Goal: Task Accomplishment & Management: Complete application form

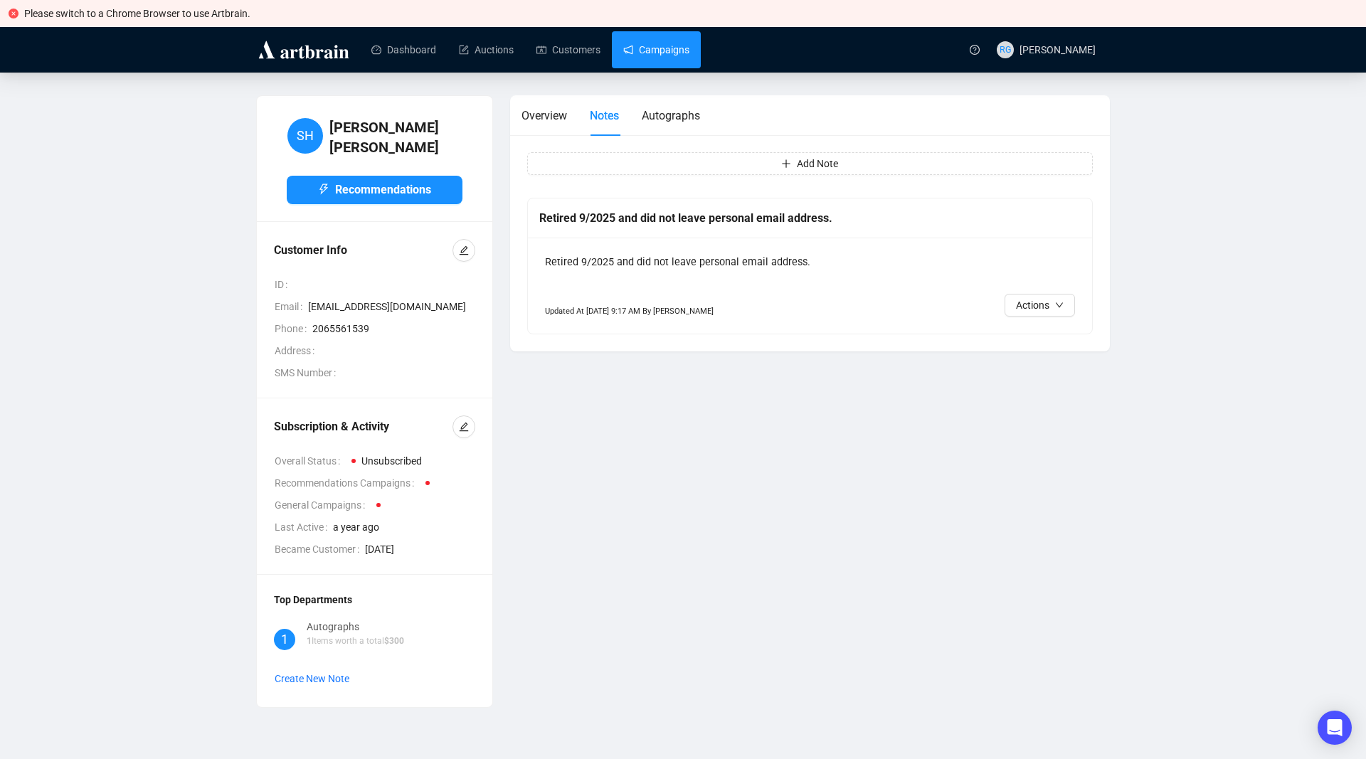
click at [652, 52] on link "Campaigns" at bounding box center [656, 49] width 66 height 37
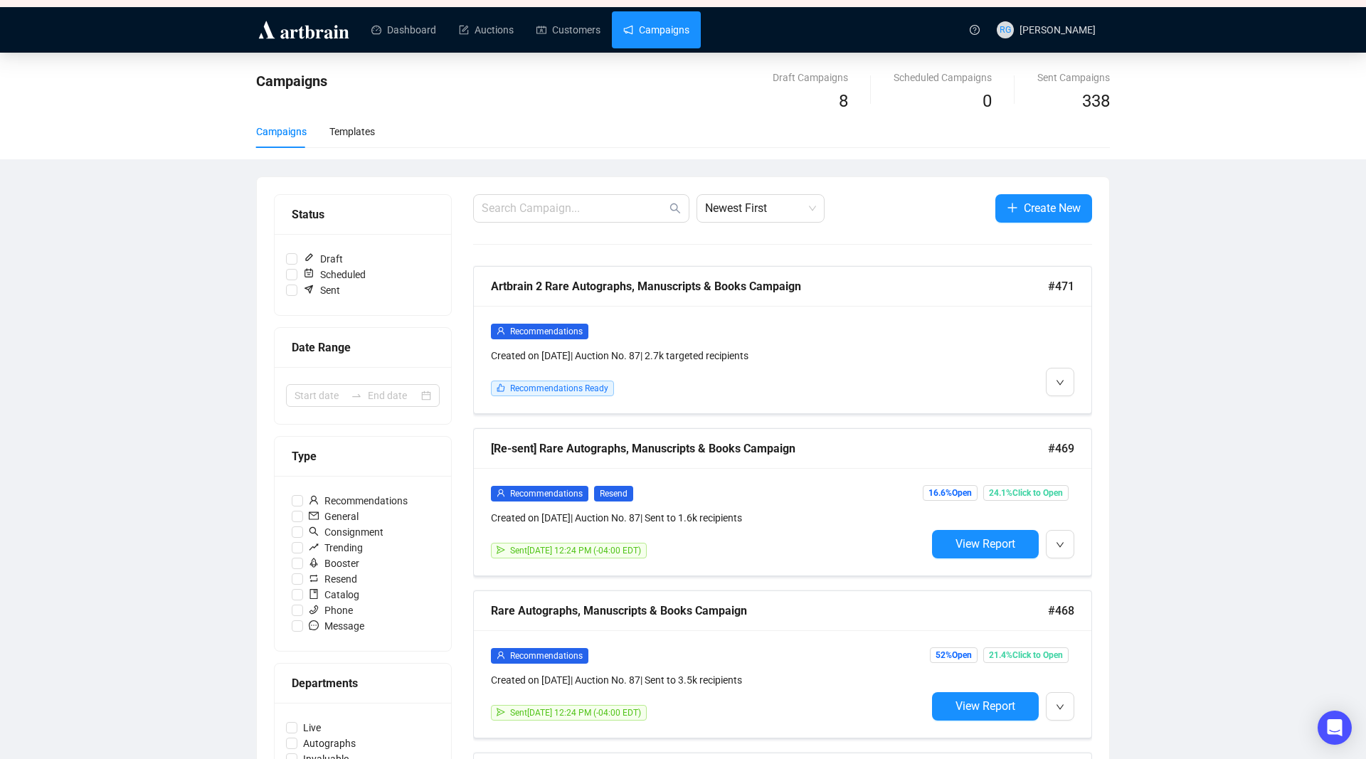
scroll to position [1, 0]
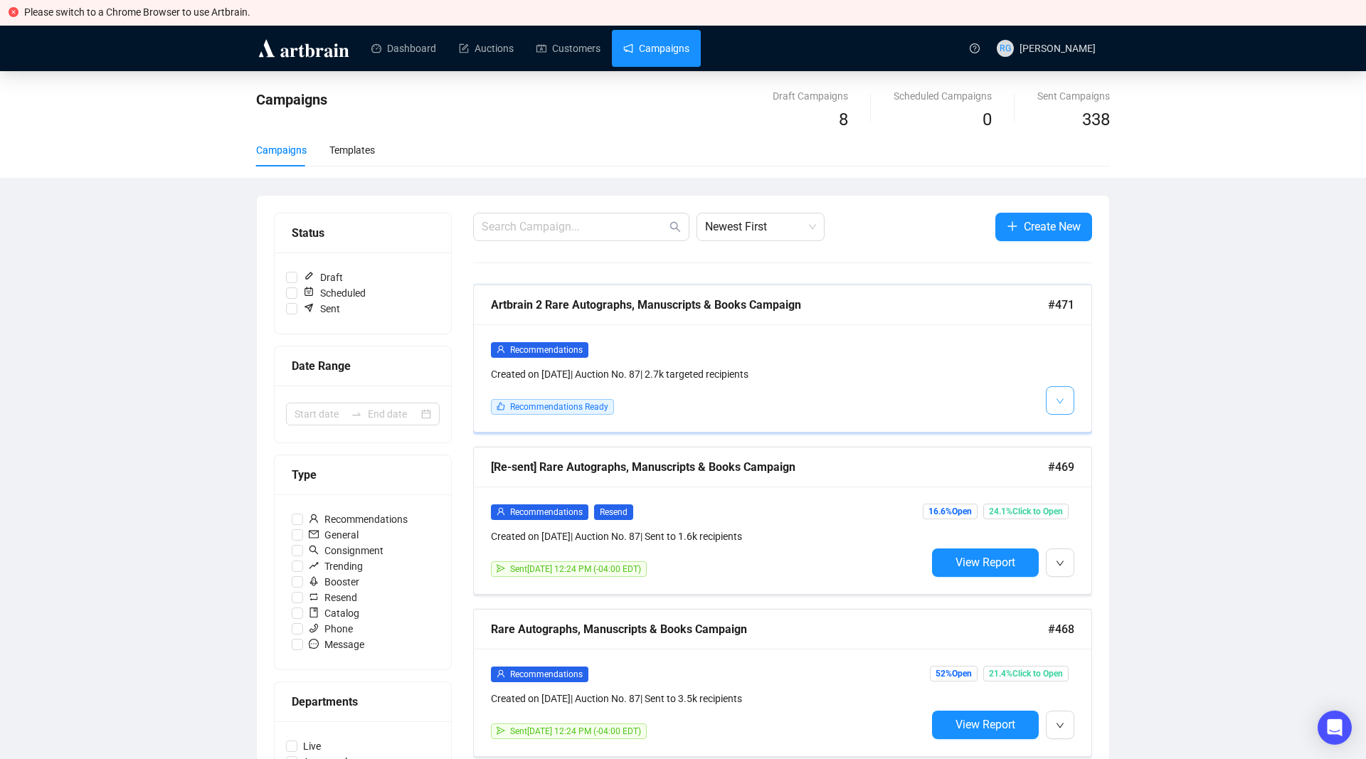
click at [1065, 394] on button "button" at bounding box center [1060, 400] width 28 height 28
click at [1077, 426] on span "Edit" at bounding box center [1082, 431] width 17 height 11
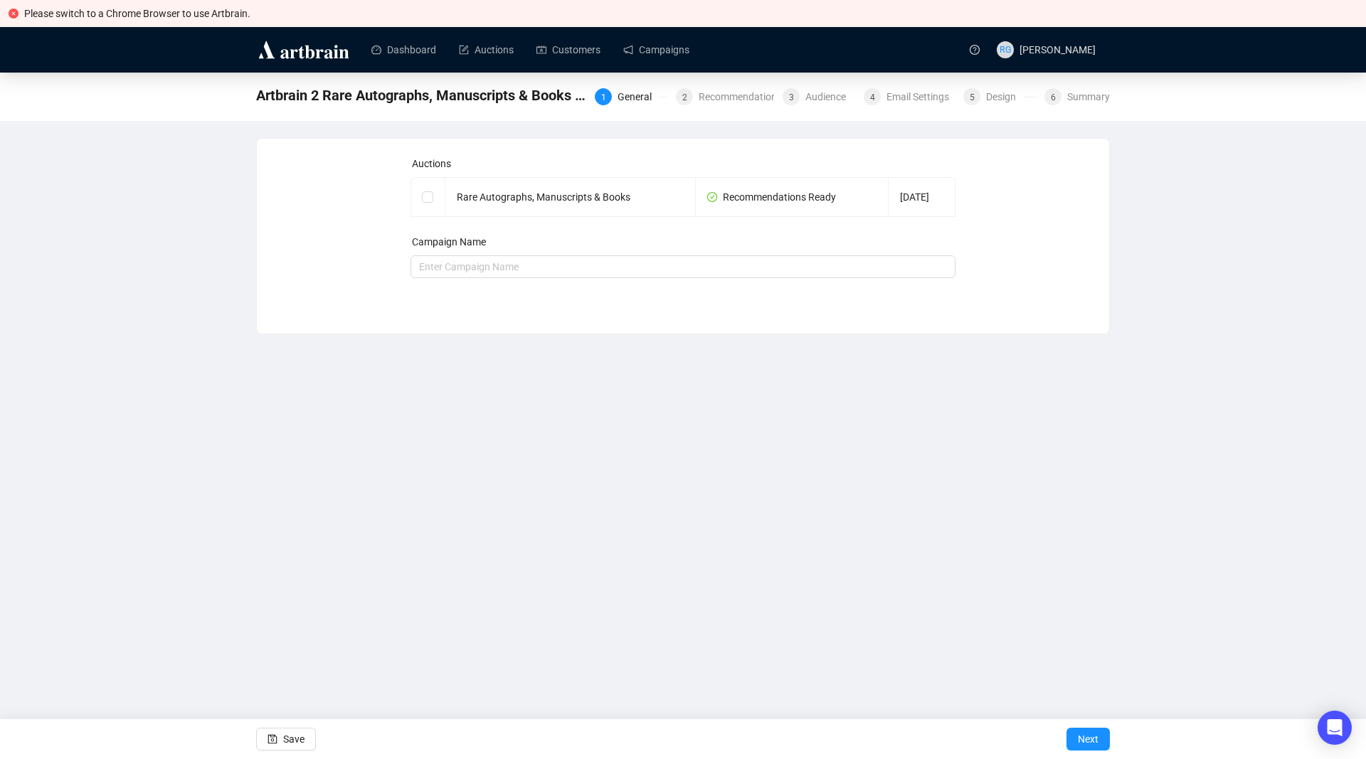
checkbox input "true"
type input "Artbrain 2 Rare Autographs, Manuscripts & Books Campaign"
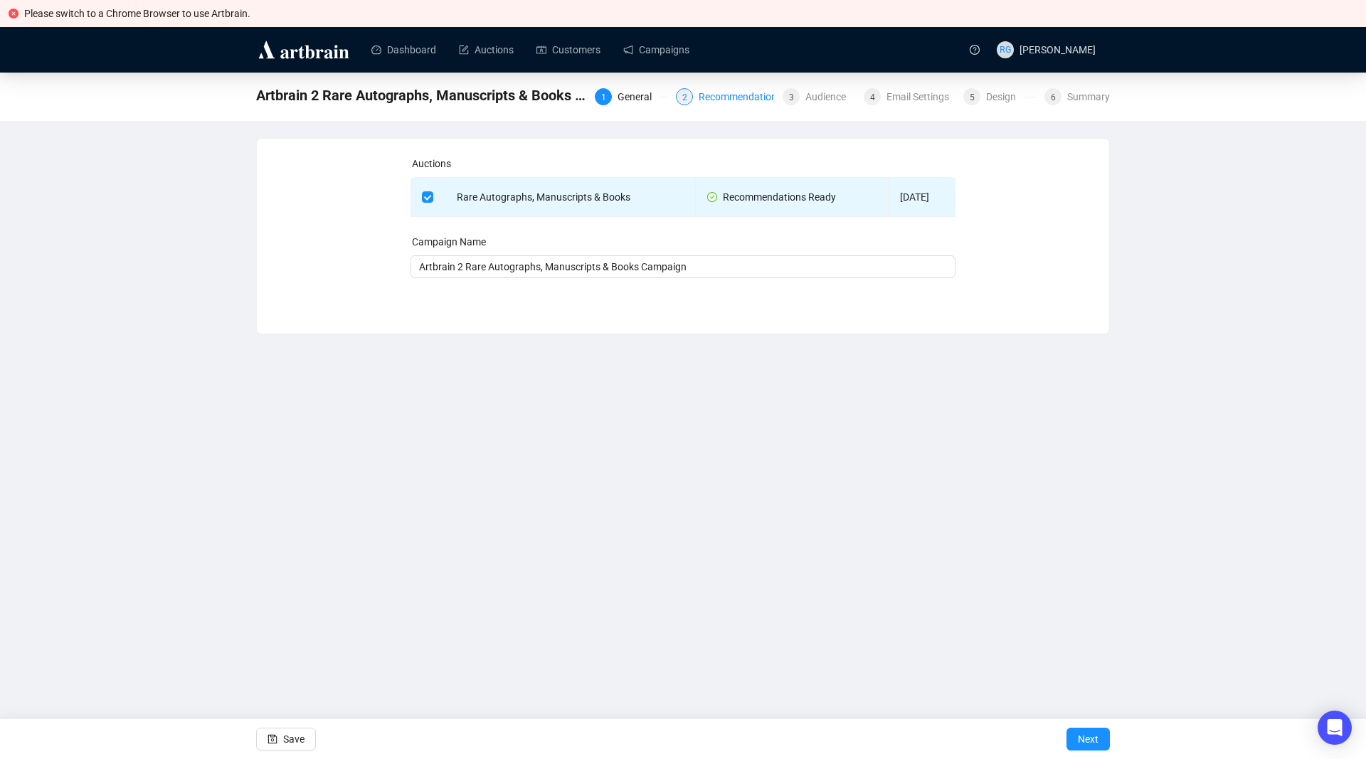
click at [727, 96] on div "Recommendations" at bounding box center [745, 96] width 92 height 17
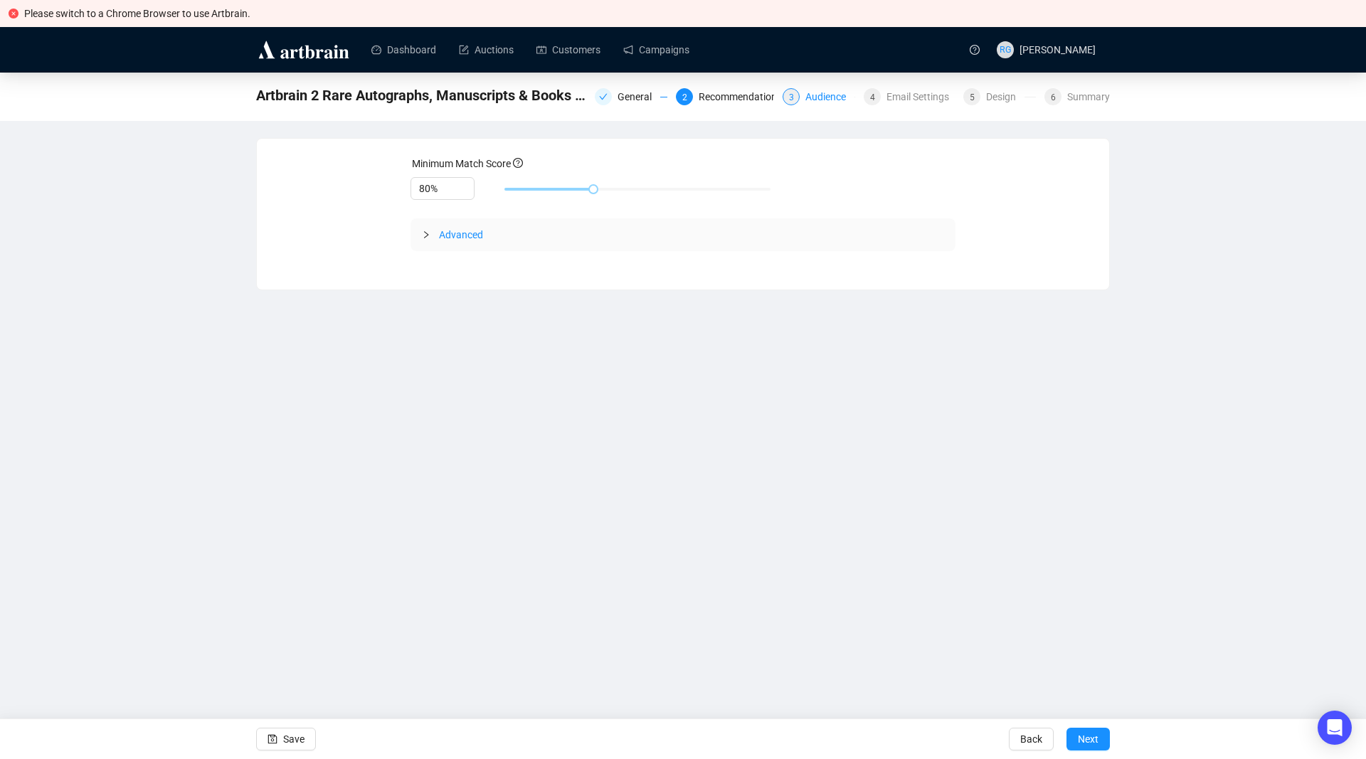
click at [808, 97] on div "3 Audience" at bounding box center [819, 96] width 73 height 17
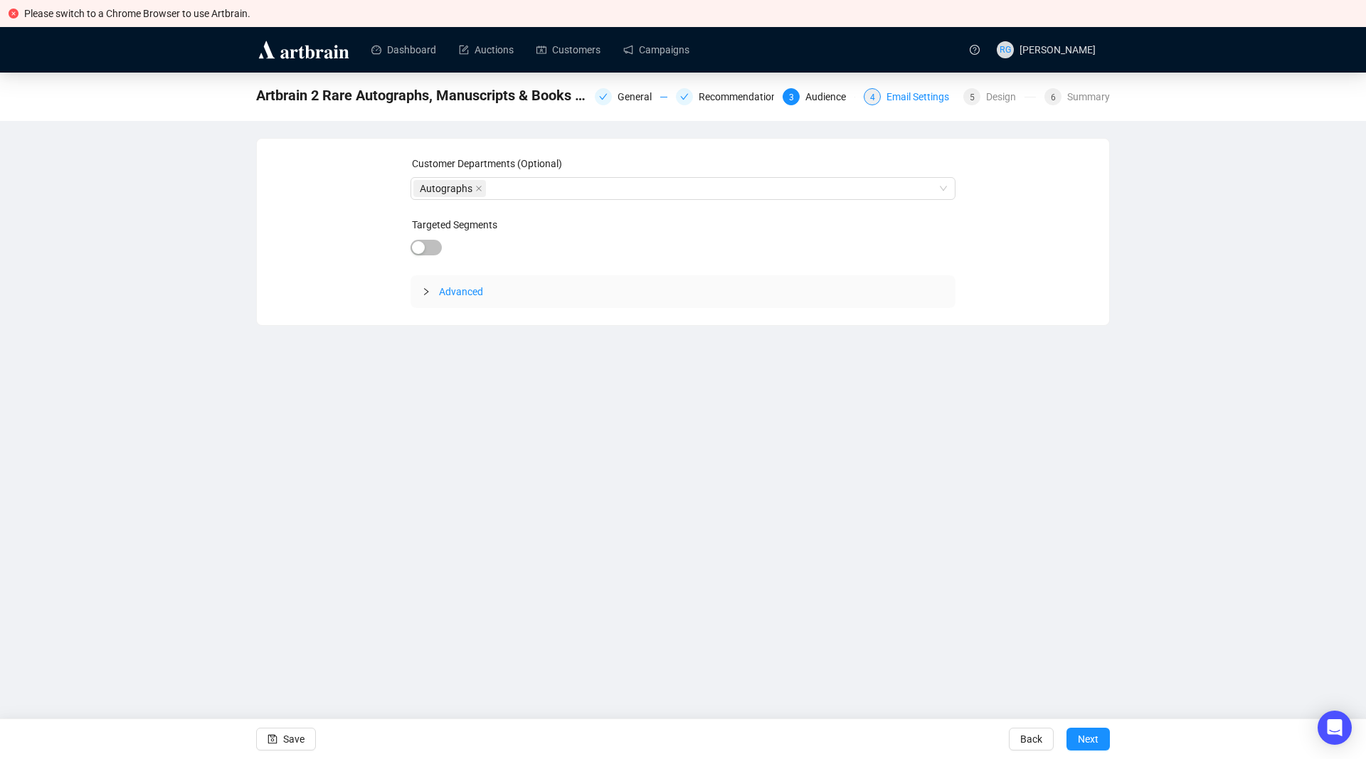
click at [897, 100] on div "Email Settings" at bounding box center [922, 96] width 71 height 17
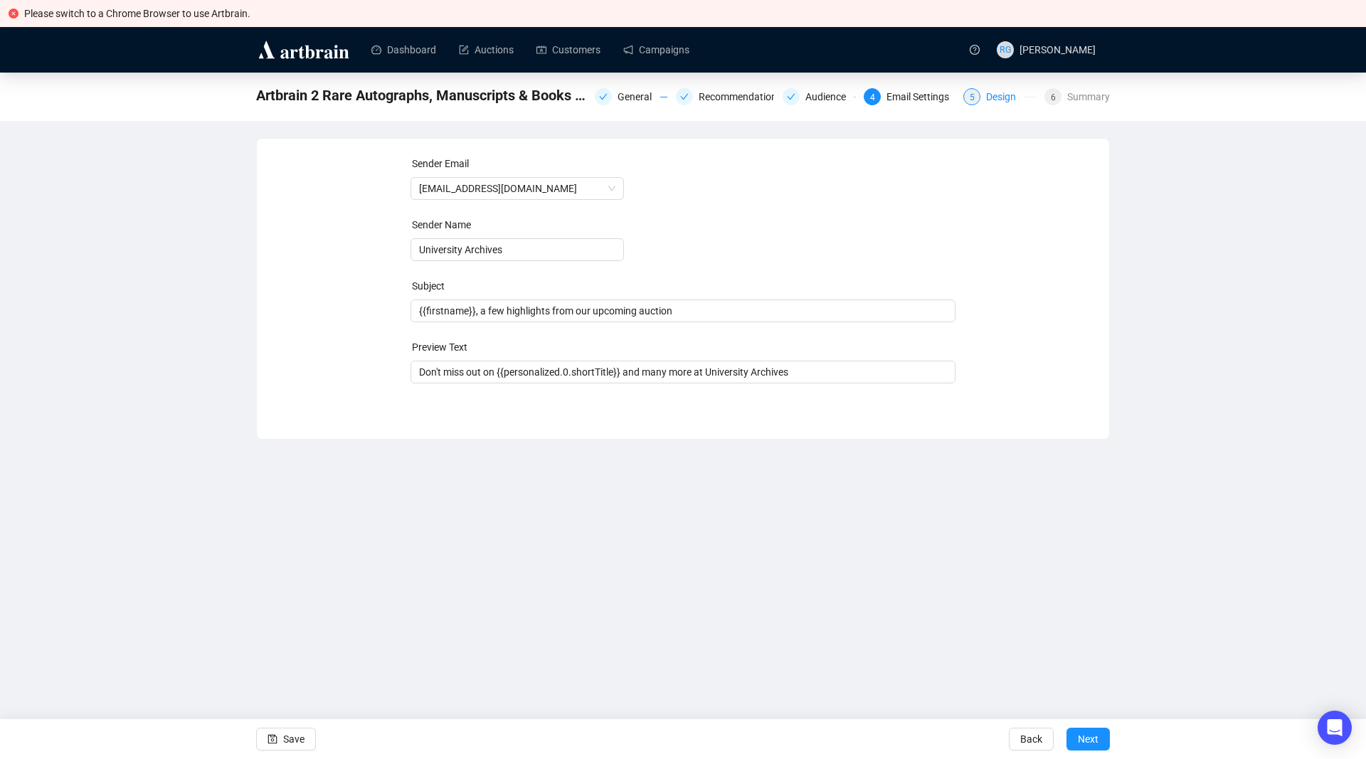
click at [1004, 100] on div "Design" at bounding box center [1005, 96] width 38 height 17
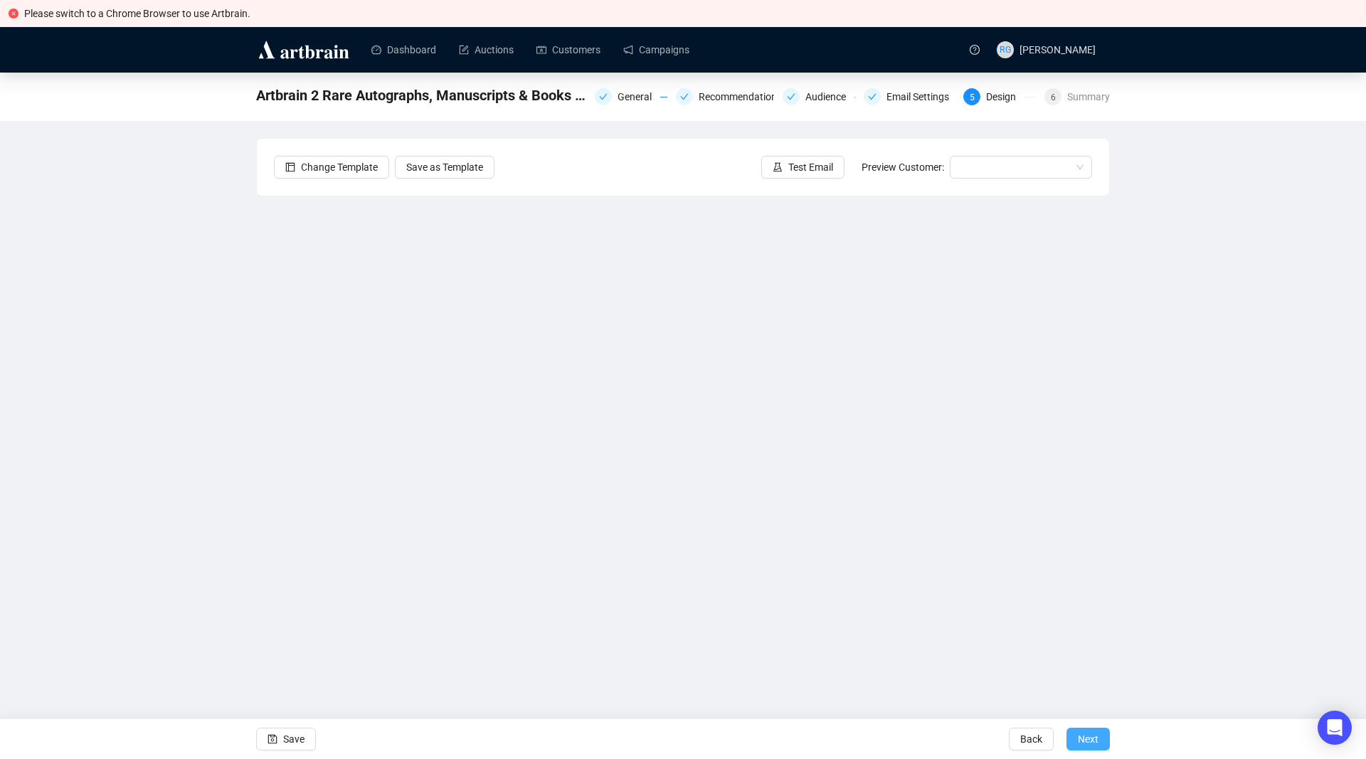
click at [1092, 741] on span "Next" at bounding box center [1088, 739] width 21 height 40
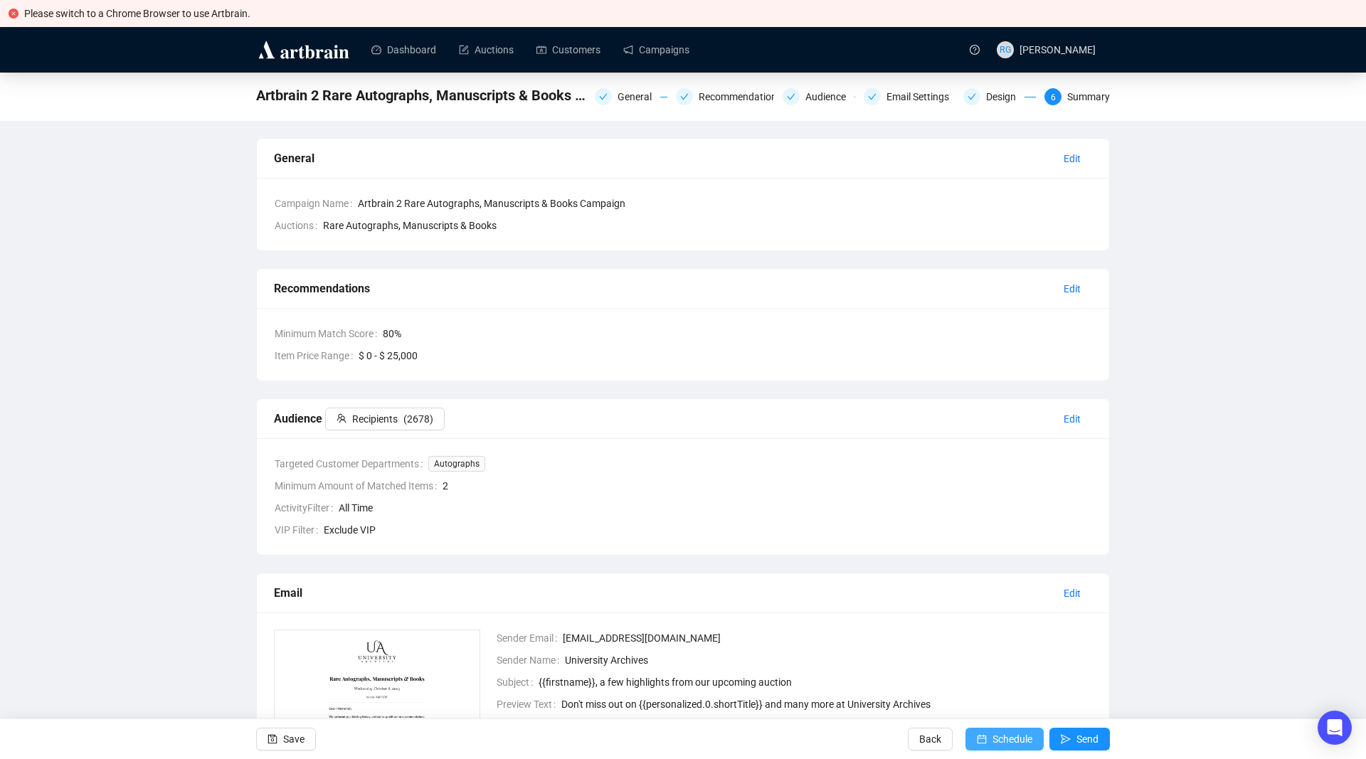
click at [995, 739] on span "Schedule" at bounding box center [1013, 739] width 40 height 40
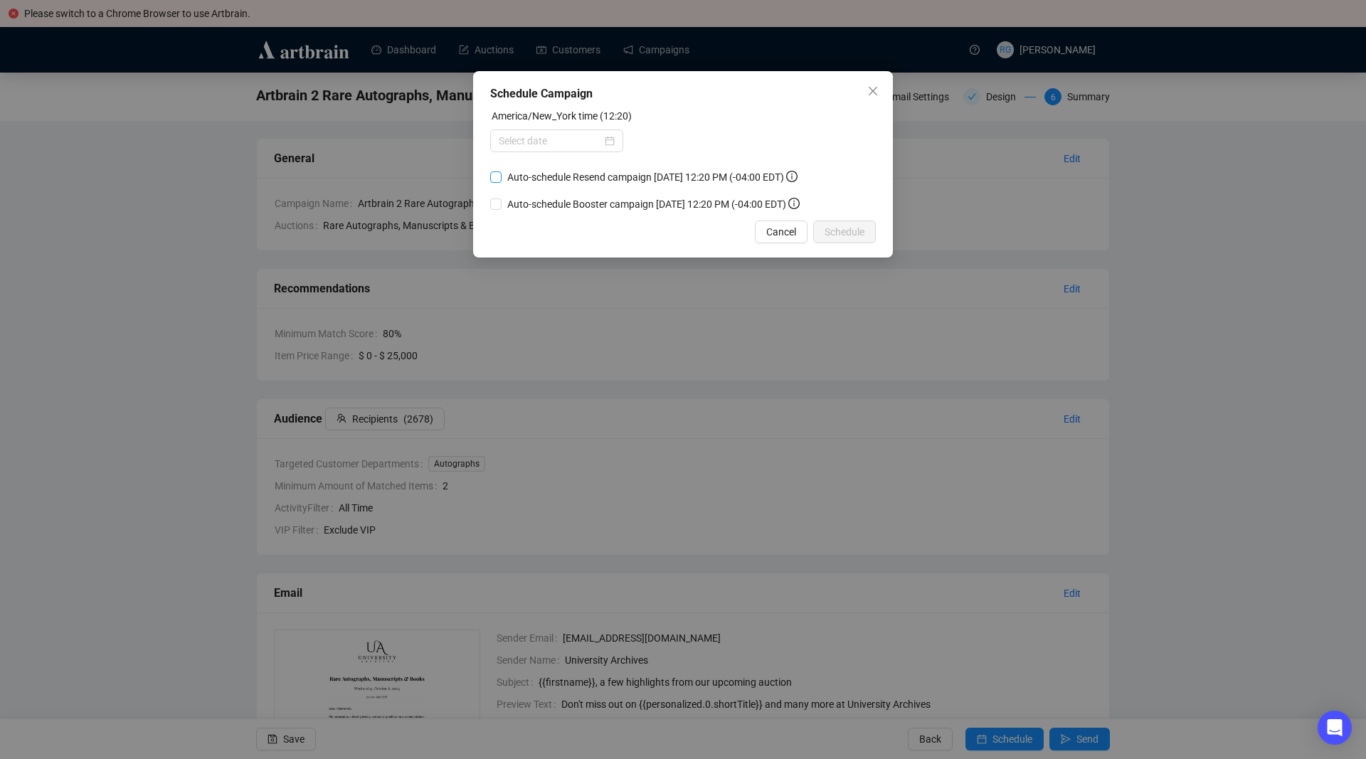
click at [494, 176] on input "Auto-schedule Resend campaign [DATE] 12:20 PM (-04:00 EDT)" at bounding box center [495, 176] width 11 height 11
checkbox input "true"
click at [601, 140] on input at bounding box center [550, 141] width 103 height 16
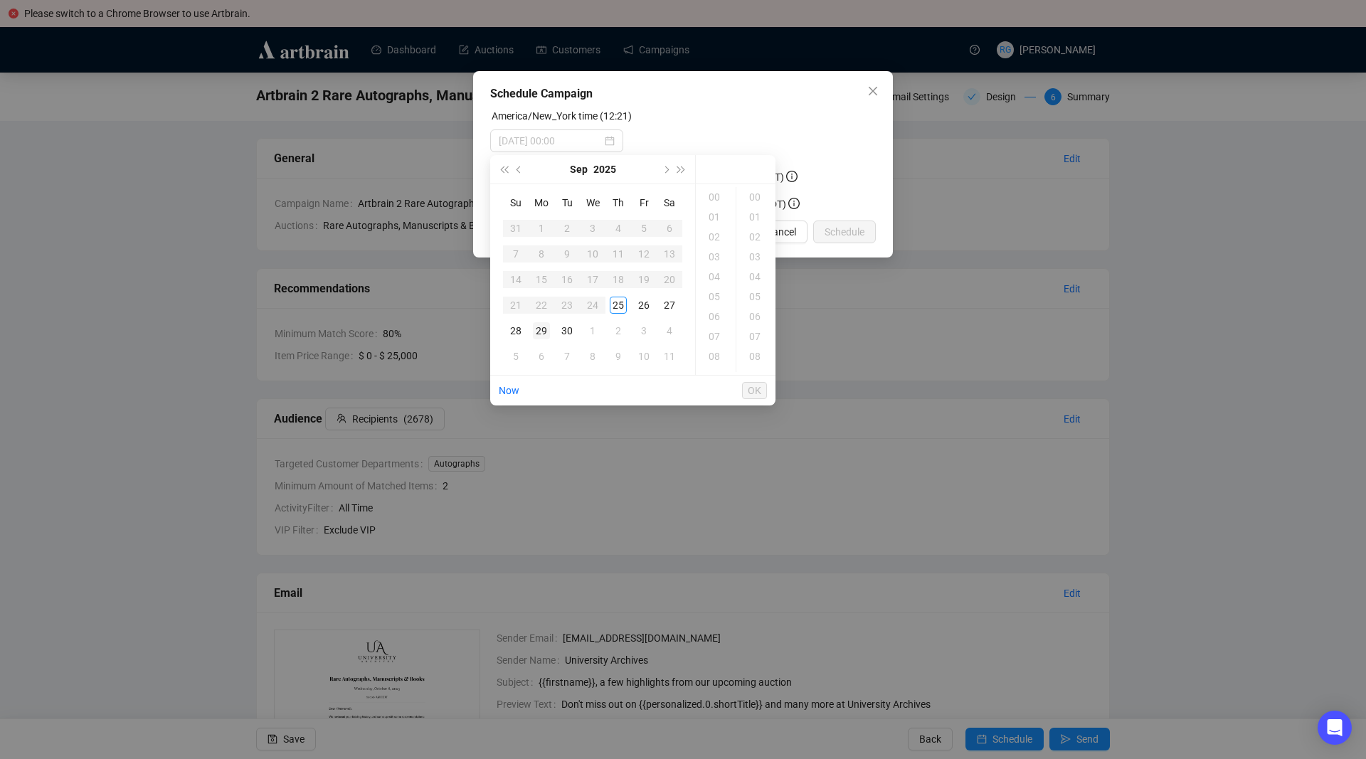
click at [546, 329] on div "29" at bounding box center [541, 330] width 17 height 17
click at [714, 308] on div "11" at bounding box center [716, 307] width 34 height 20
click at [749, 294] on div "05" at bounding box center [756, 297] width 34 height 20
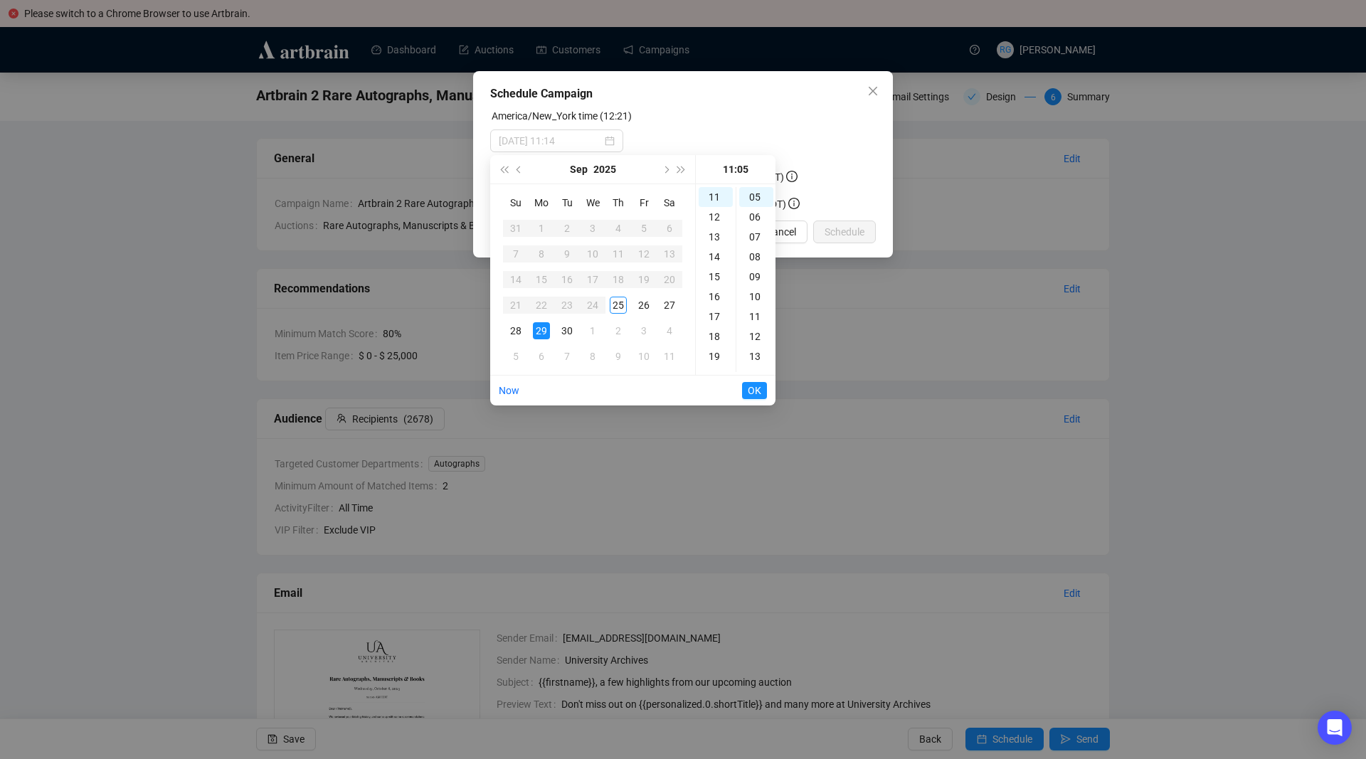
type input "[DATE] 11:05"
click at [761, 393] on span "OK" at bounding box center [755, 390] width 14 height 27
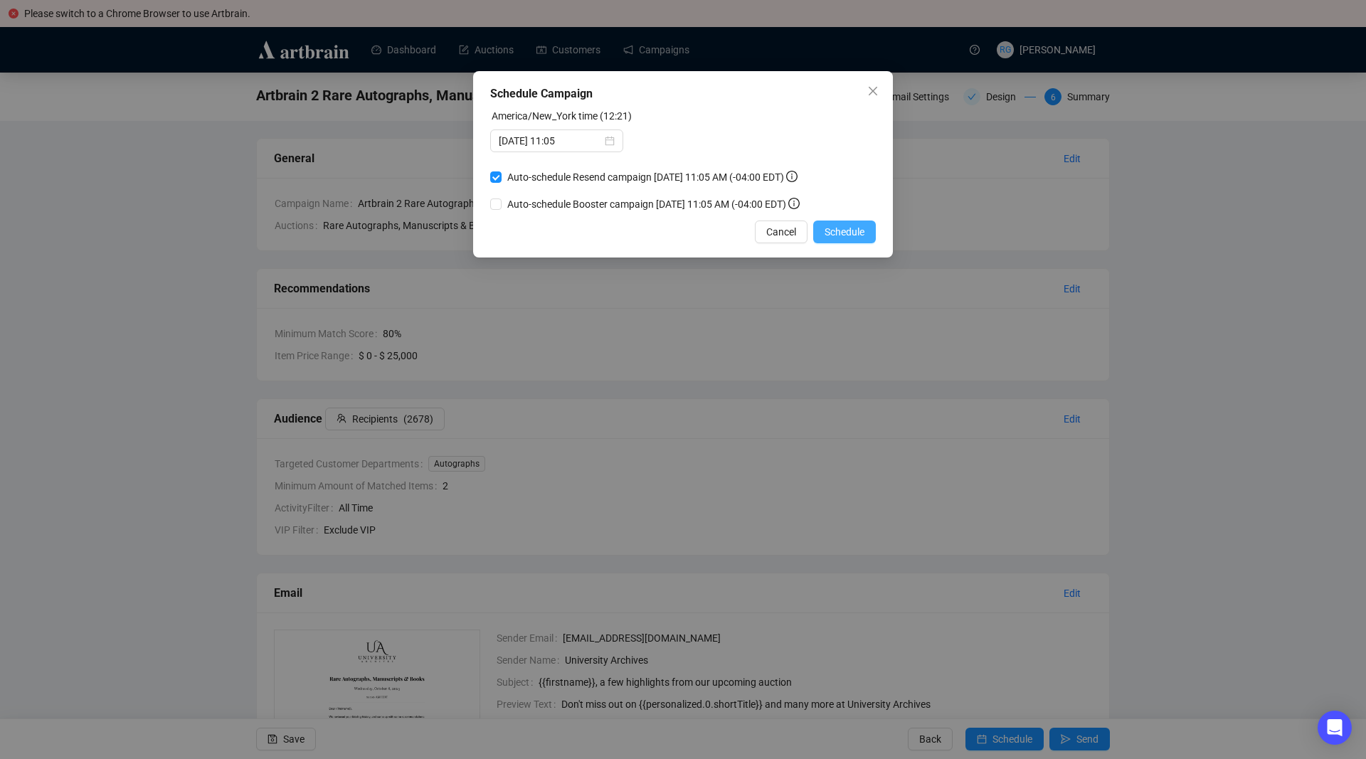
click at [829, 230] on span "Schedule" at bounding box center [845, 232] width 40 height 16
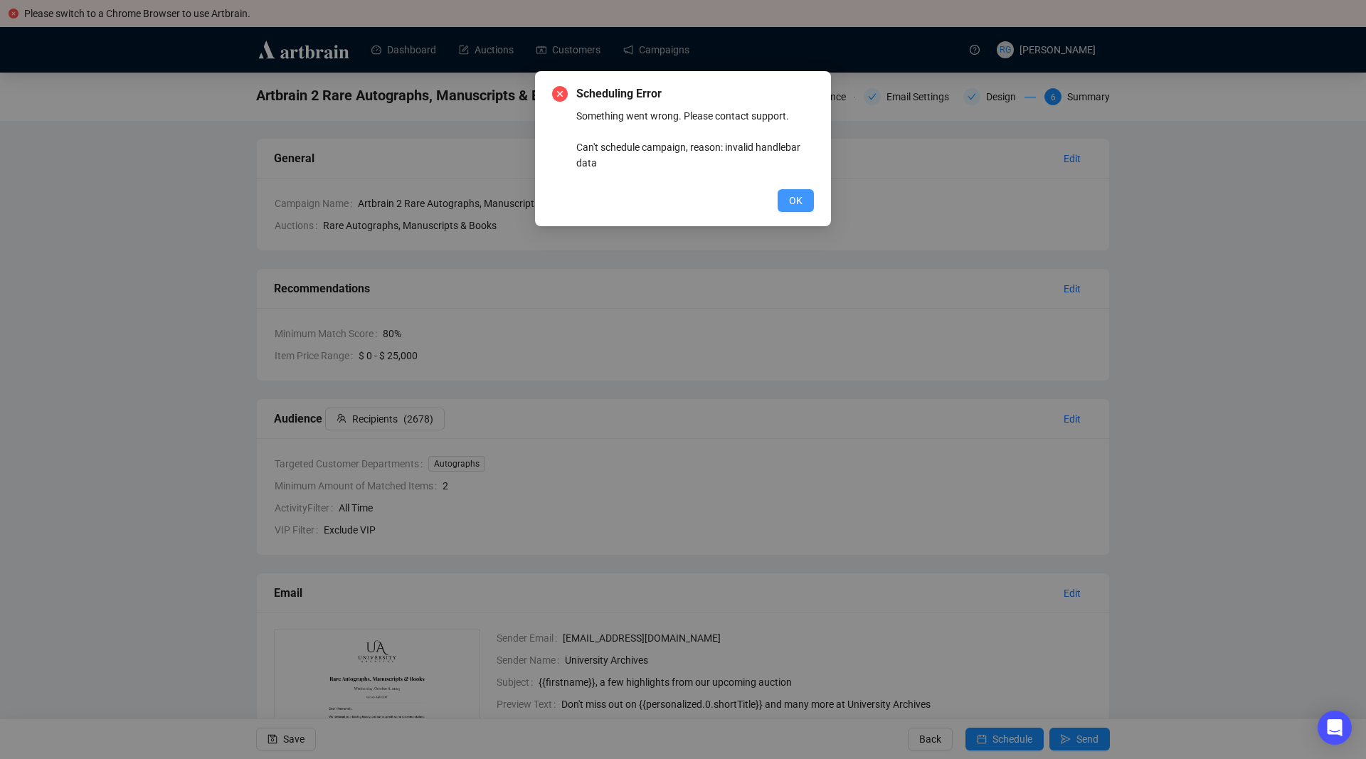
click at [793, 196] on span "OK" at bounding box center [796, 201] width 14 height 16
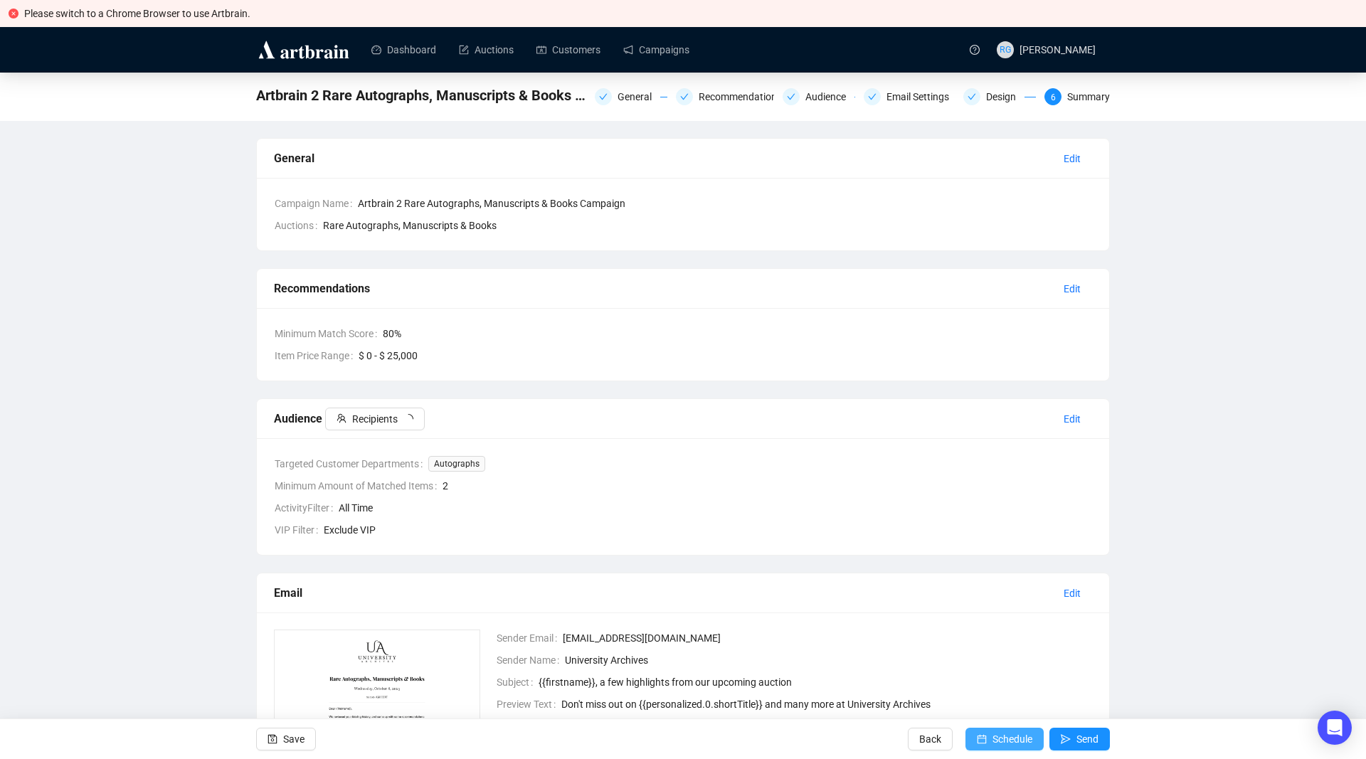
click at [1019, 735] on span "Schedule" at bounding box center [1013, 739] width 40 height 40
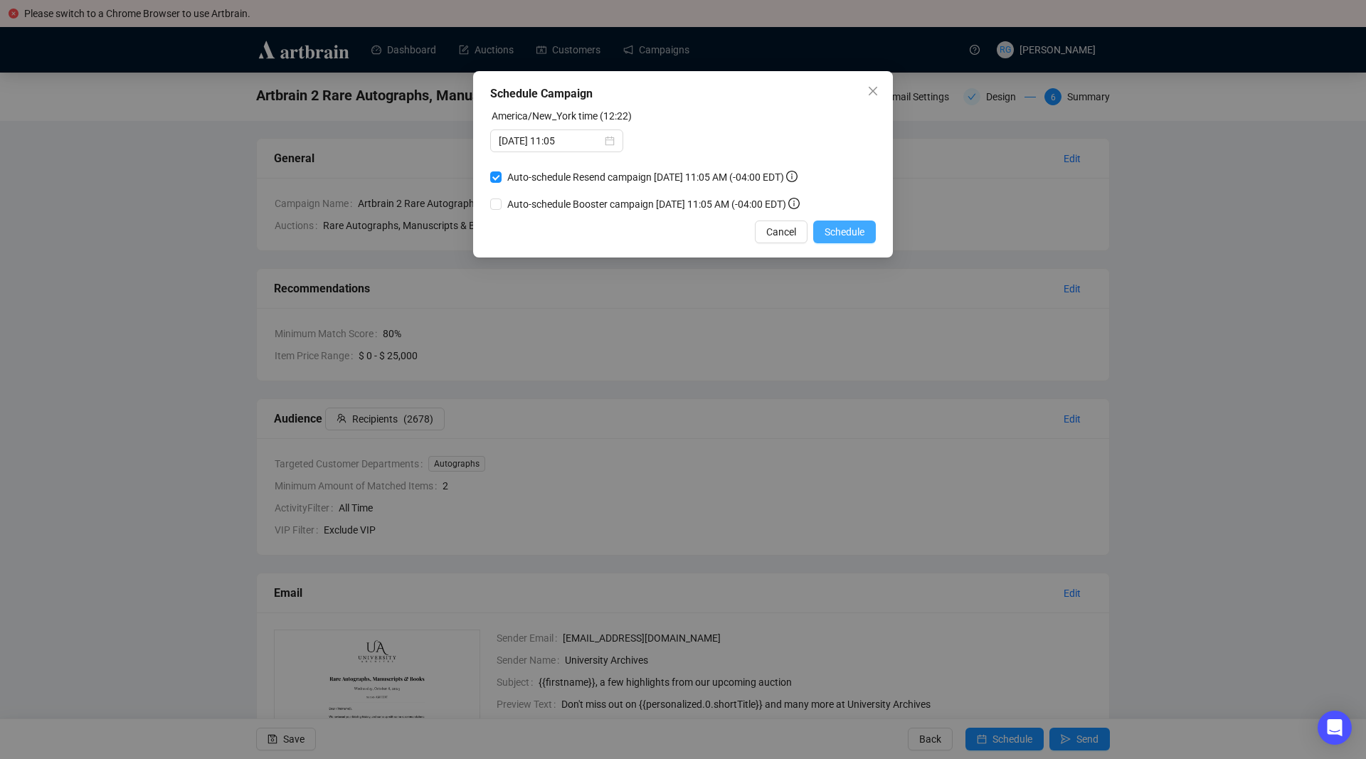
click at [857, 231] on span "Schedule" at bounding box center [845, 232] width 40 height 16
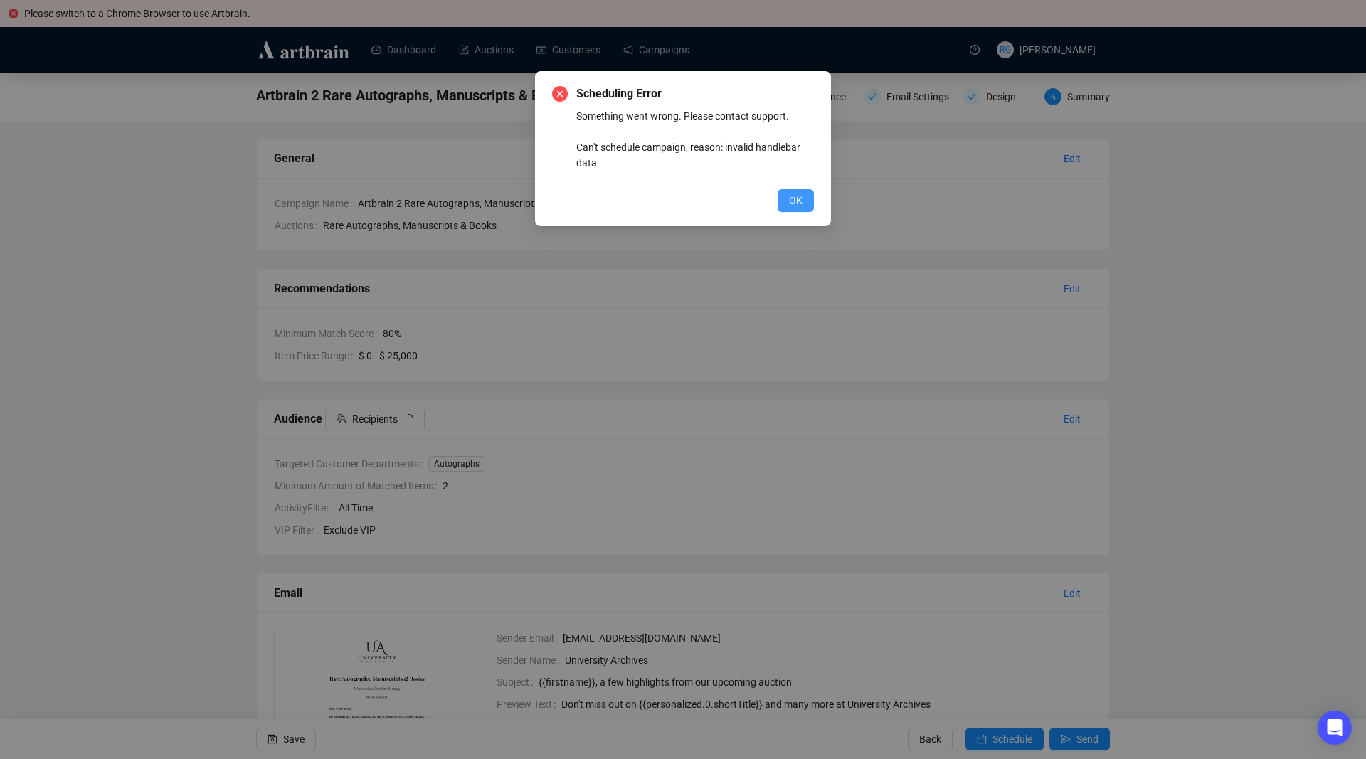
click at [801, 203] on span "OK" at bounding box center [796, 201] width 14 height 16
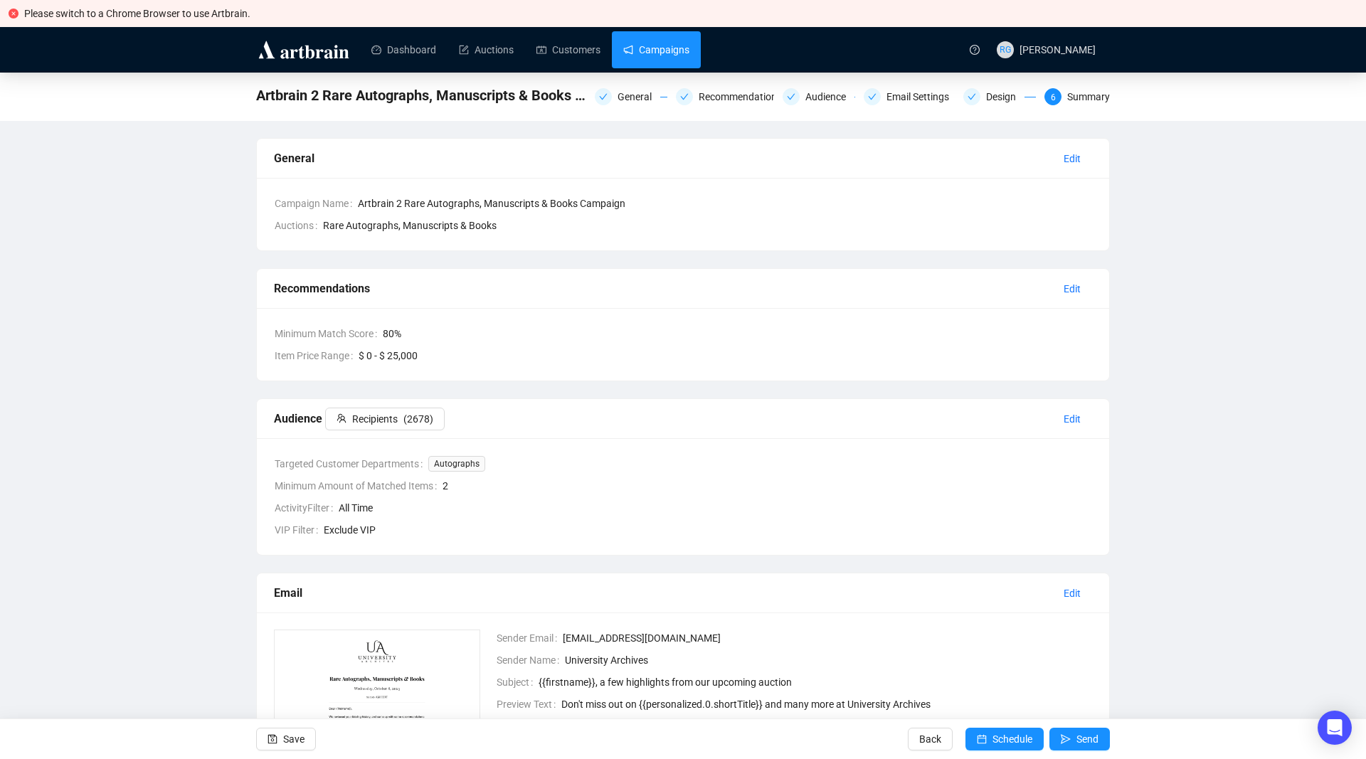
click at [662, 53] on link "Campaigns" at bounding box center [656, 49] width 66 height 37
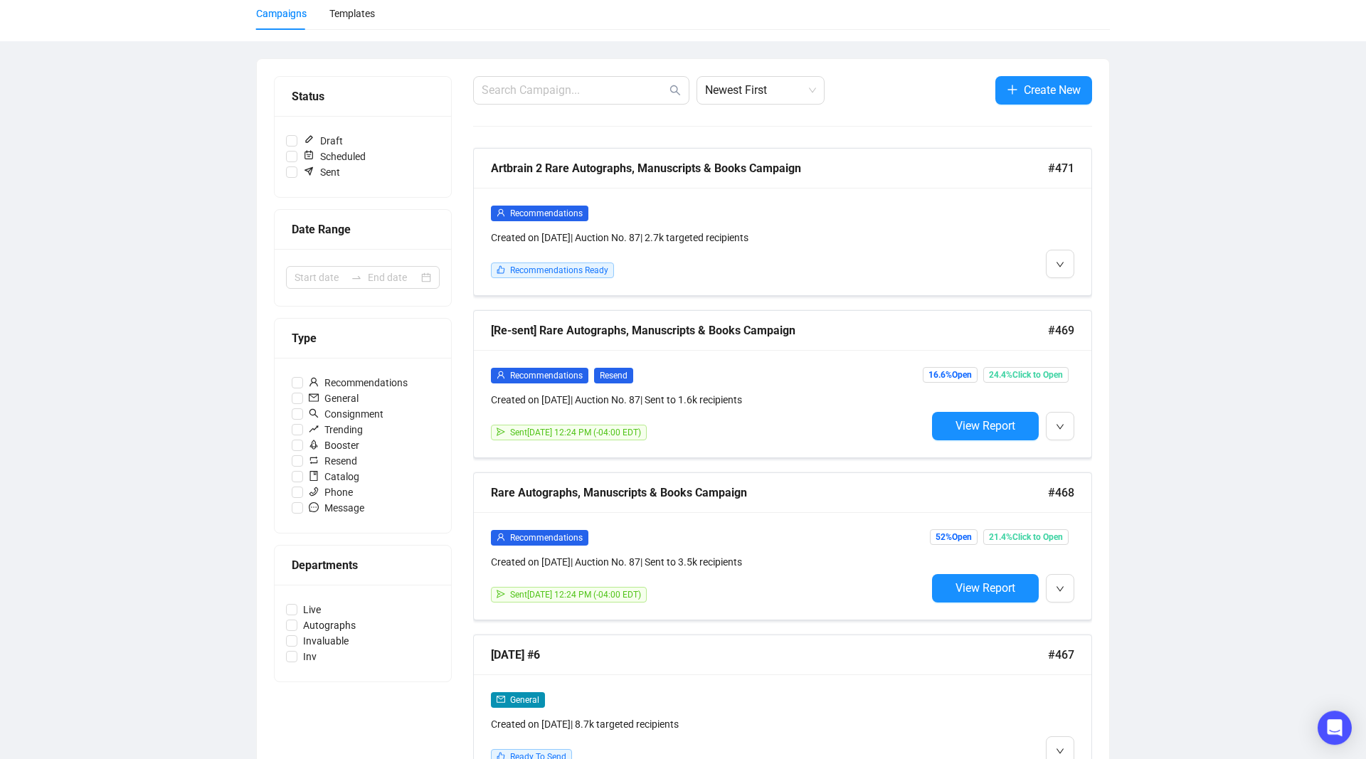
scroll to position [147, 0]
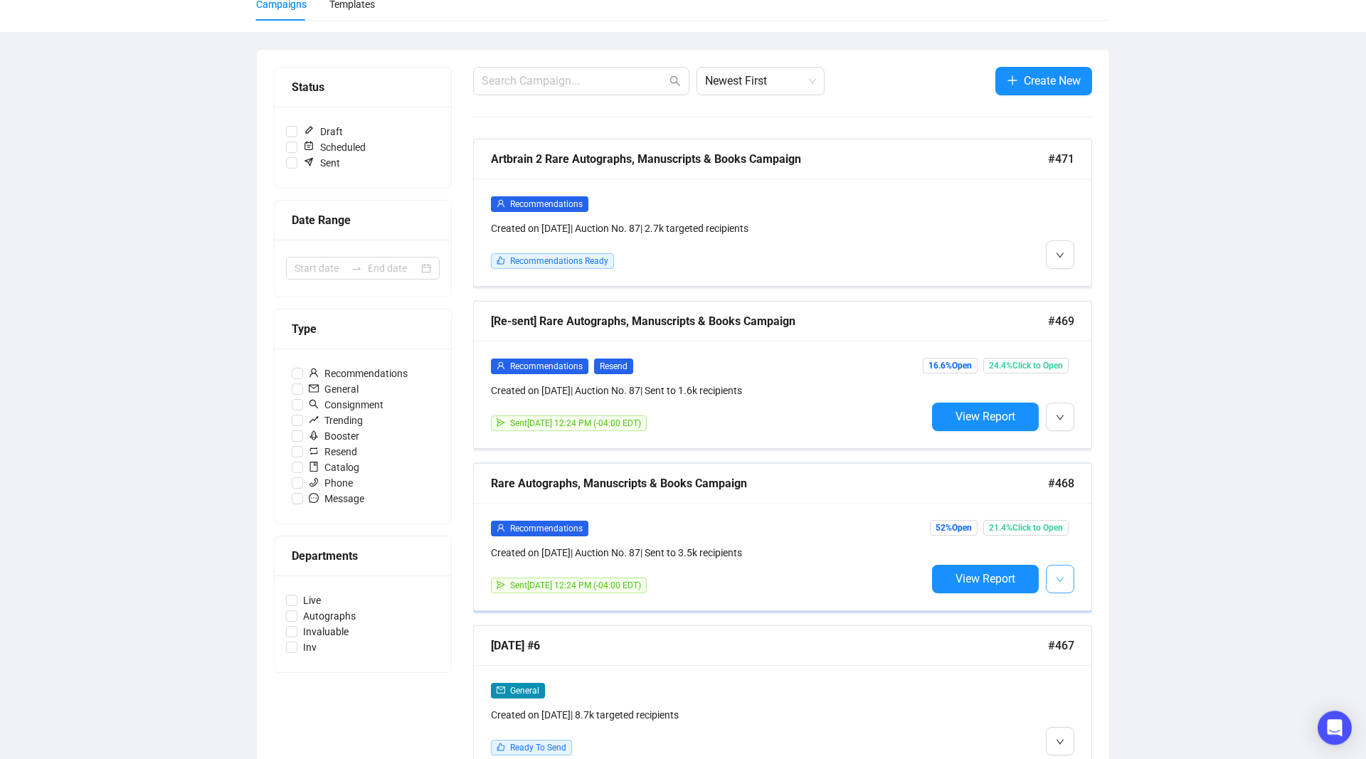
click at [1061, 576] on icon "down" at bounding box center [1060, 580] width 9 height 9
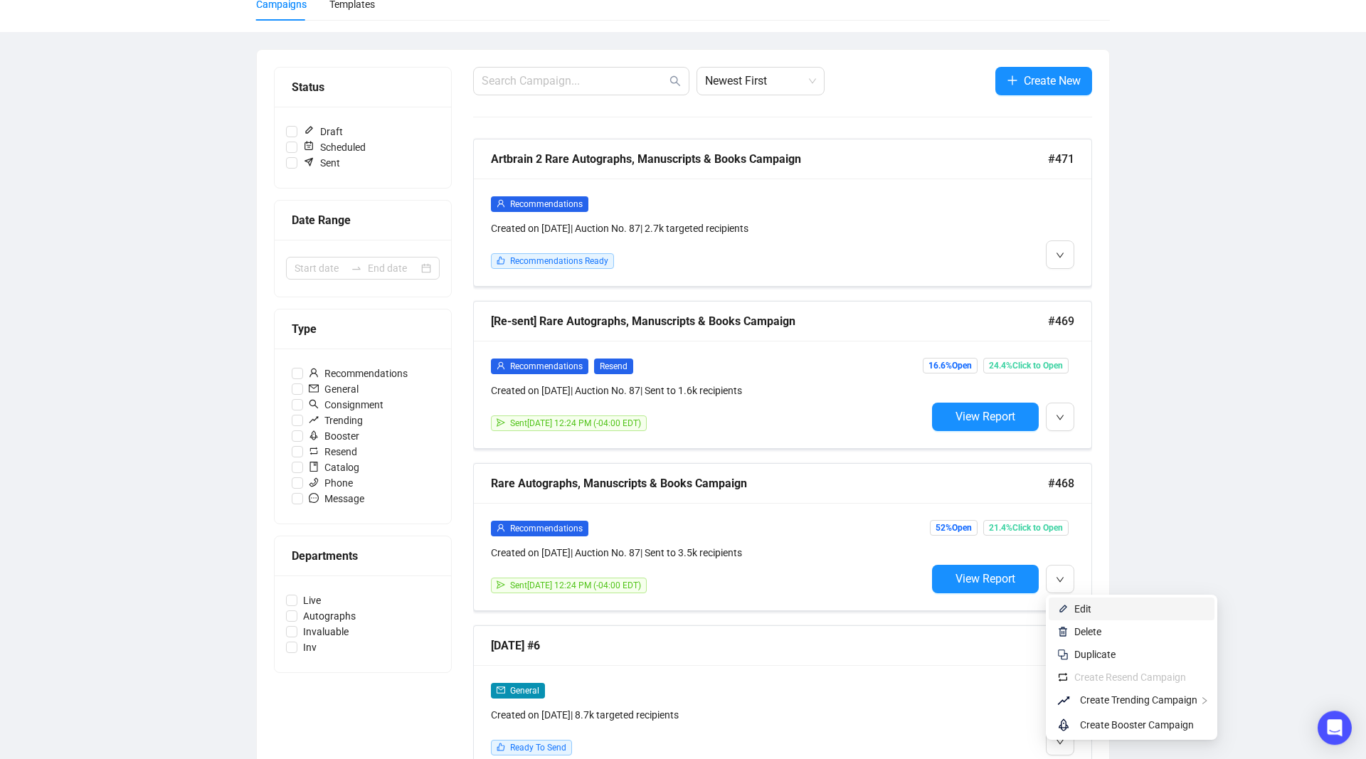
click at [1067, 603] on li "Edit" at bounding box center [1132, 609] width 166 height 23
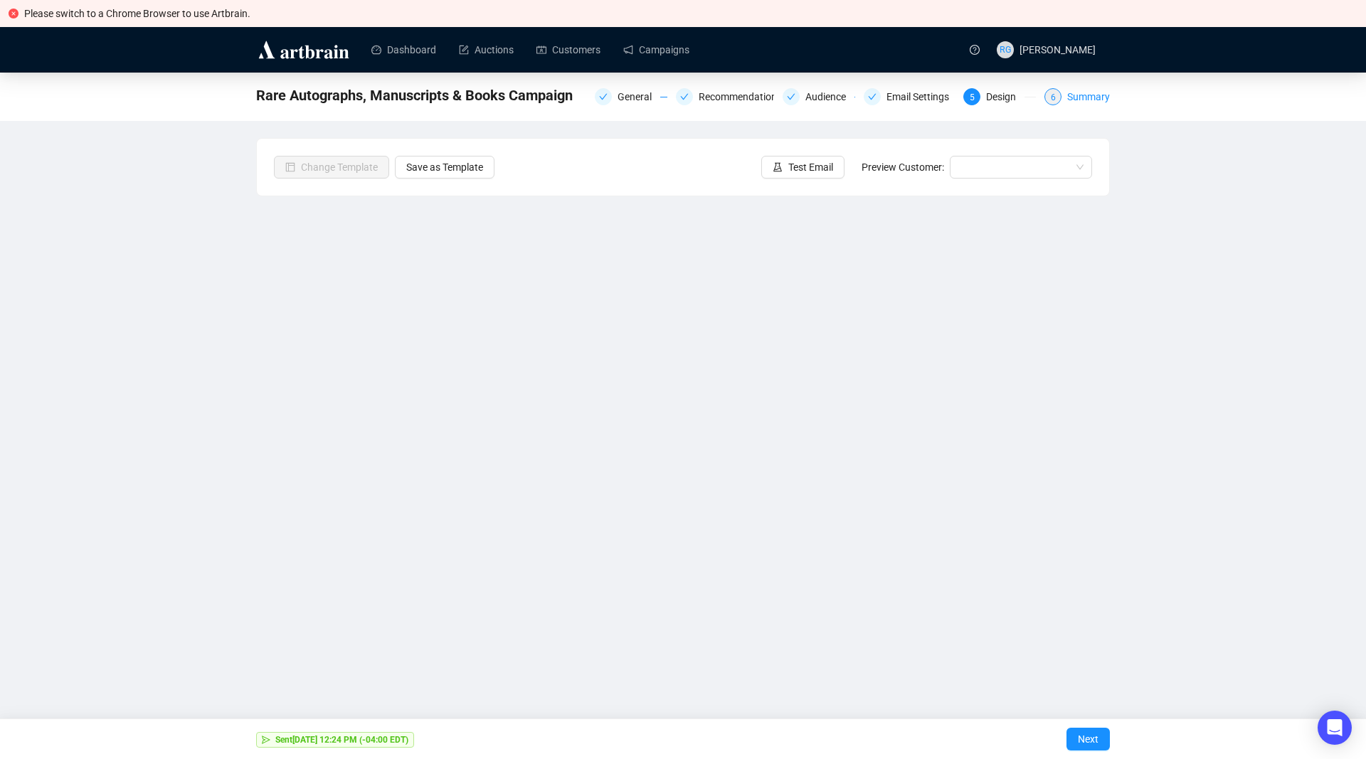
click at [1068, 102] on div "6 Summary" at bounding box center [1077, 96] width 65 height 17
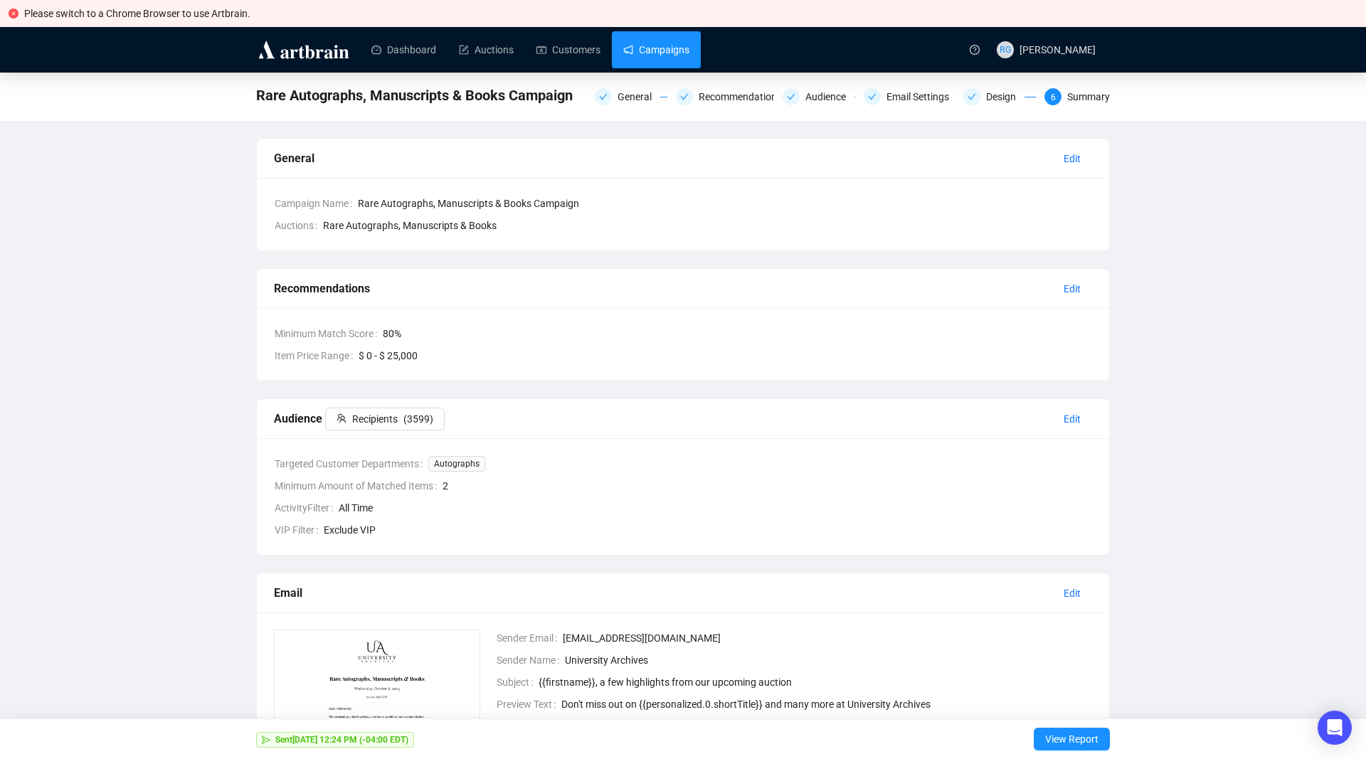
click at [662, 59] on link "Campaigns" at bounding box center [656, 49] width 66 height 37
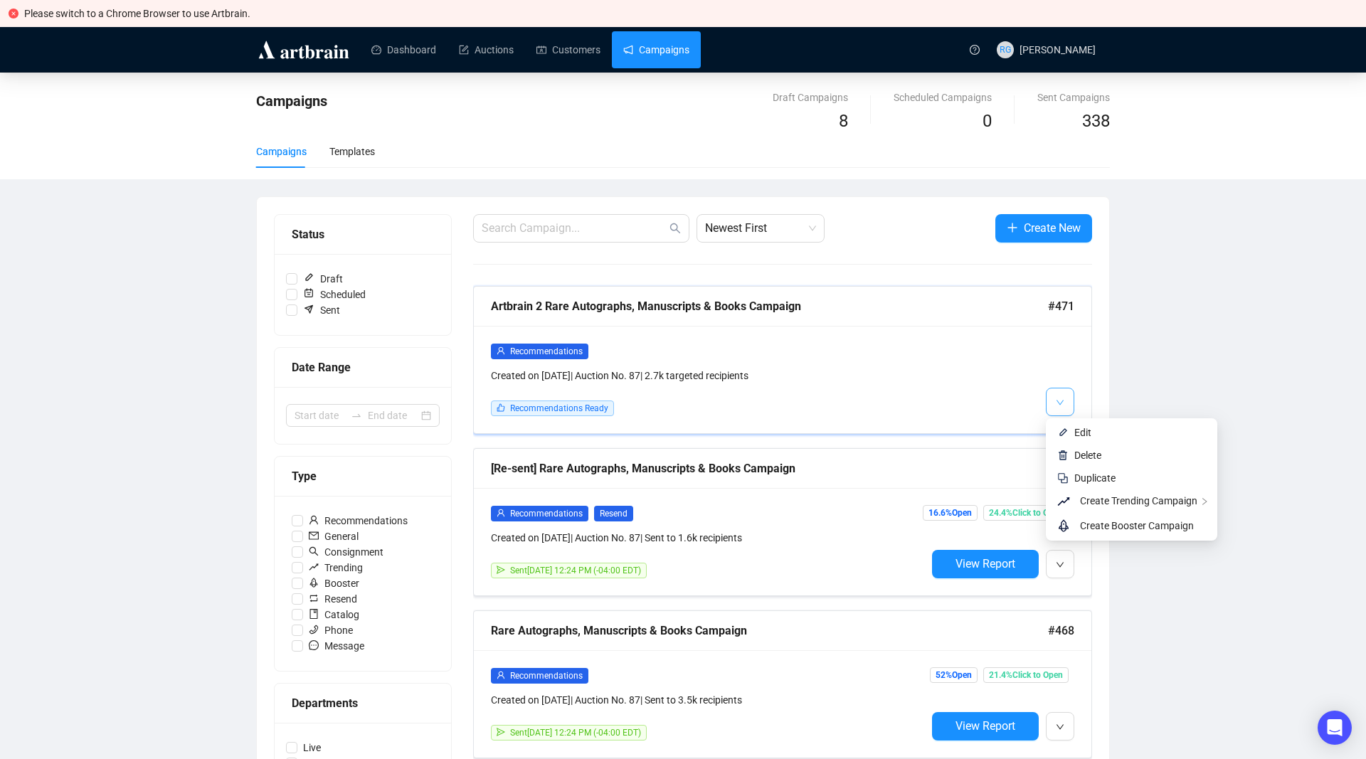
click at [1061, 401] on icon "down" at bounding box center [1060, 402] width 9 height 9
click at [1071, 427] on li "Edit" at bounding box center [1132, 432] width 166 height 23
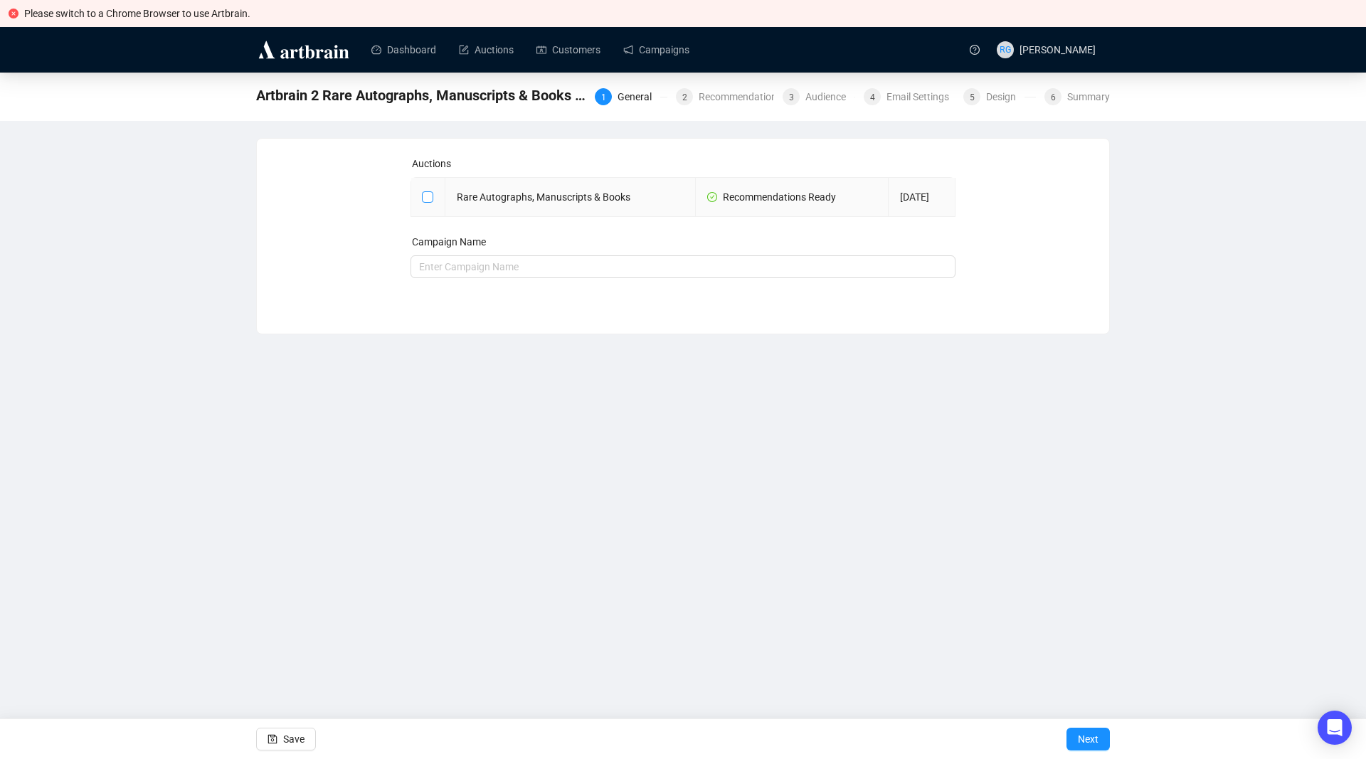
checkbox input "true"
type input "Artbrain 2 Rare Autographs, Manuscripts & Books Campaign"
click at [428, 198] on input "checkbox" at bounding box center [427, 196] width 10 height 10
checkbox input "false"
type input "Campaign"
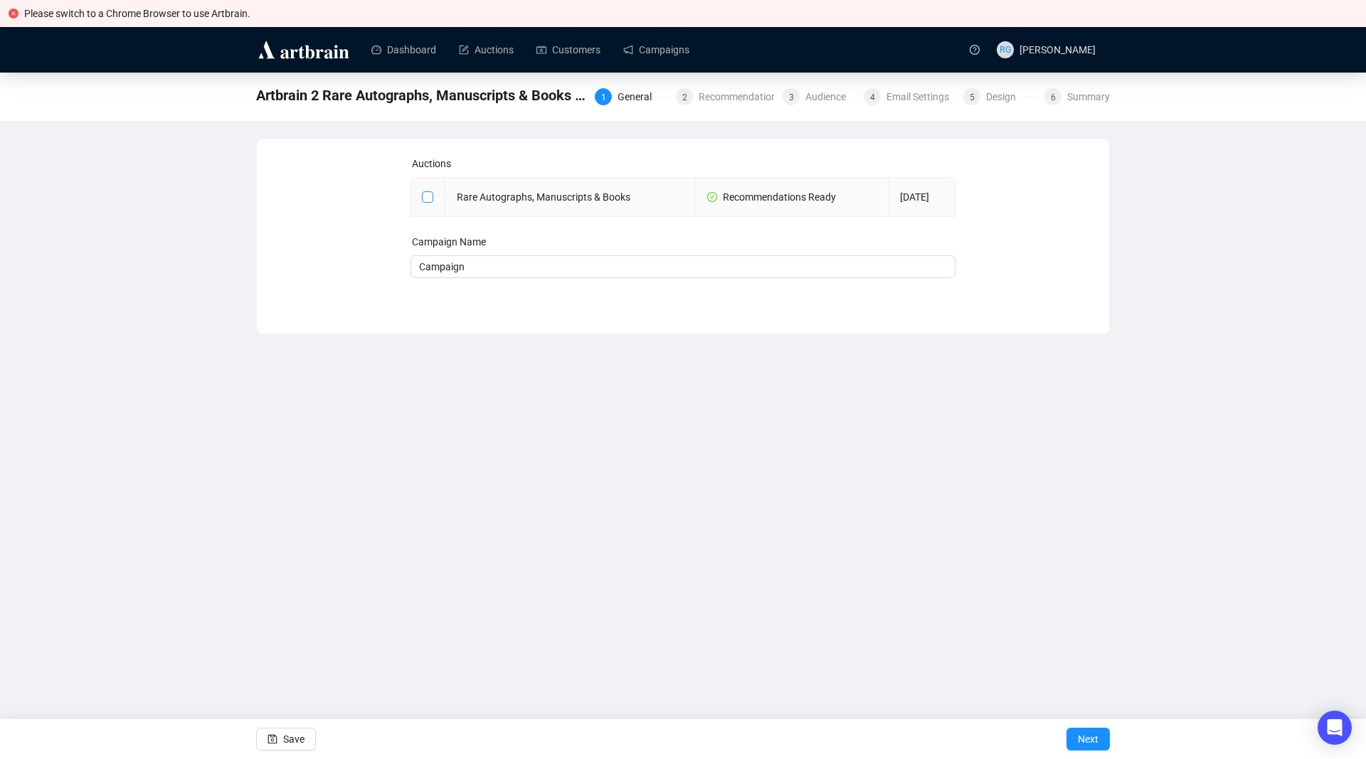
click at [428, 198] on input "checkbox" at bounding box center [427, 196] width 10 height 10
checkbox input "true"
type input "Rare Autographs, Manuscripts & Books Campaign"
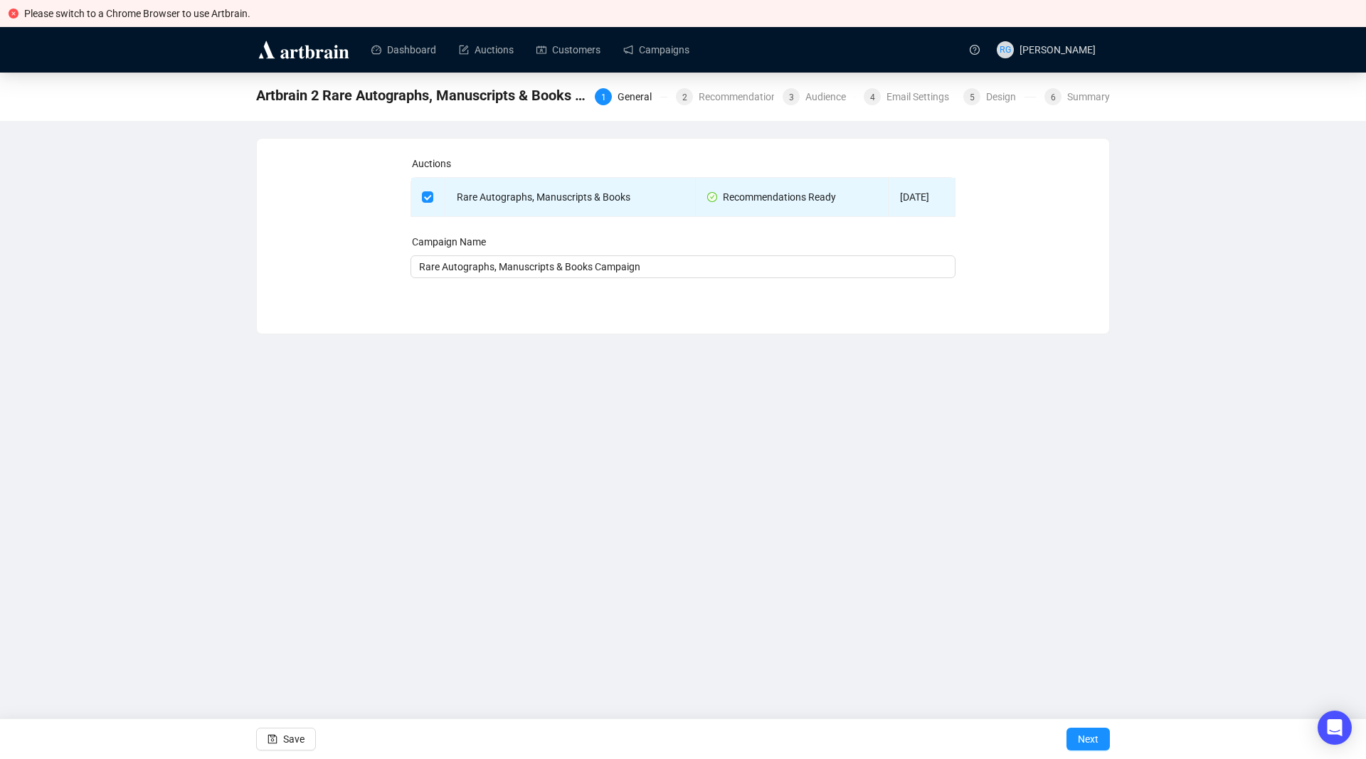
click at [455, 100] on span "Artbrain 2 Rare Autographs, Manuscripts & Books Campaign" at bounding box center [421, 95] width 330 height 23
click at [751, 101] on div "Recommendations" at bounding box center [745, 96] width 92 height 17
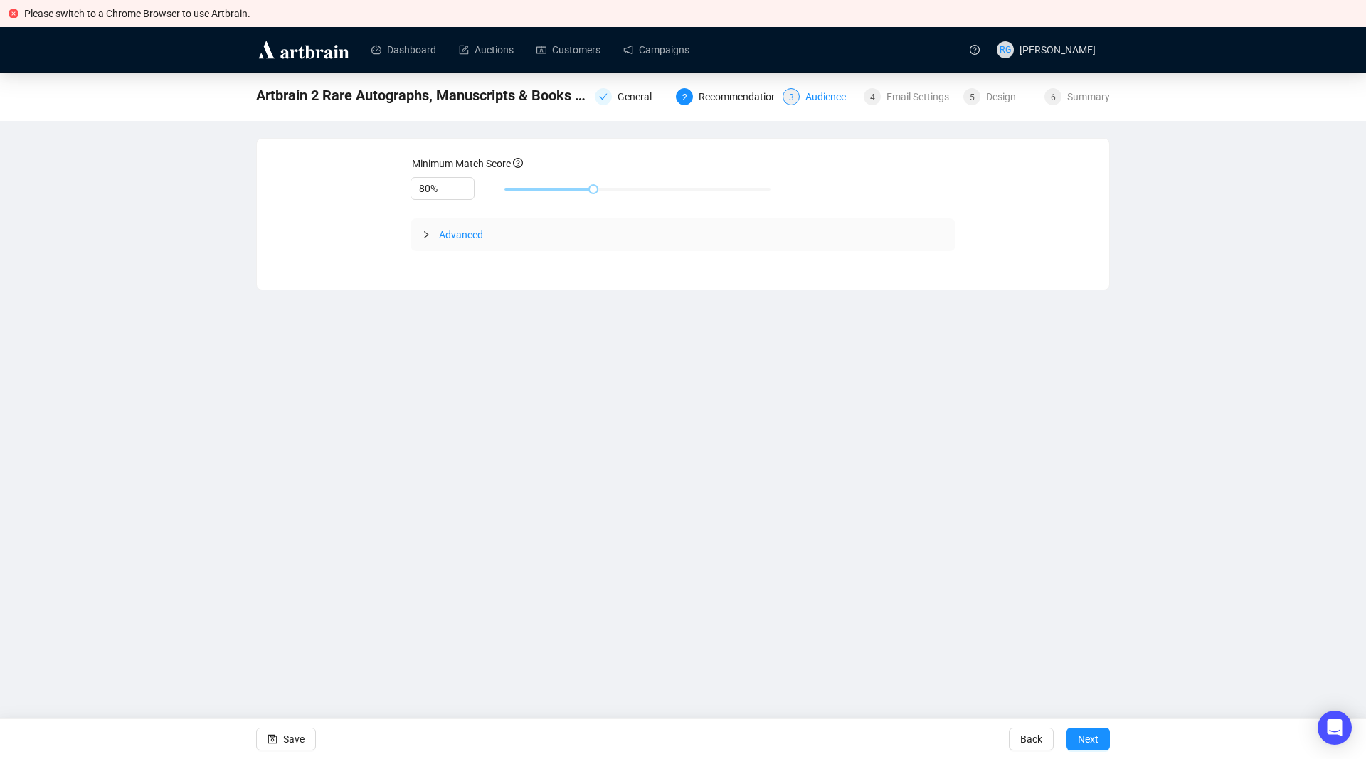
click at [815, 95] on div "Audience" at bounding box center [829, 96] width 49 height 17
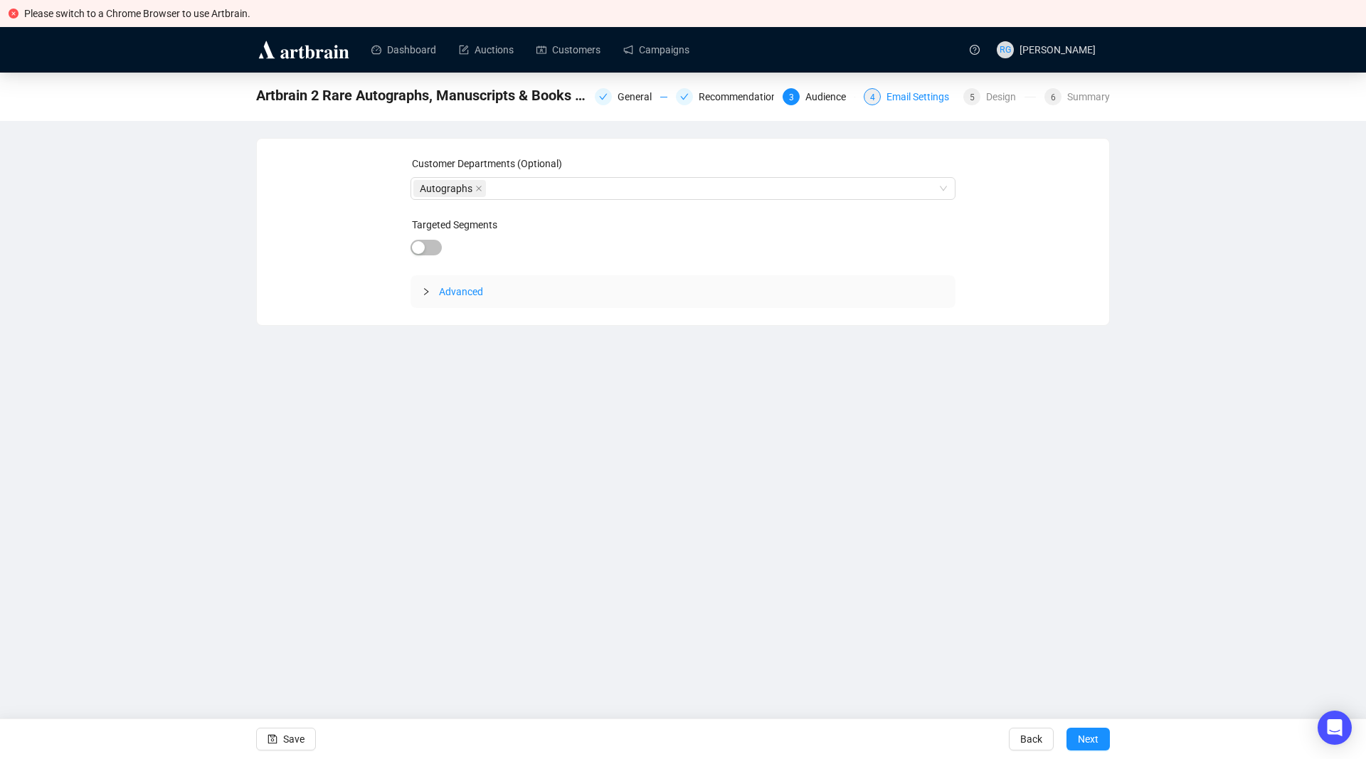
click at [903, 102] on div "Email Settings" at bounding box center [922, 96] width 71 height 17
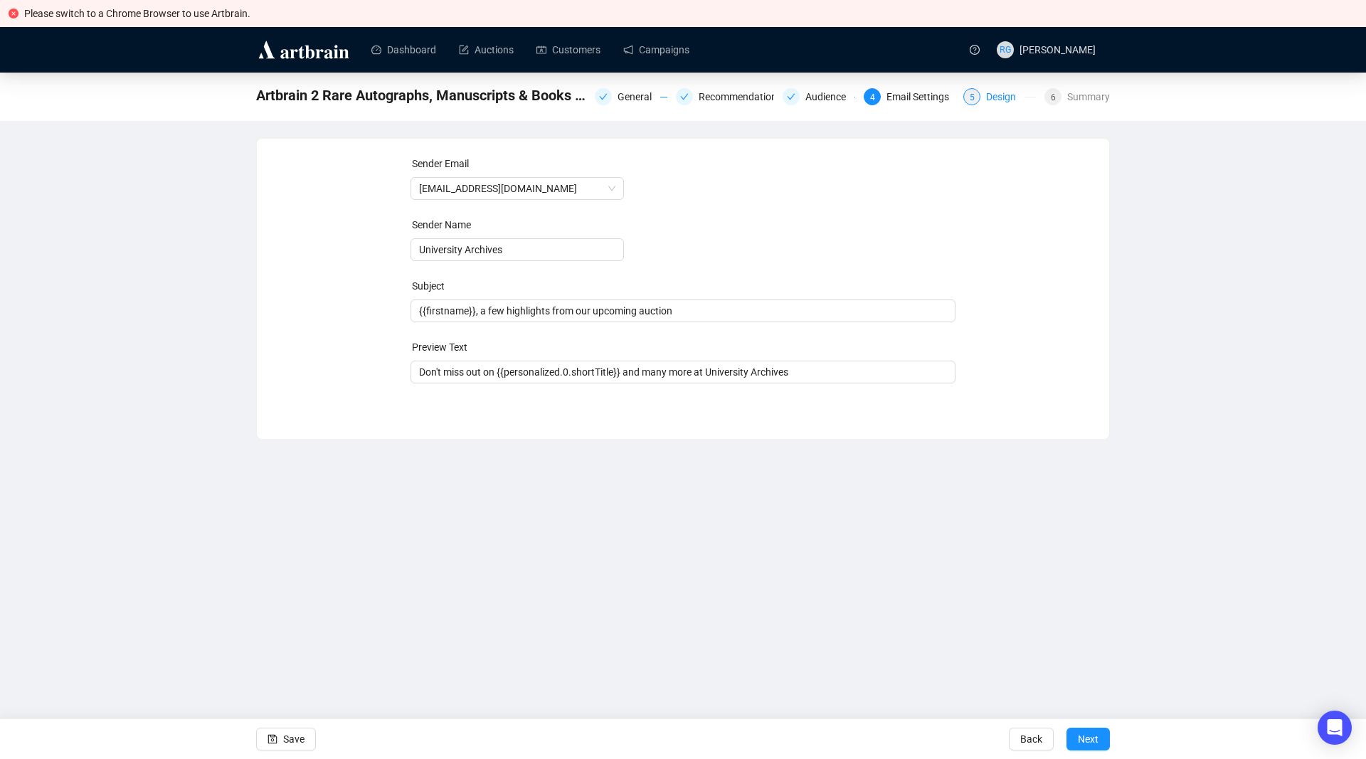
click at [995, 99] on div "Design" at bounding box center [1005, 96] width 38 height 17
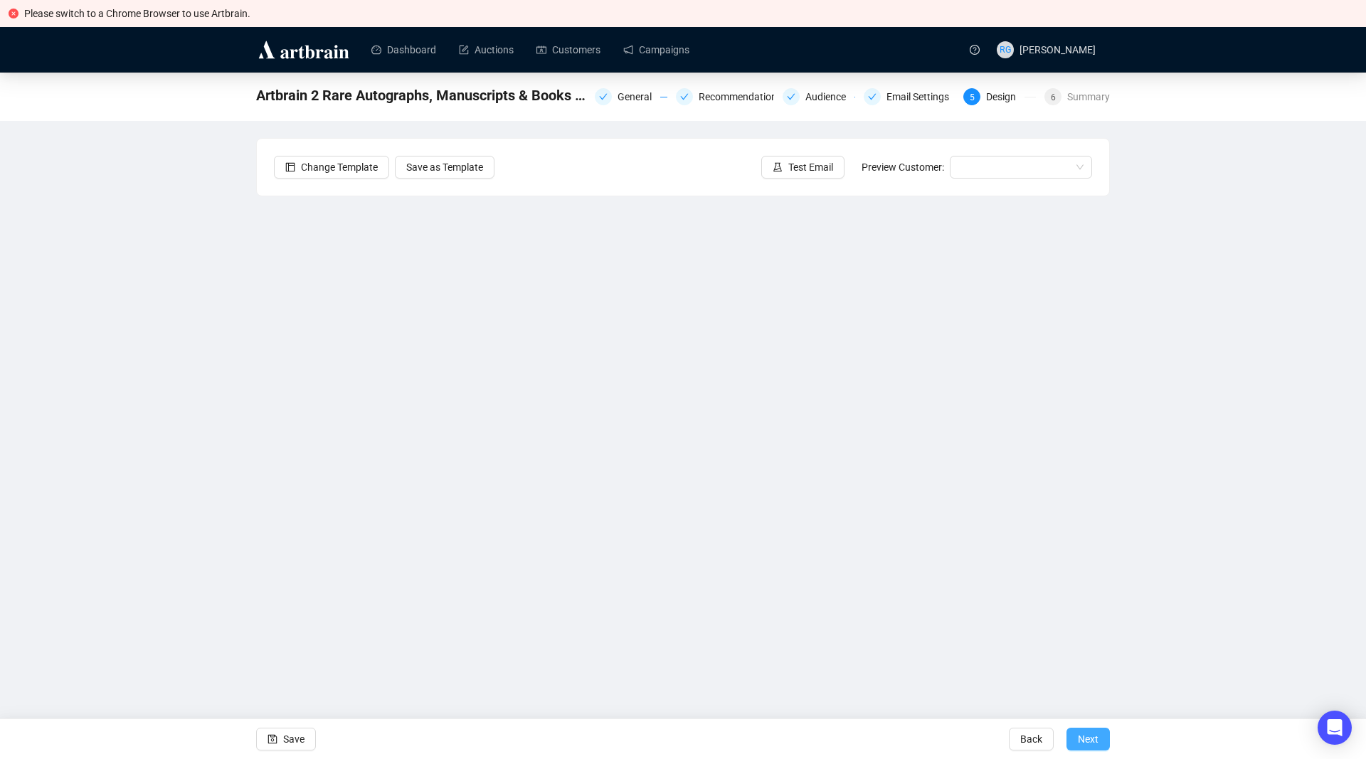
click at [1095, 738] on span "Next" at bounding box center [1088, 739] width 21 height 40
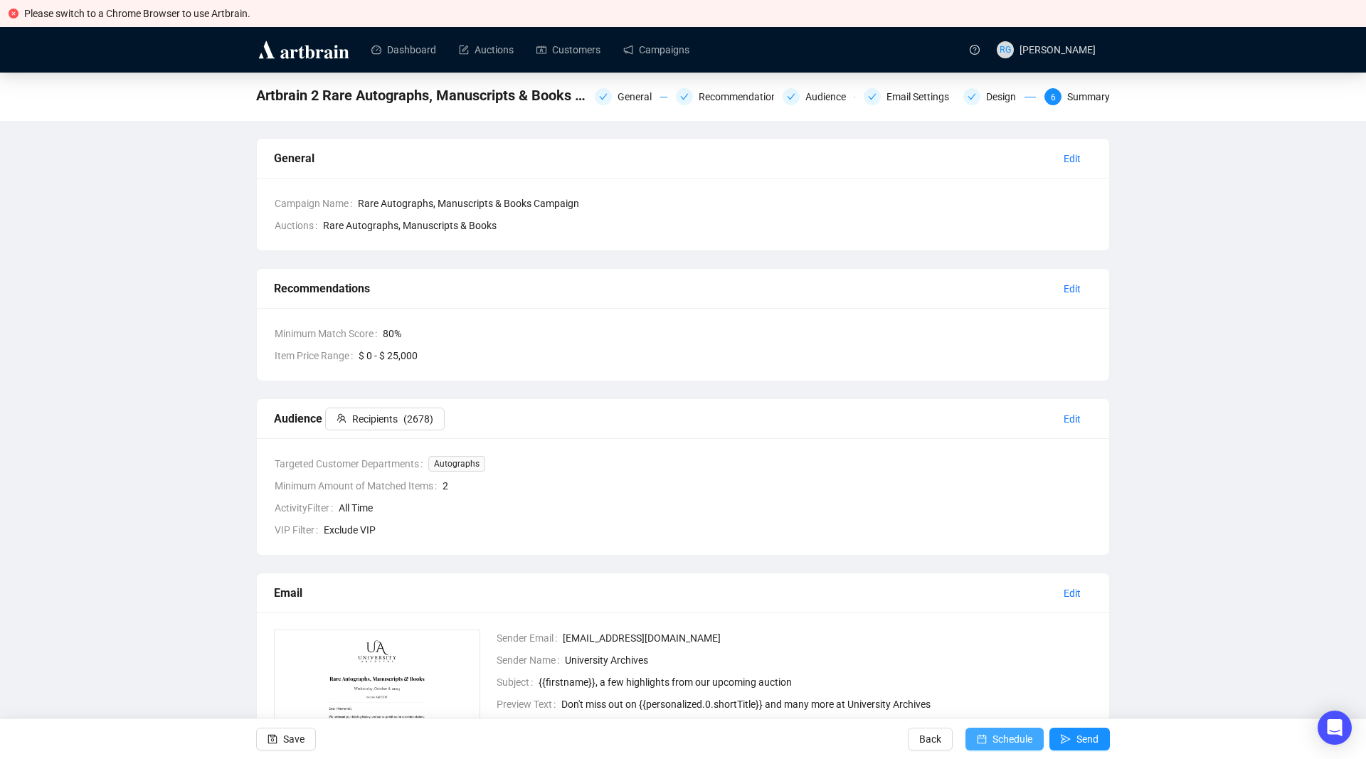
click at [1010, 737] on span "Schedule" at bounding box center [1013, 739] width 40 height 40
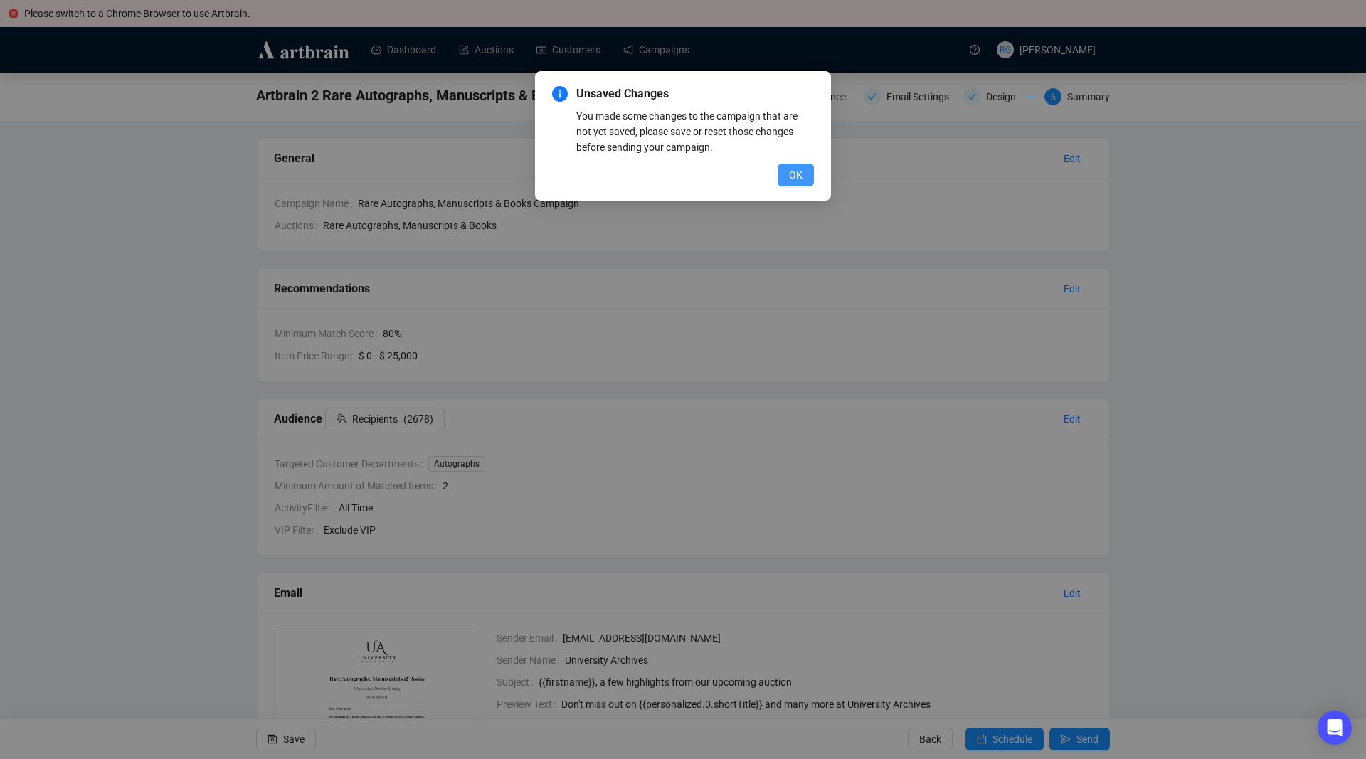
click at [801, 174] on span "OK" at bounding box center [796, 175] width 14 height 16
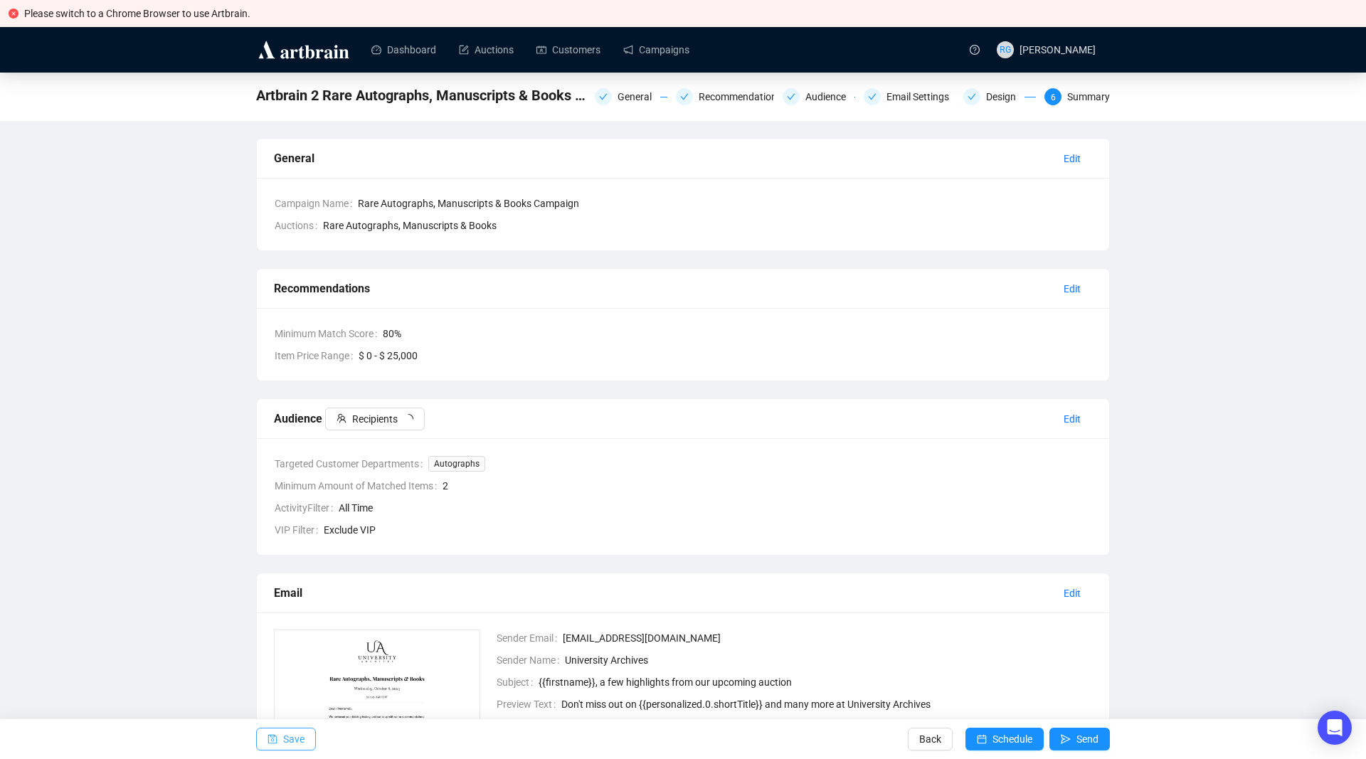
click at [287, 735] on span "Save" at bounding box center [293, 739] width 21 height 40
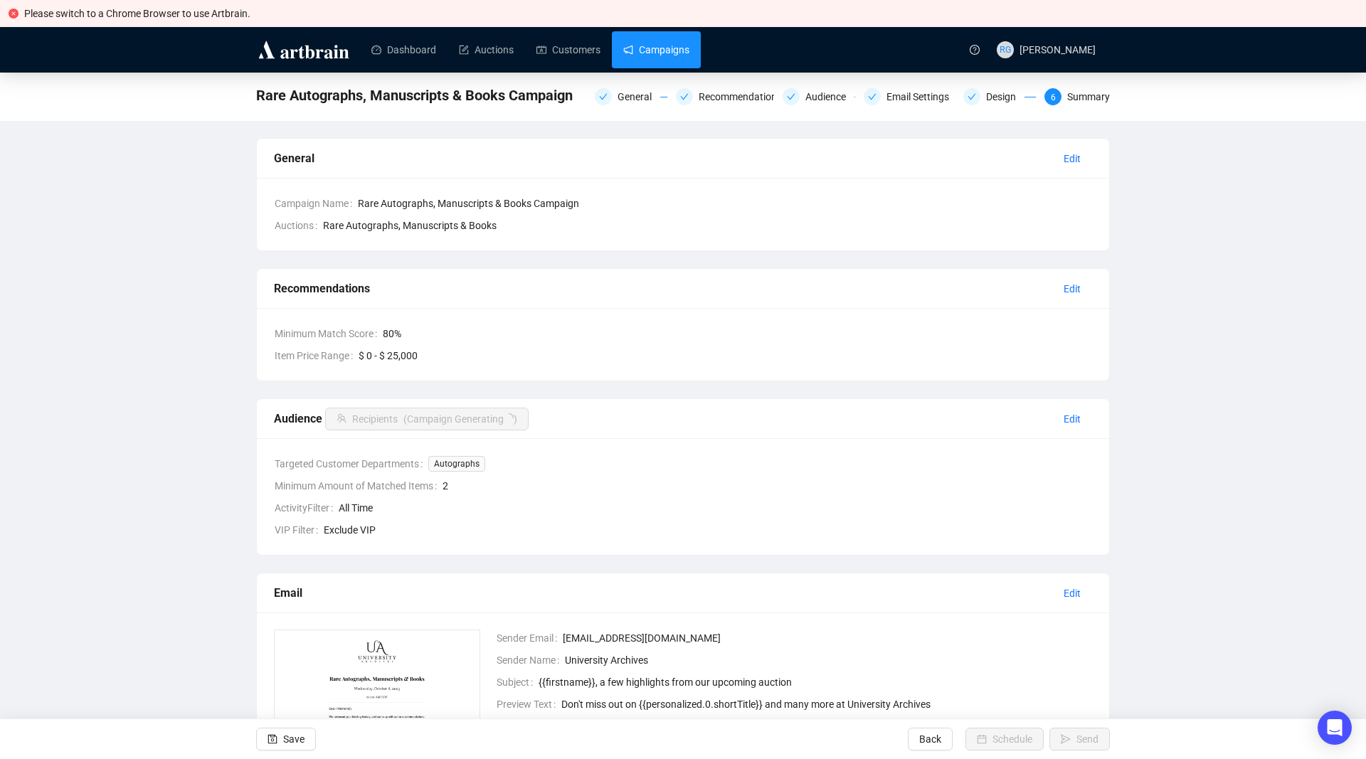
click at [652, 52] on link "Campaigns" at bounding box center [656, 49] width 66 height 37
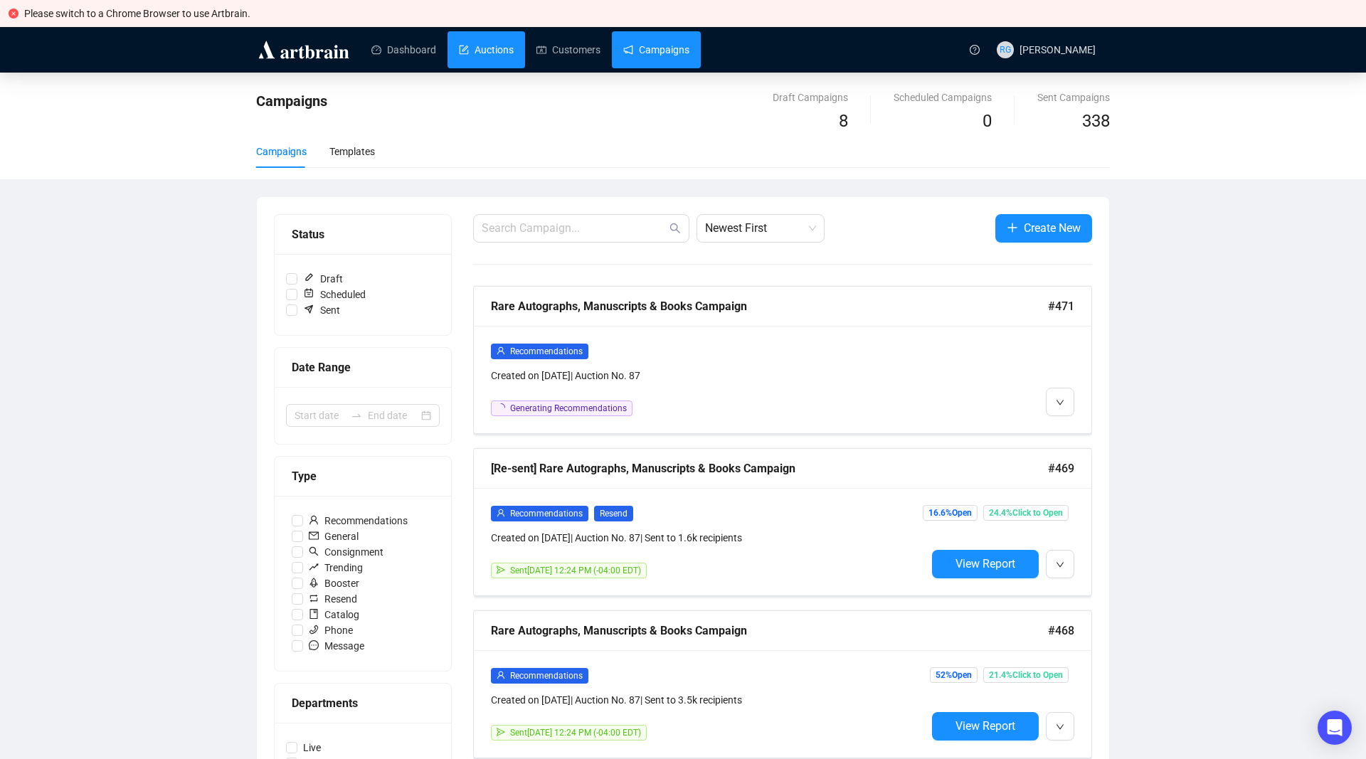
click at [493, 47] on link "Auctions" at bounding box center [486, 49] width 55 height 37
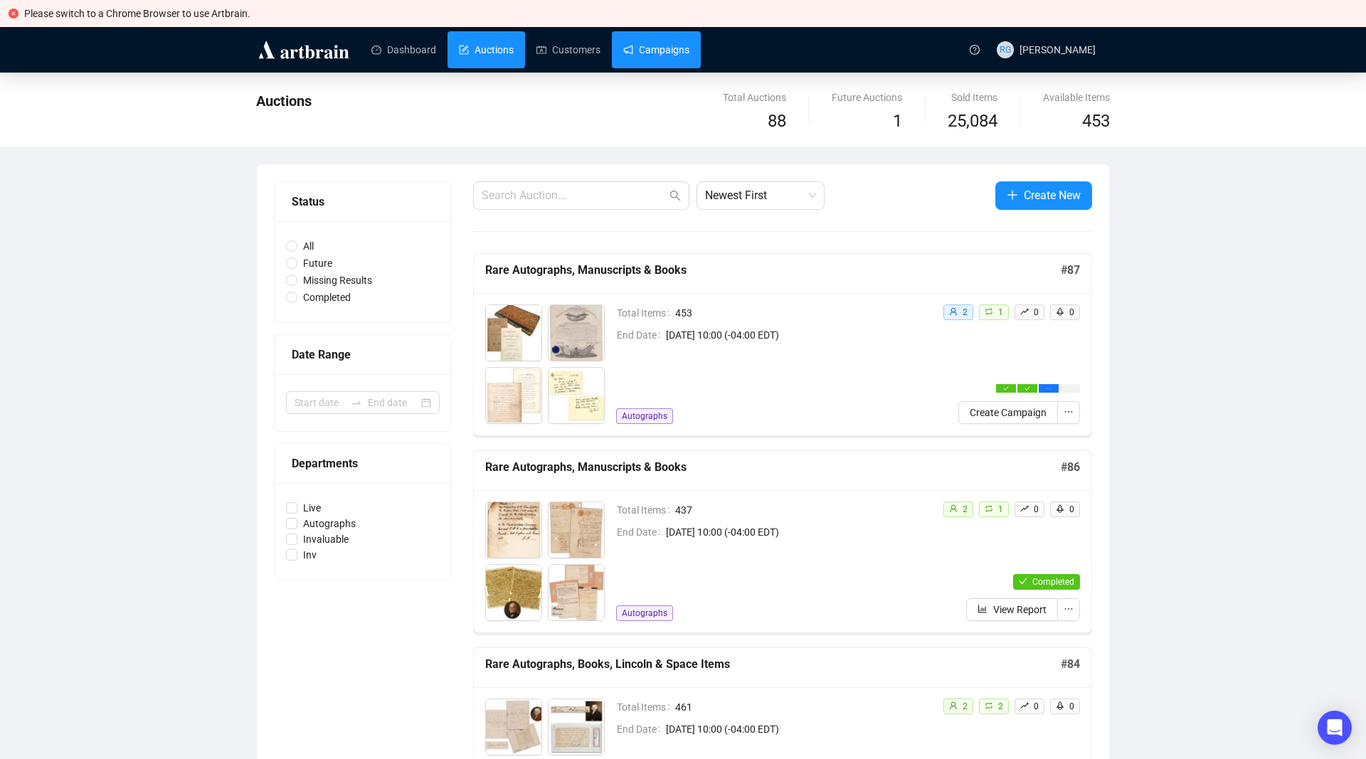
click at [654, 51] on link "Campaigns" at bounding box center [656, 49] width 66 height 37
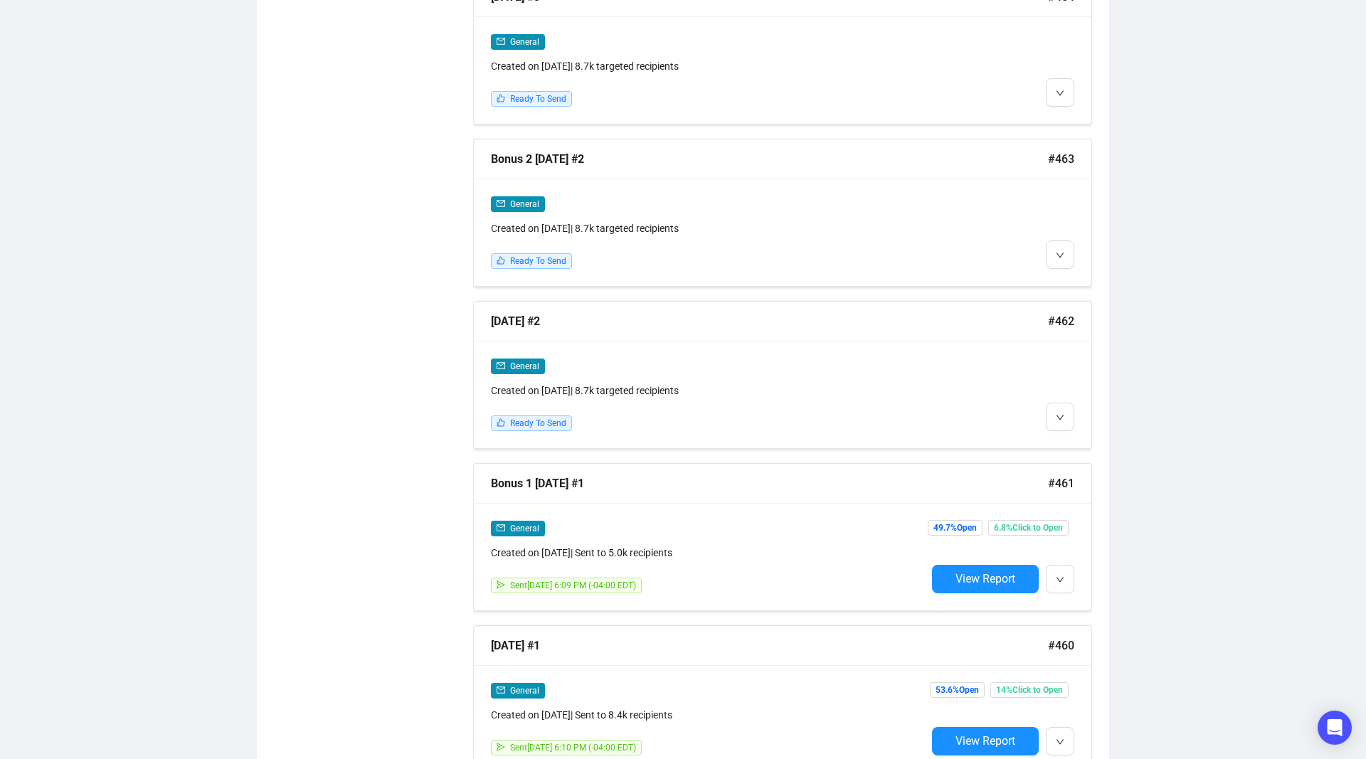
scroll to position [1305, 0]
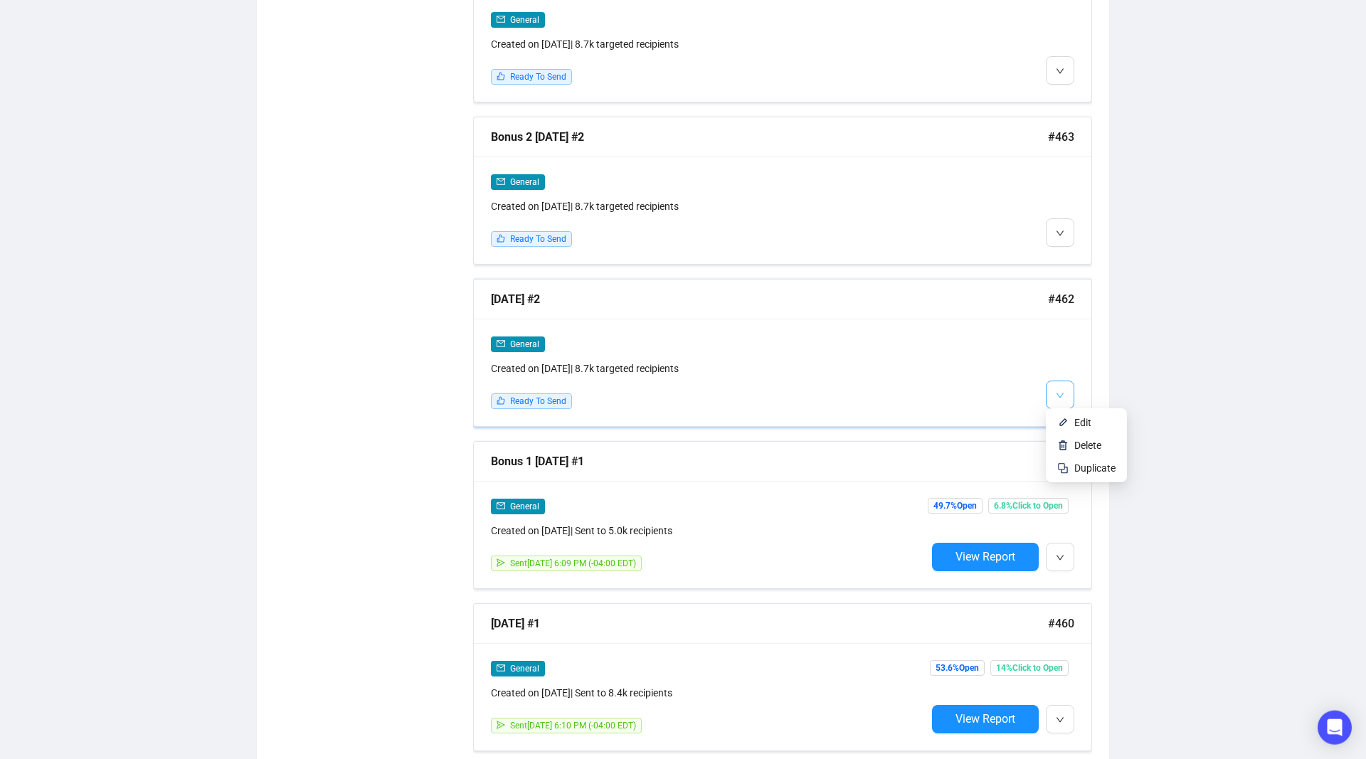
click at [1060, 391] on icon "down" at bounding box center [1060, 395] width 9 height 9
click at [1072, 421] on li "Edit" at bounding box center [1086, 422] width 75 height 23
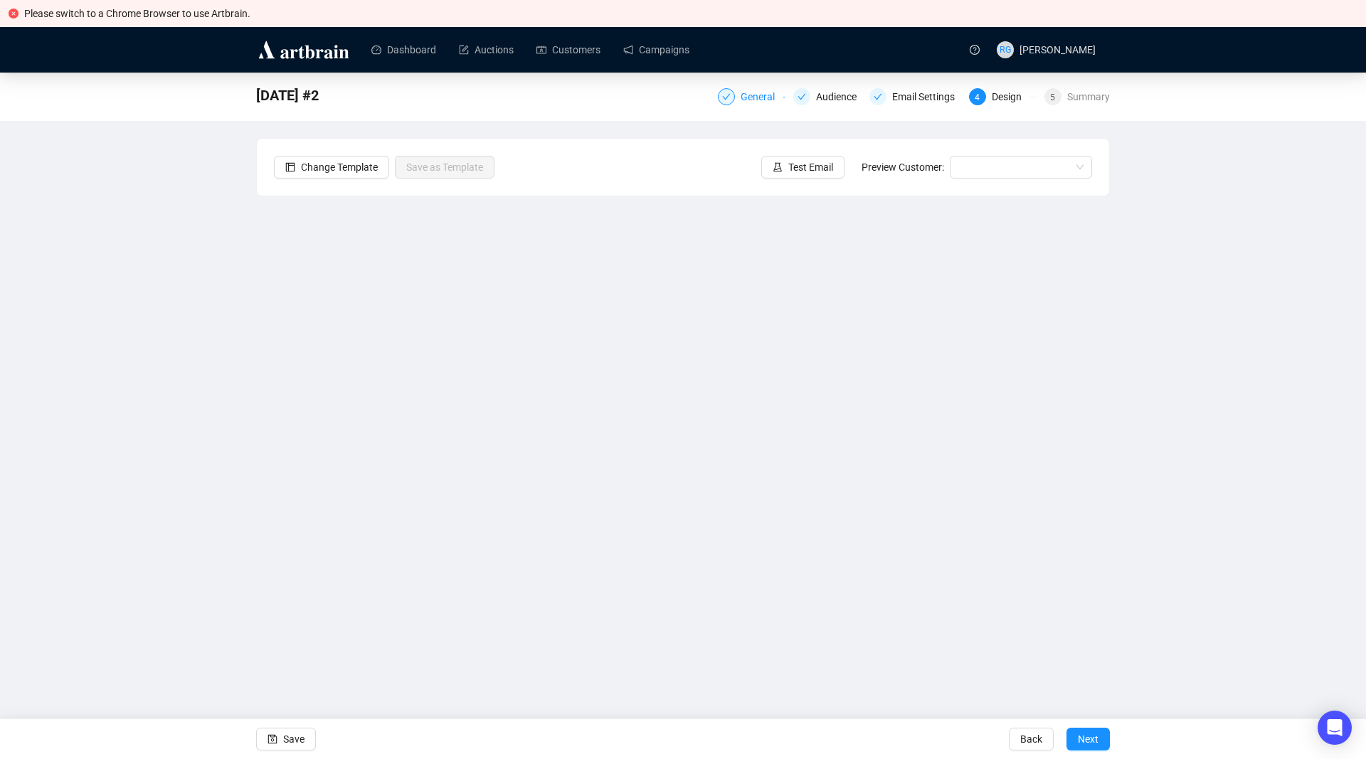
click at [747, 97] on div "General" at bounding box center [762, 96] width 43 height 17
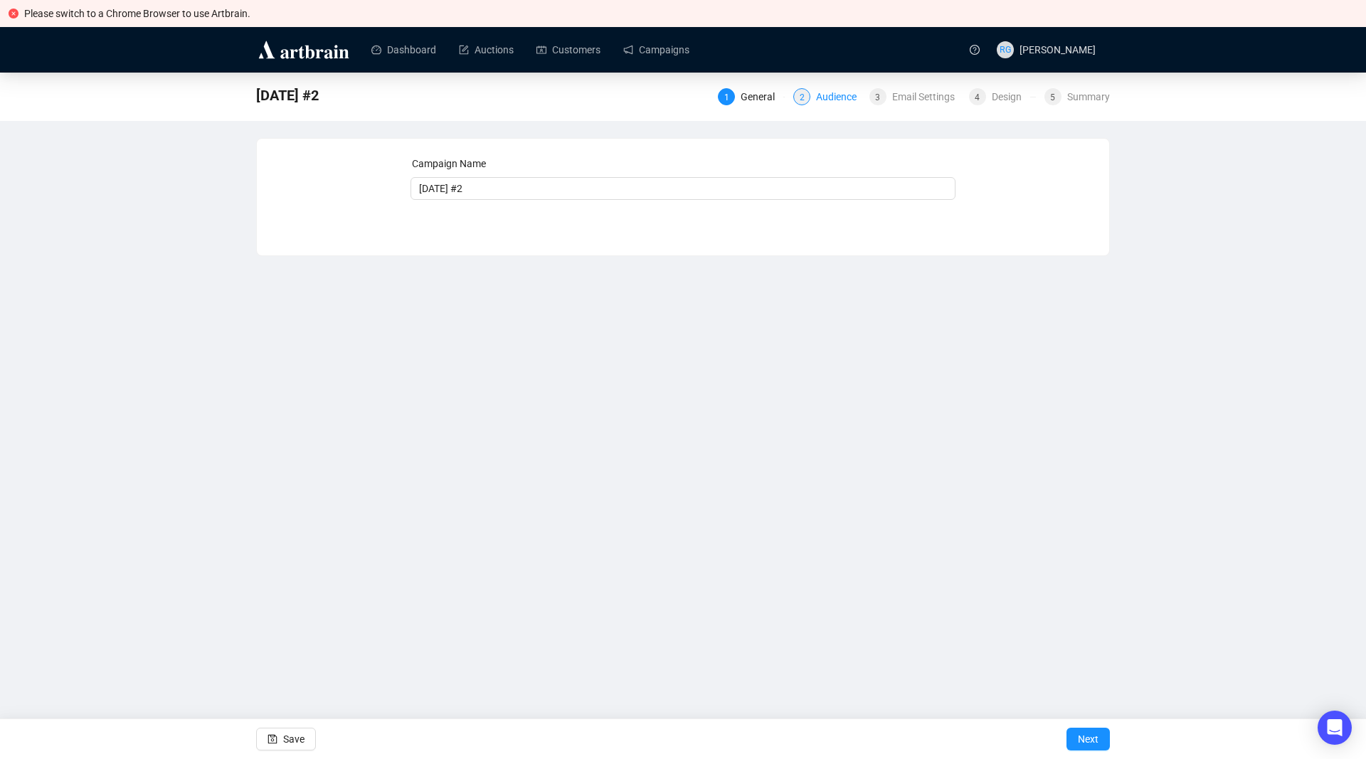
click at [818, 97] on div "Audience" at bounding box center [840, 96] width 49 height 17
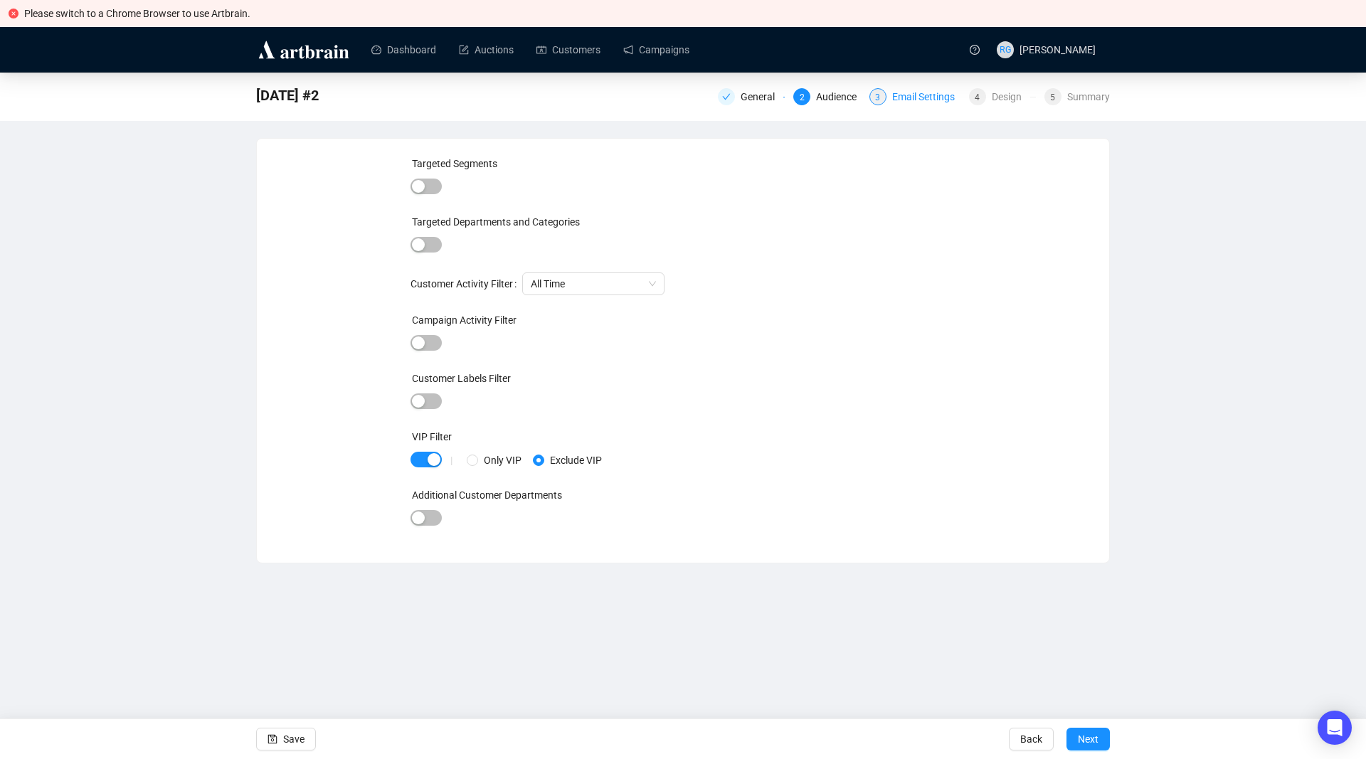
click at [904, 93] on div "Email Settings" at bounding box center [927, 96] width 71 height 17
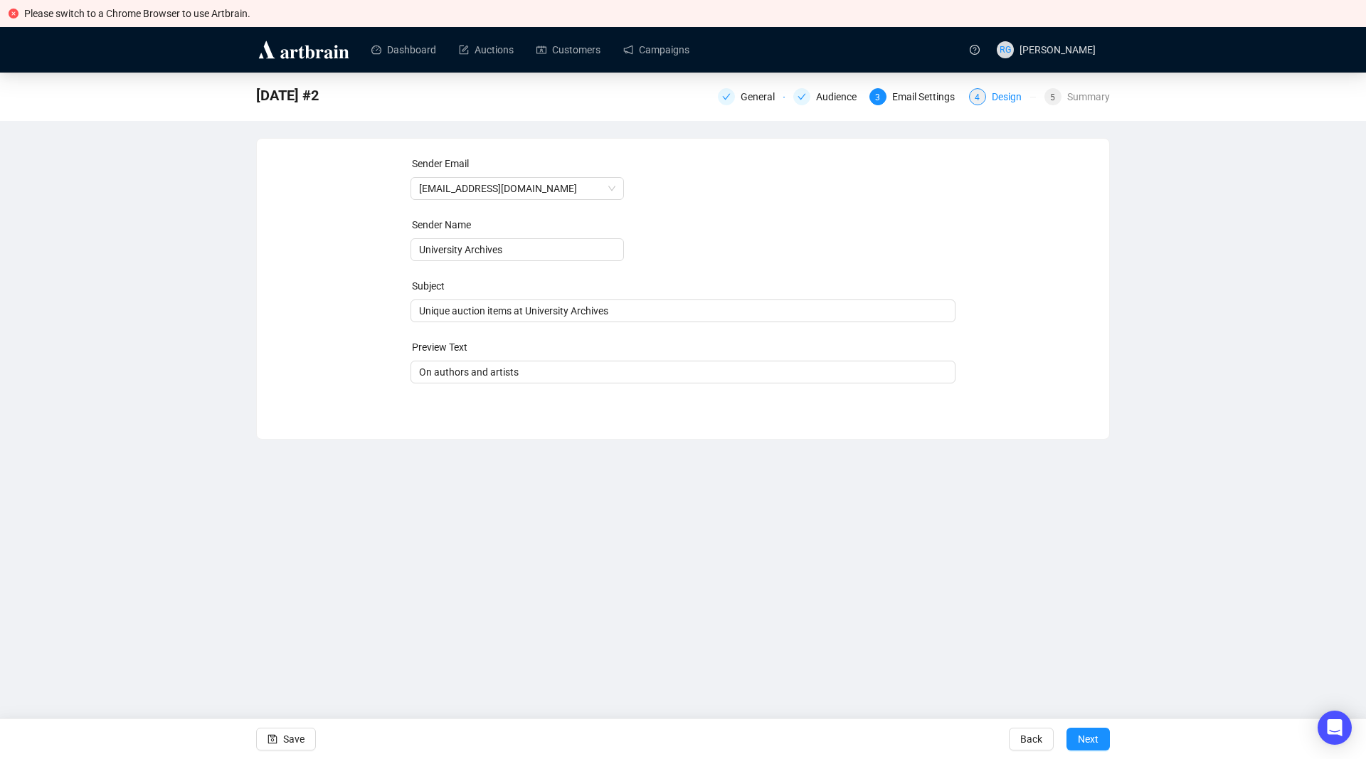
click at [983, 96] on div "4" at bounding box center [977, 96] width 17 height 17
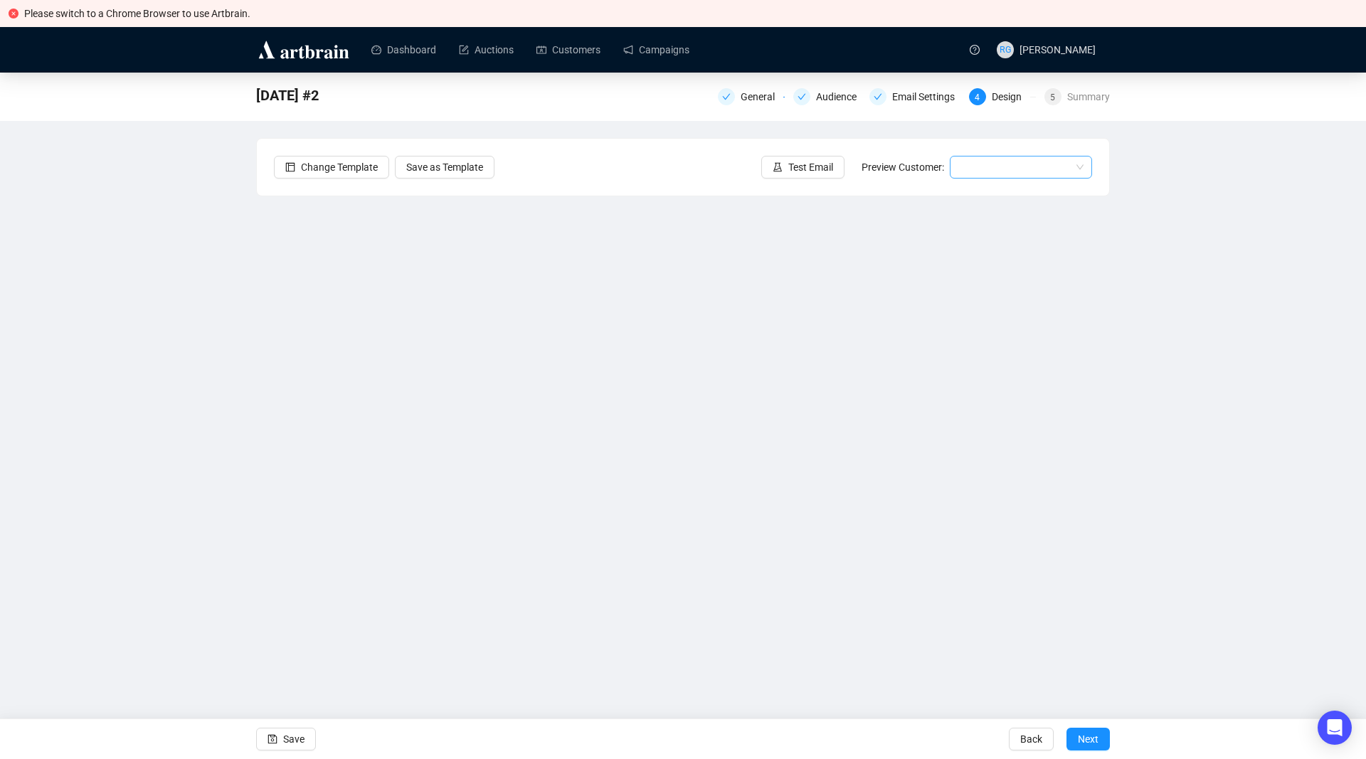
click at [971, 169] on input "search" at bounding box center [1014, 167] width 112 height 21
click at [974, 194] on div "[PERSON_NAME] | Example" at bounding box center [1021, 196] width 120 height 16
click at [292, 736] on span "Save" at bounding box center [293, 739] width 21 height 40
click at [277, 741] on icon "save" at bounding box center [272, 739] width 9 height 9
click at [791, 169] on button "Test Email" at bounding box center [802, 167] width 83 height 23
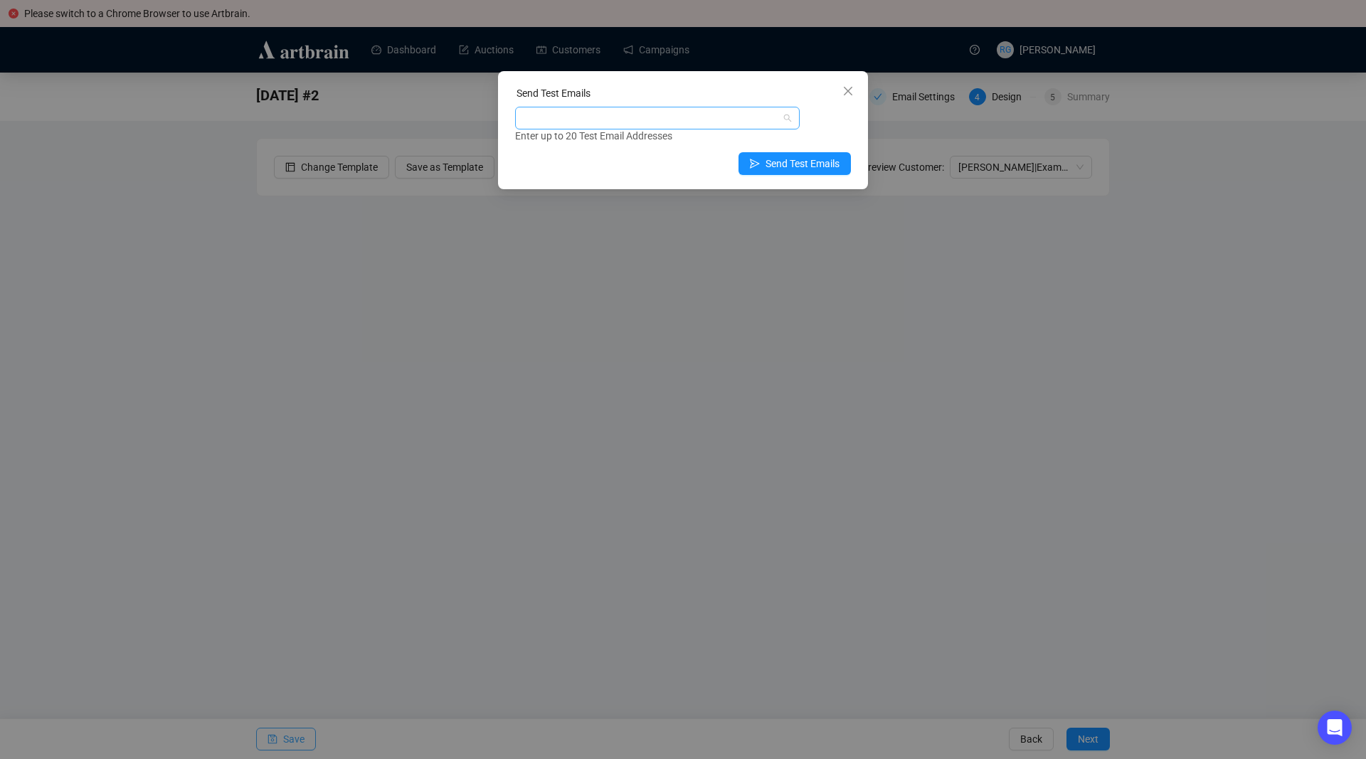
click at [596, 119] on div at bounding box center [650, 118] width 264 height 20
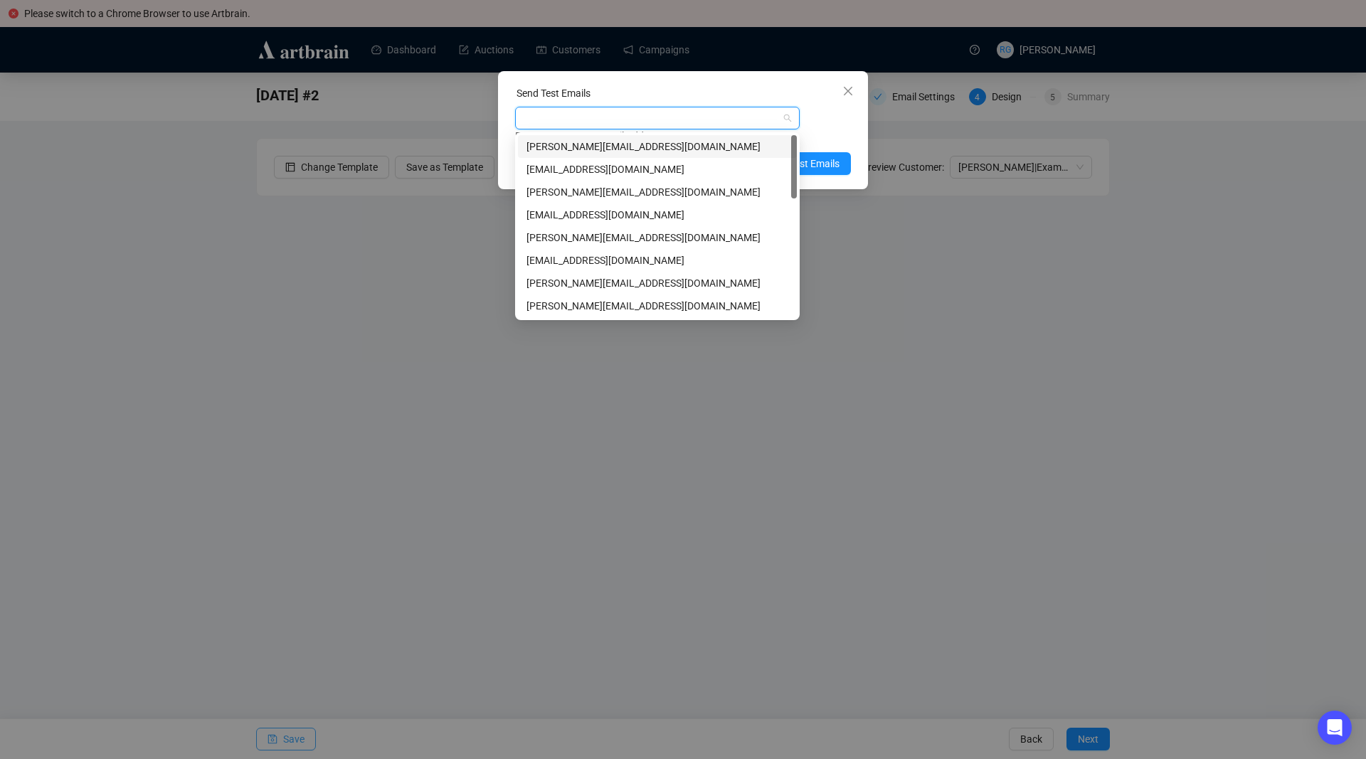
click at [590, 145] on div "[PERSON_NAME][EMAIL_ADDRESS][DOMAIN_NAME]" at bounding box center [658, 147] width 262 height 16
click at [580, 282] on div "[PERSON_NAME][EMAIL_ADDRESS][DOMAIN_NAME]" at bounding box center [658, 283] width 262 height 16
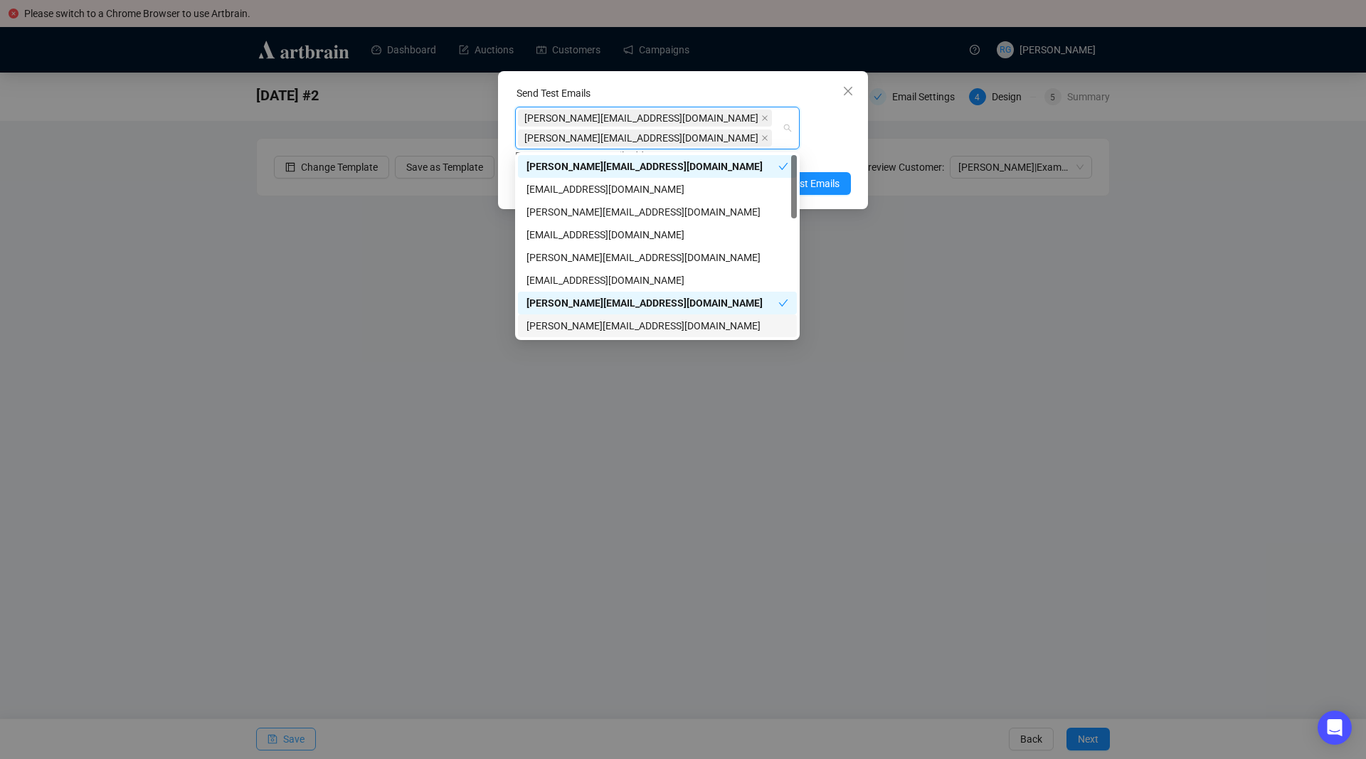
click at [581, 324] on div "[PERSON_NAME][EMAIL_ADDRESS][DOMAIN_NAME]" at bounding box center [658, 326] width 262 height 16
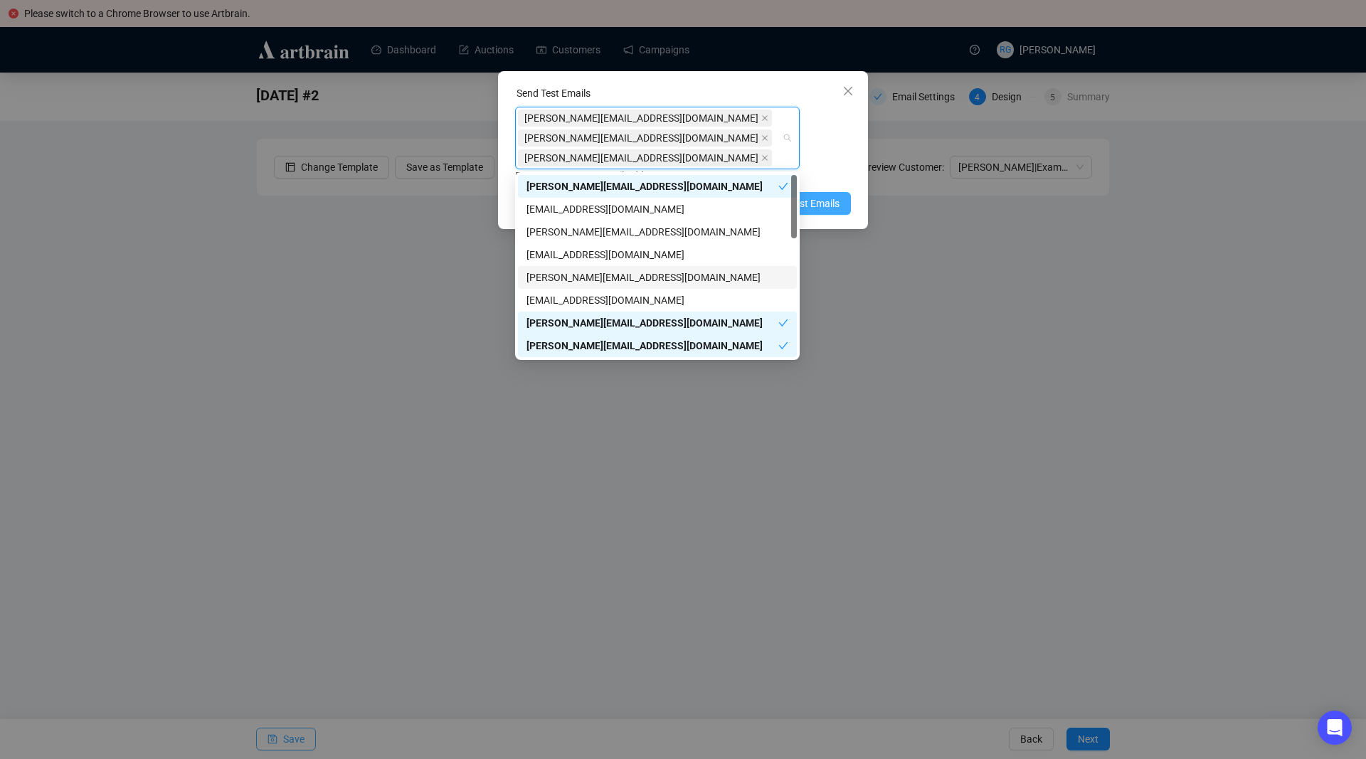
click at [826, 207] on span "Send Test Emails" at bounding box center [803, 204] width 74 height 16
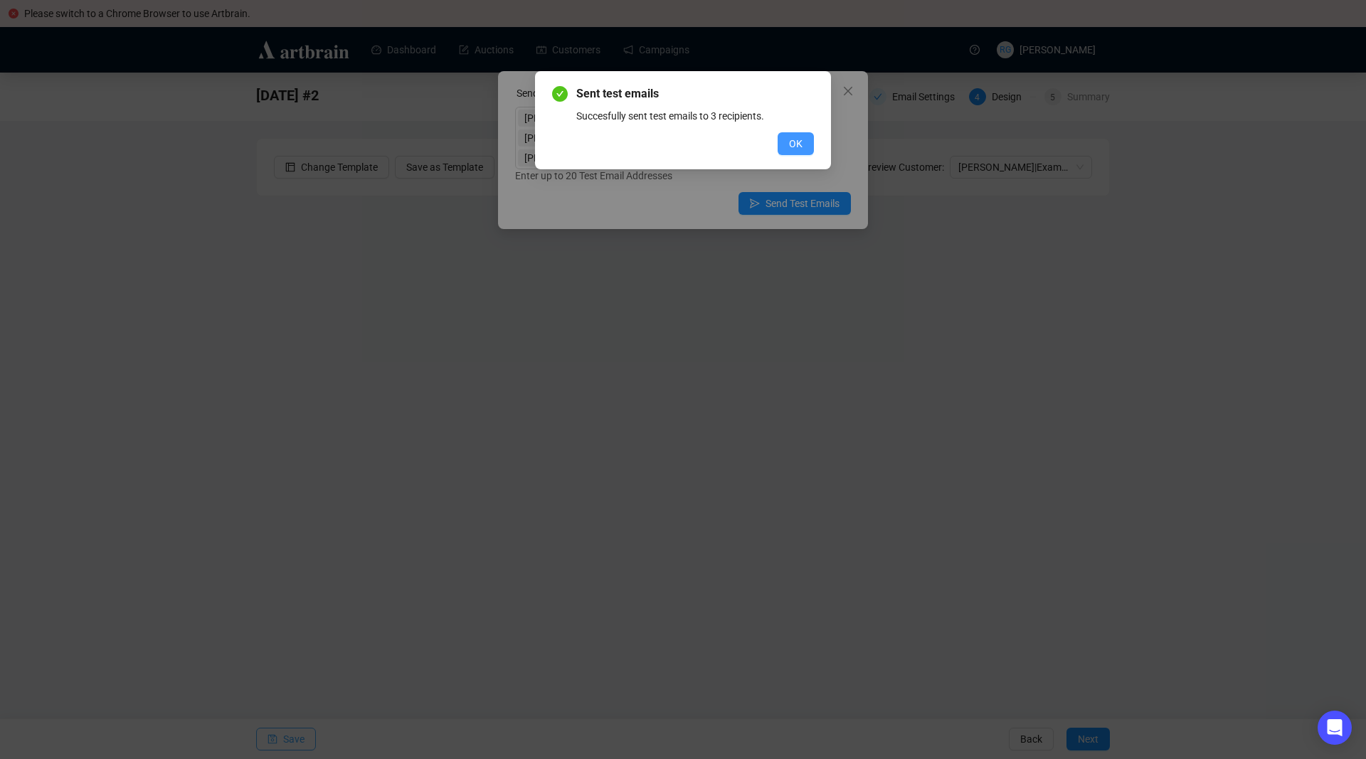
click at [786, 143] on button "OK" at bounding box center [796, 143] width 36 height 23
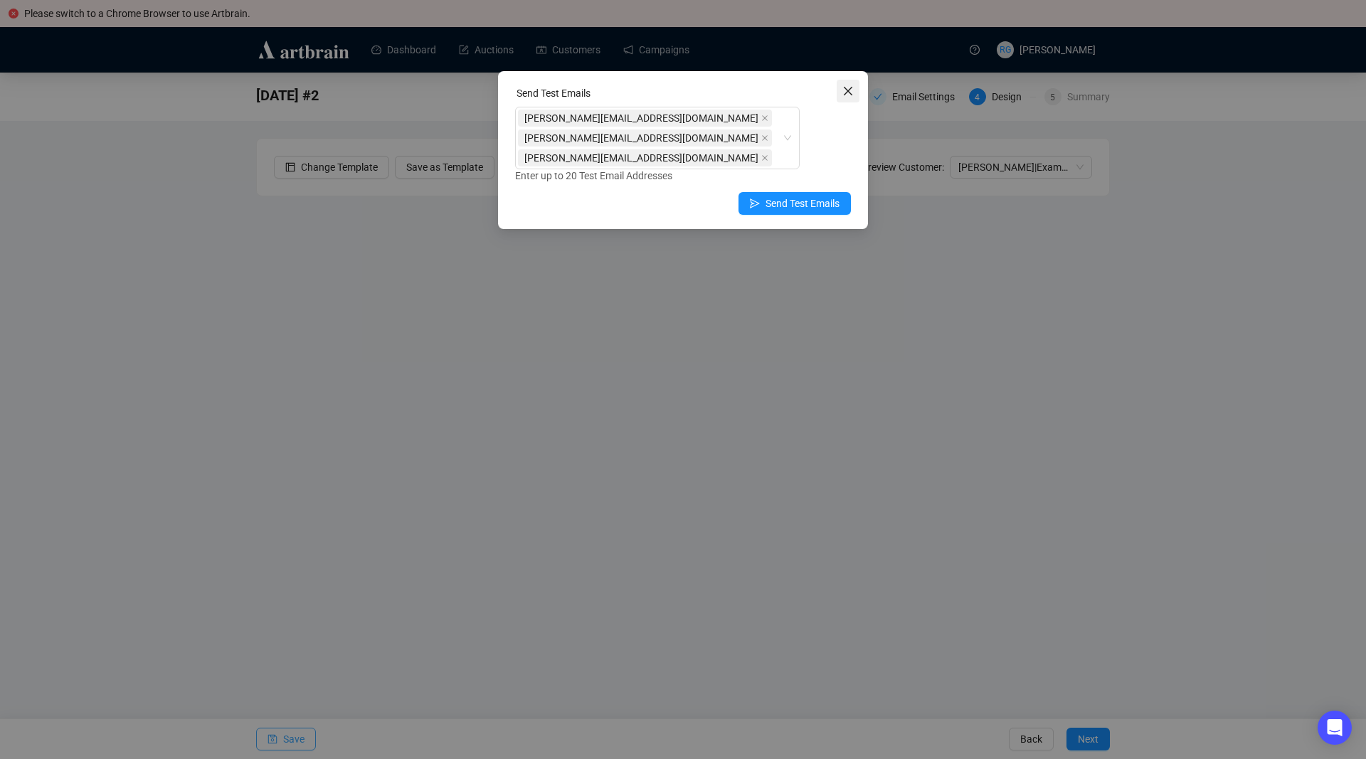
click at [852, 95] on icon "close" at bounding box center [847, 90] width 11 height 11
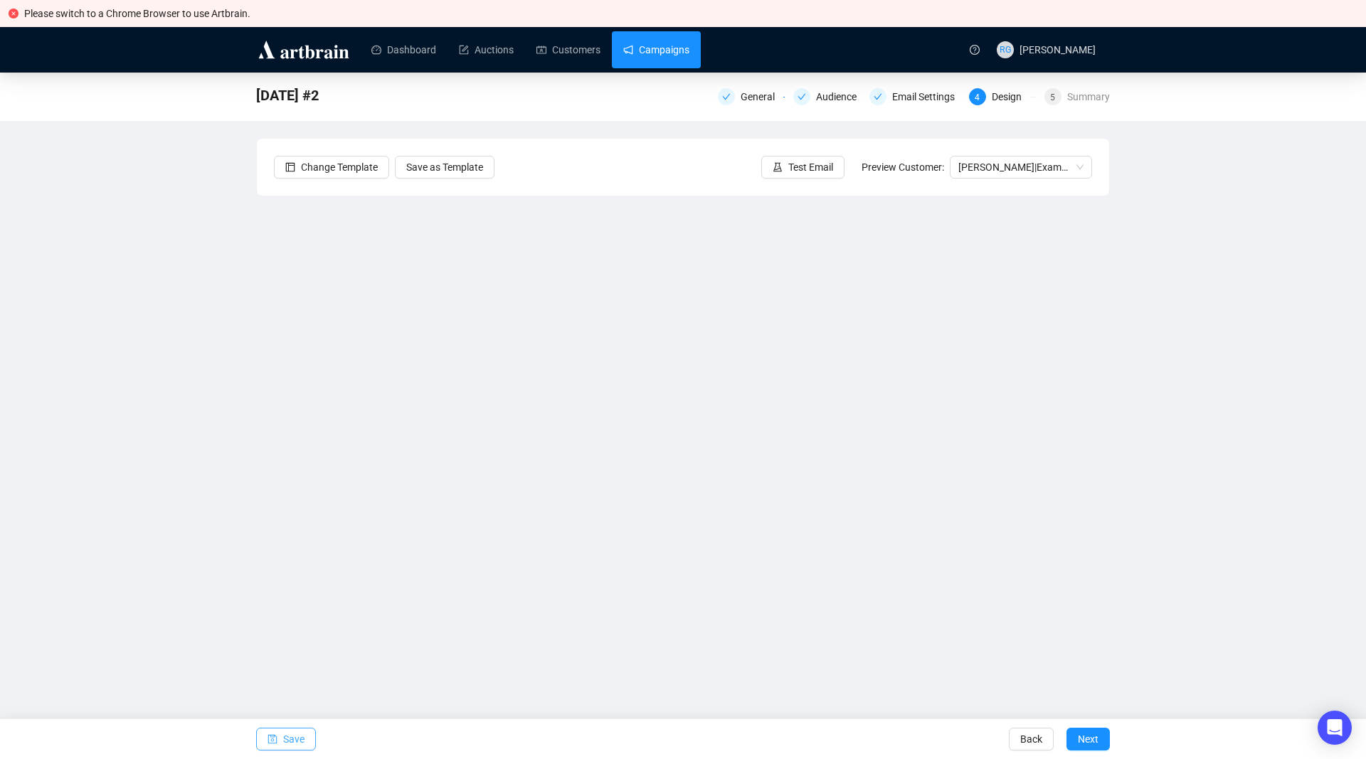
click at [679, 48] on link "Campaigns" at bounding box center [656, 49] width 66 height 37
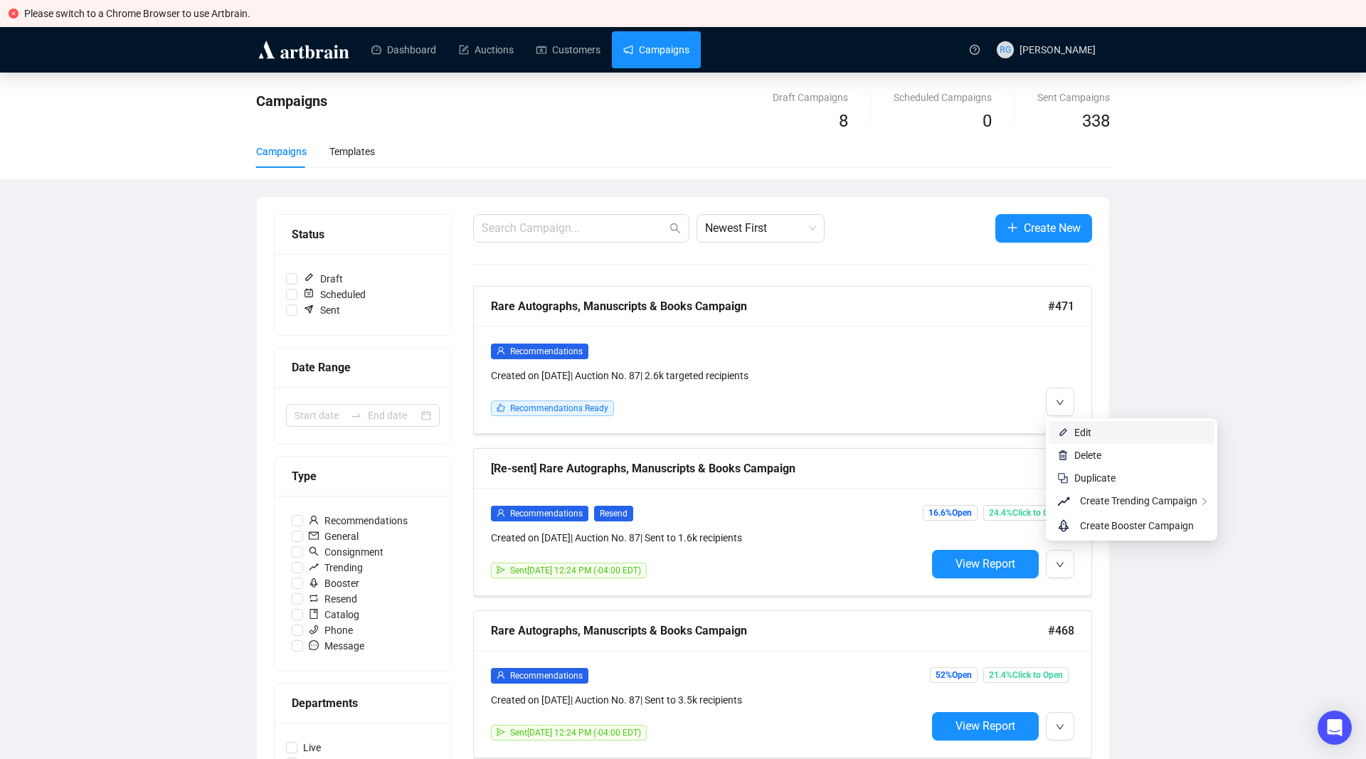
click at [1064, 438] on li "Edit" at bounding box center [1132, 432] width 166 height 23
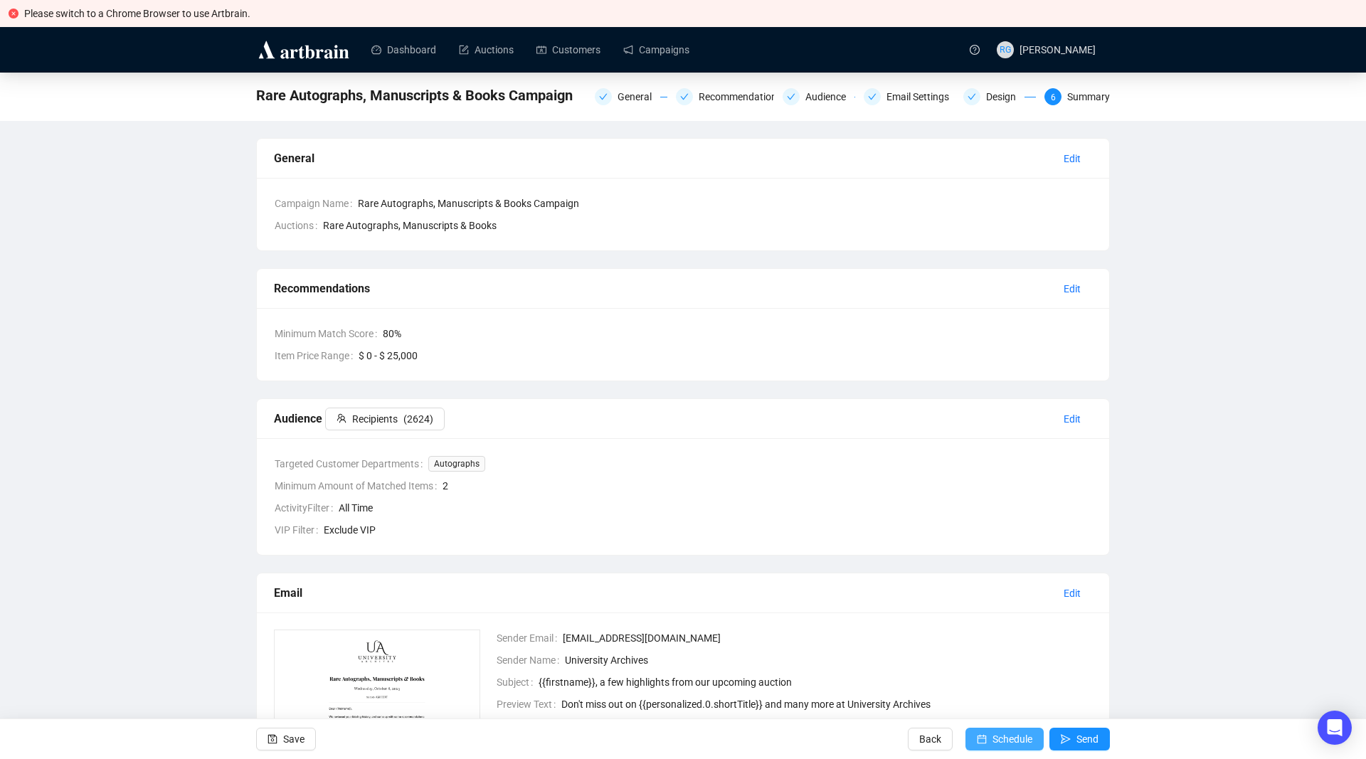
click at [1017, 741] on span "Schedule" at bounding box center [1013, 739] width 40 height 40
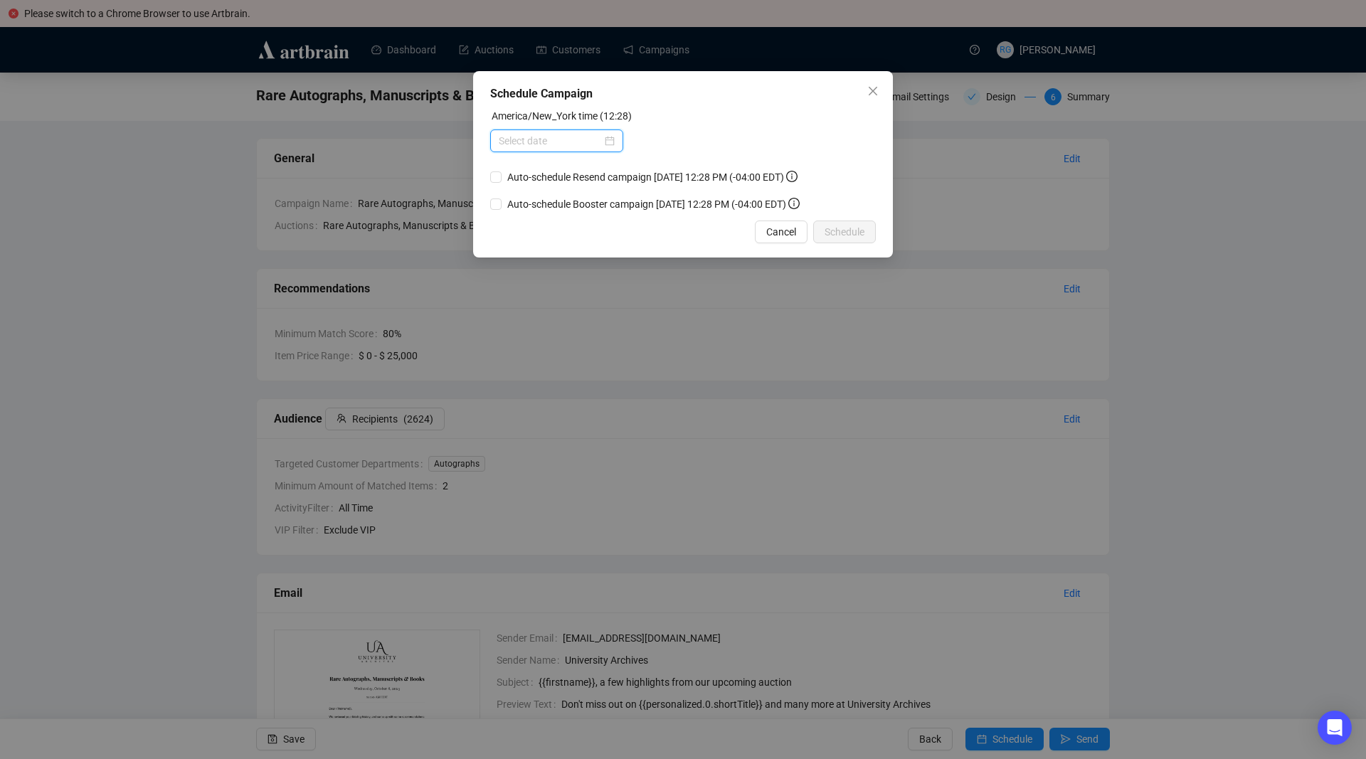
click at [551, 136] on input at bounding box center [550, 141] width 103 height 16
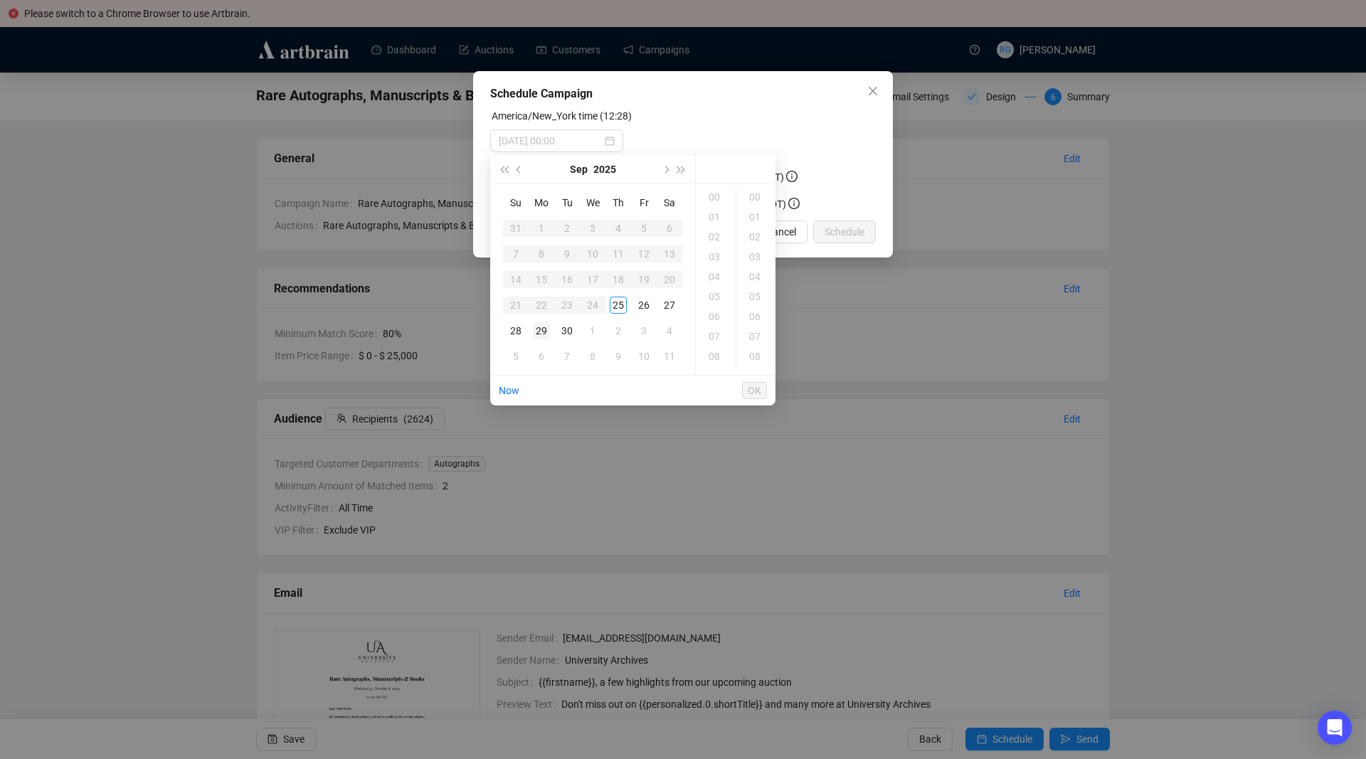
click at [539, 330] on div "29" at bounding box center [541, 330] width 17 height 17
click at [719, 277] on div "11" at bounding box center [716, 277] width 34 height 20
click at [756, 293] on div "05" at bounding box center [756, 297] width 34 height 20
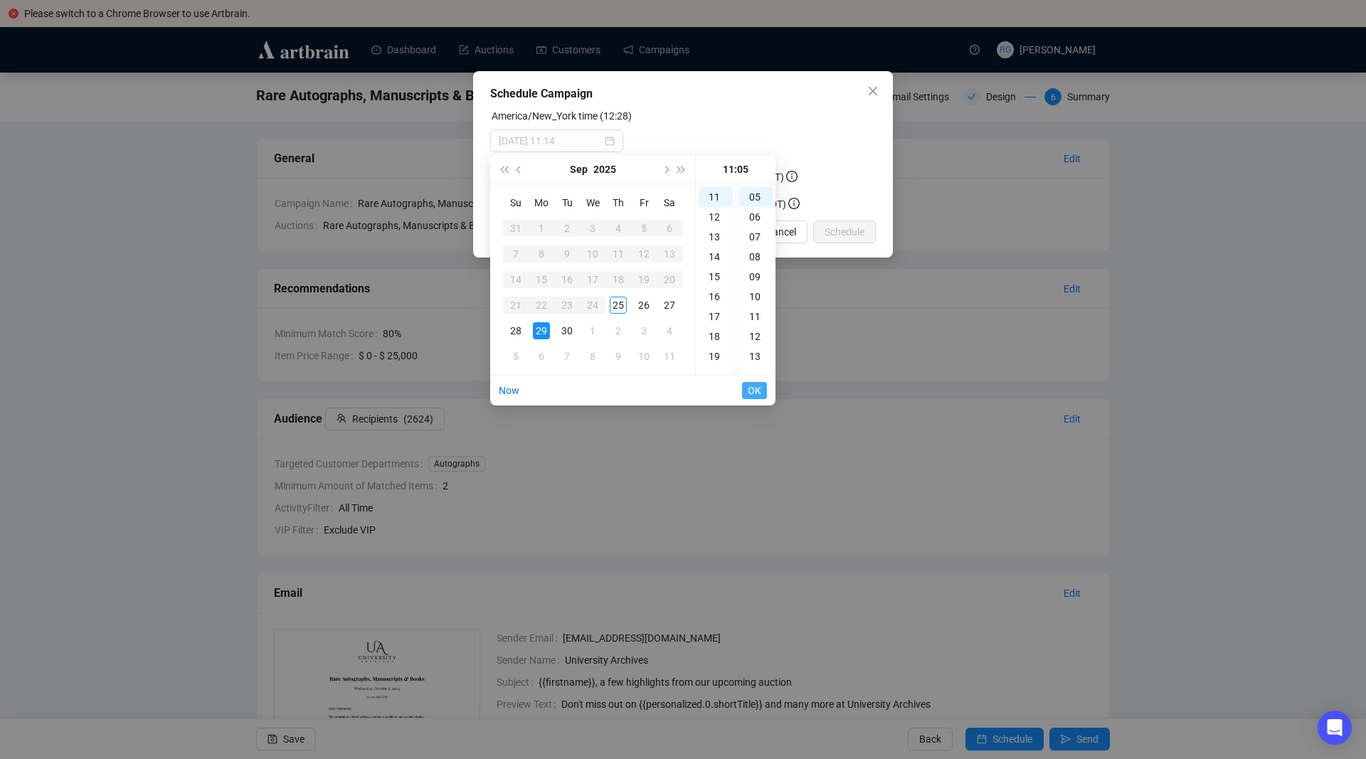
type input "[DATE] 11:05"
click at [755, 391] on span "OK" at bounding box center [755, 390] width 14 height 27
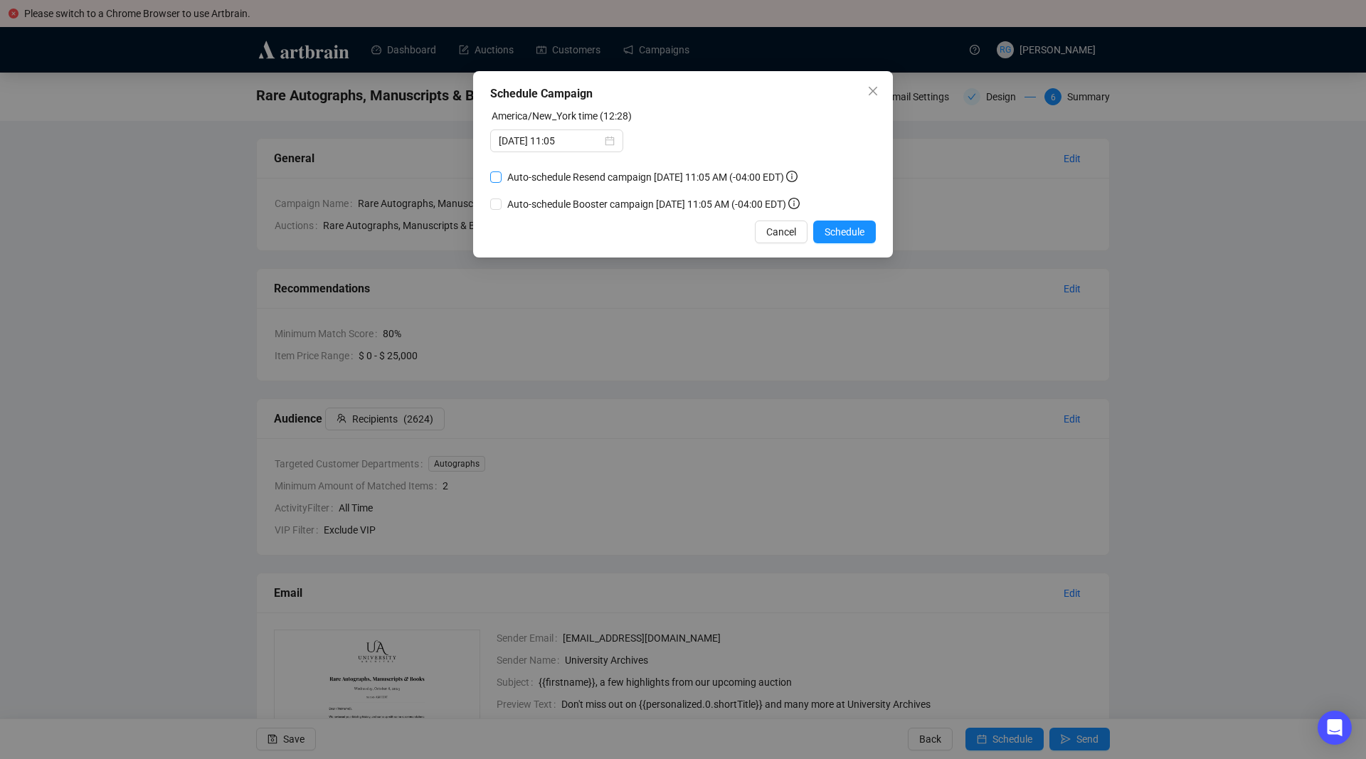
click at [495, 175] on input "Auto-schedule Resend campaign [DATE] 11:05 AM (-04:00 EDT)" at bounding box center [495, 176] width 11 height 11
checkbox input "true"
click at [848, 232] on span "Schedule" at bounding box center [845, 232] width 40 height 16
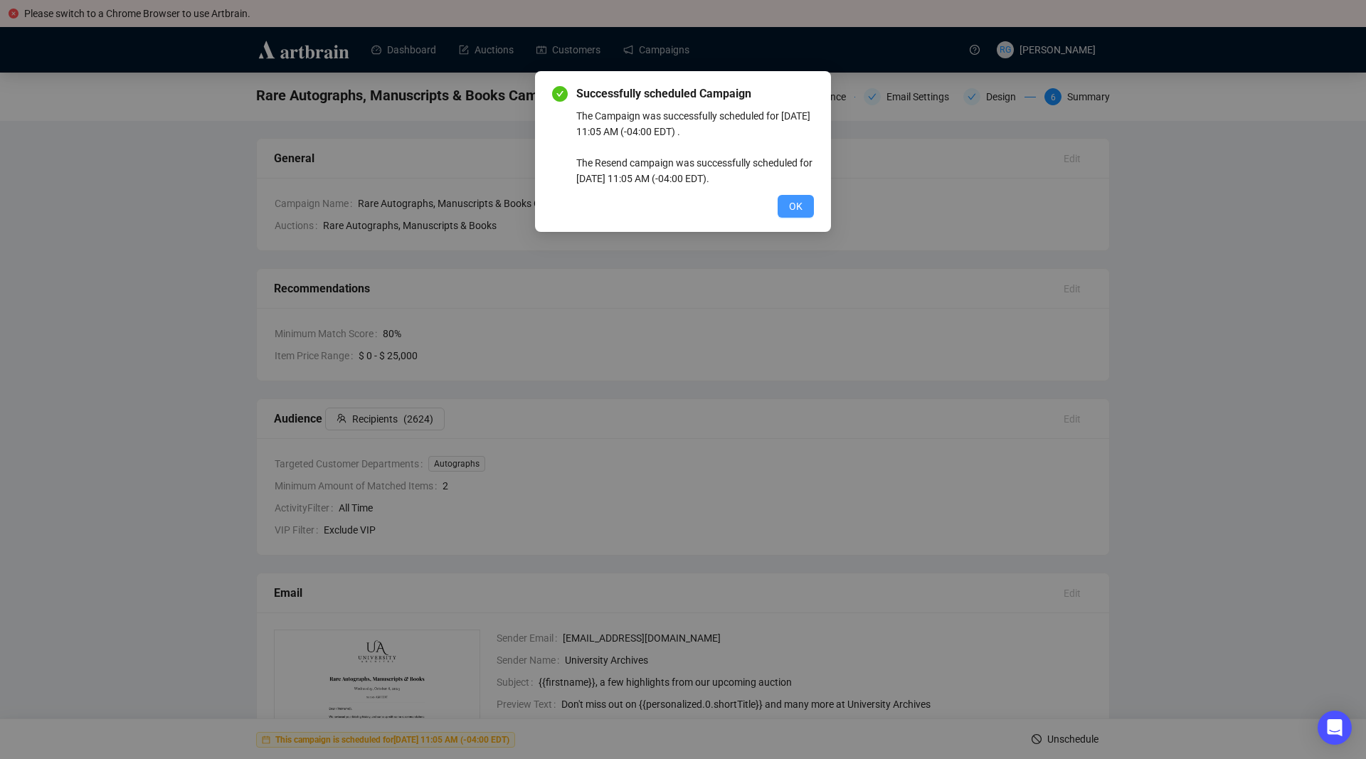
click at [793, 207] on span "OK" at bounding box center [796, 207] width 14 height 16
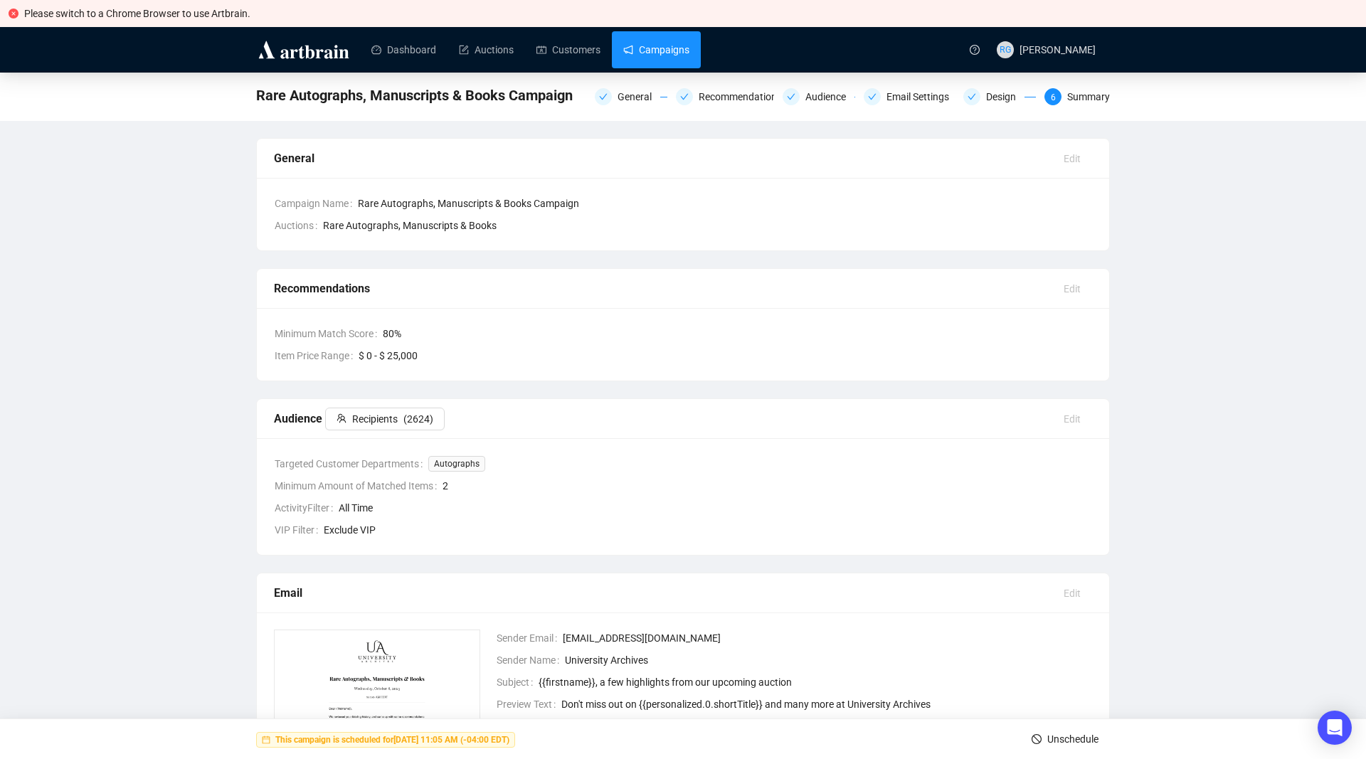
click at [635, 43] on link "Campaigns" at bounding box center [656, 49] width 66 height 37
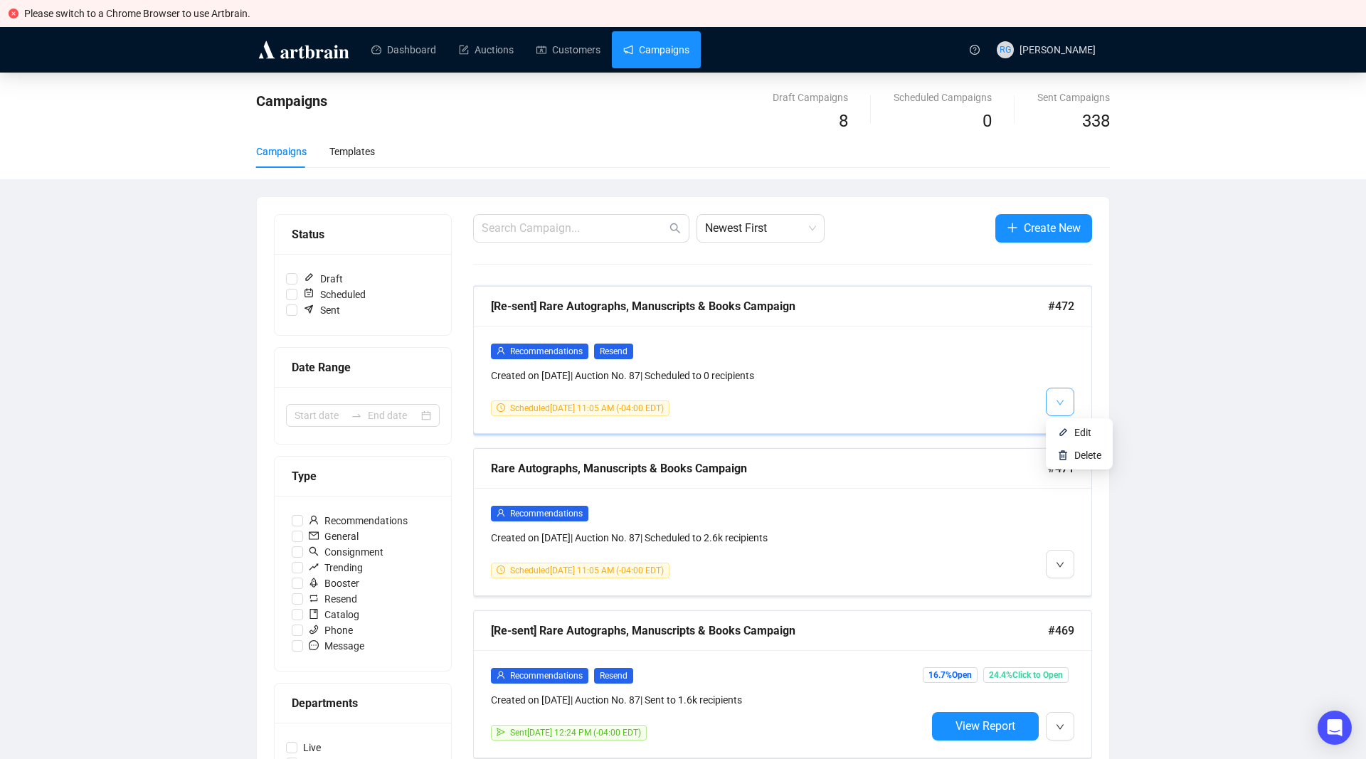
click at [1060, 398] on span "button" at bounding box center [1060, 402] width 9 height 18
click at [1060, 427] on img at bounding box center [1062, 432] width 11 height 11
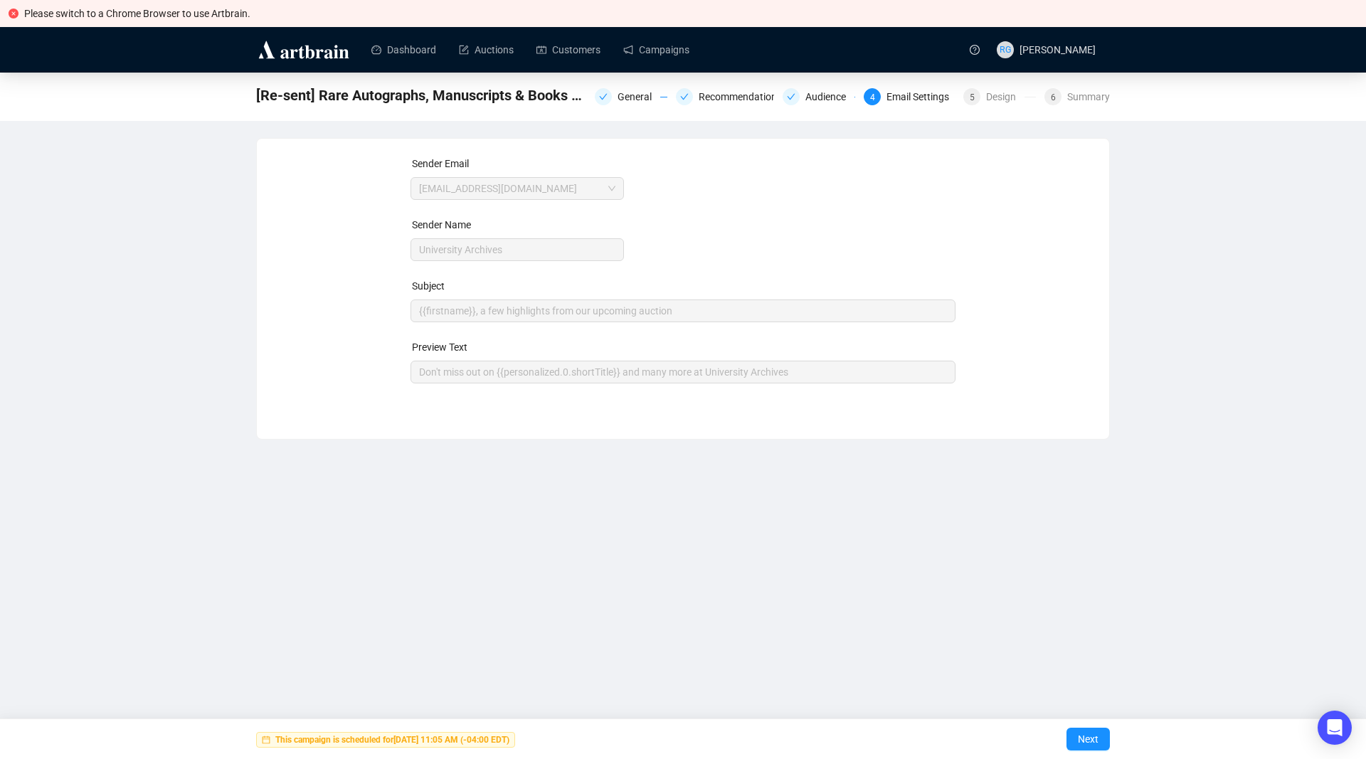
click at [926, 98] on div "Email Settings" at bounding box center [922, 96] width 71 height 17
click at [1072, 736] on button "Next" at bounding box center [1088, 739] width 43 height 23
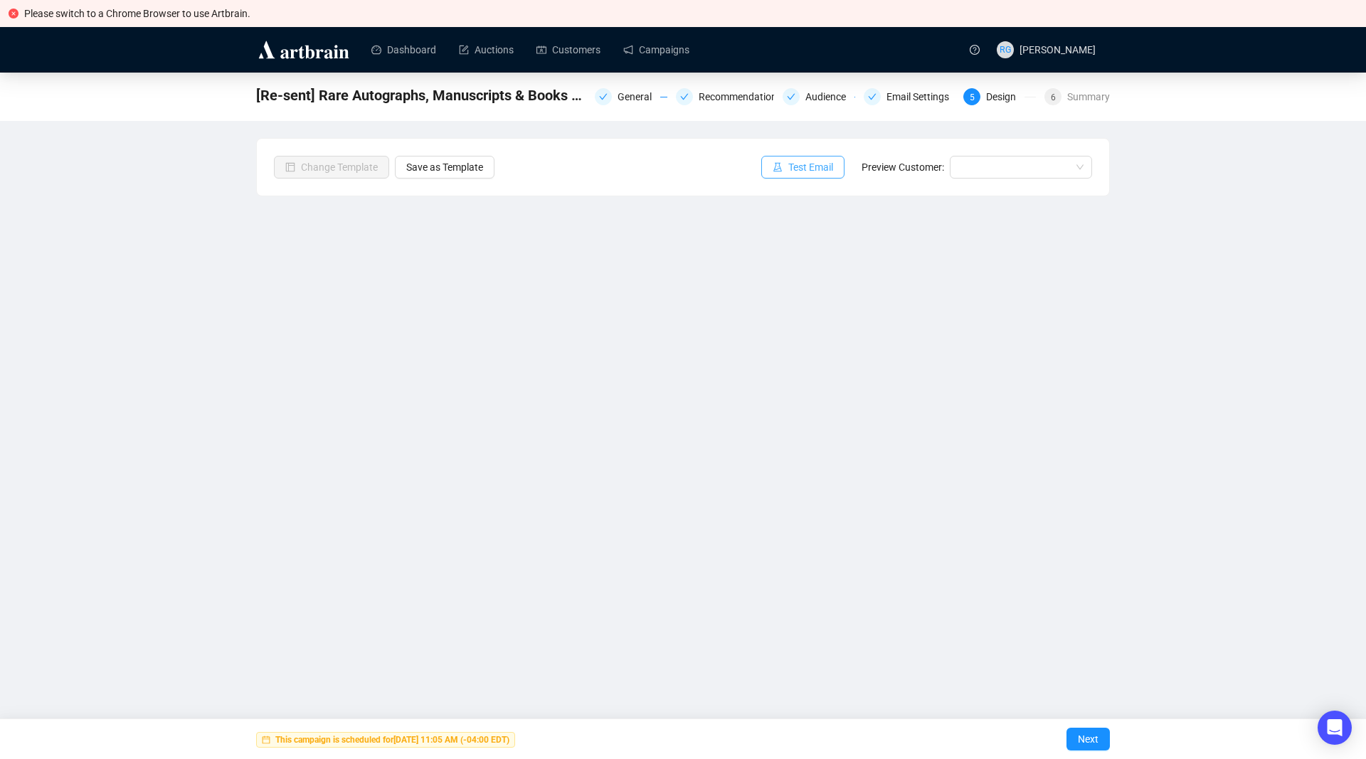
click at [831, 166] on span "Test Email" at bounding box center [810, 167] width 45 height 16
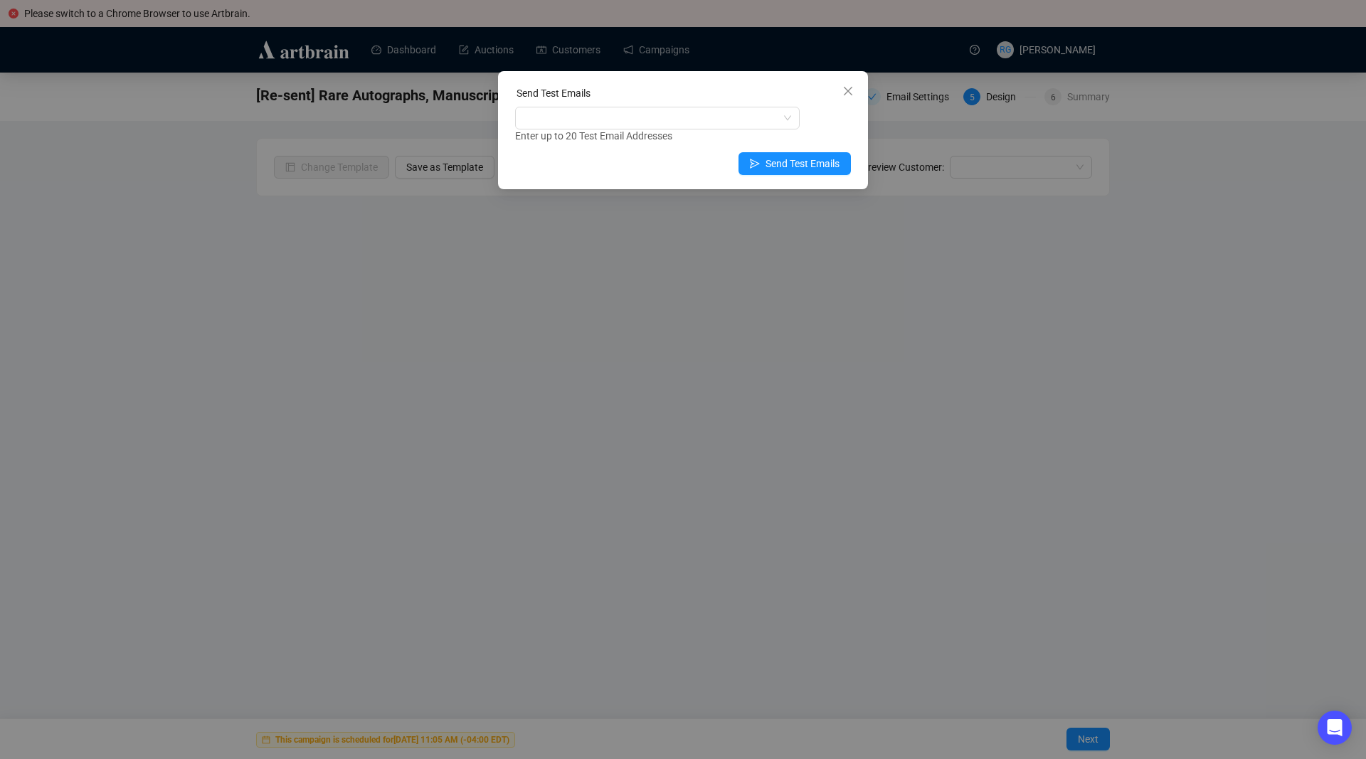
click at [580, 133] on div "Enter up to 20 Test Email Addresses" at bounding box center [683, 136] width 336 height 16
click at [564, 115] on div at bounding box center [650, 118] width 264 height 20
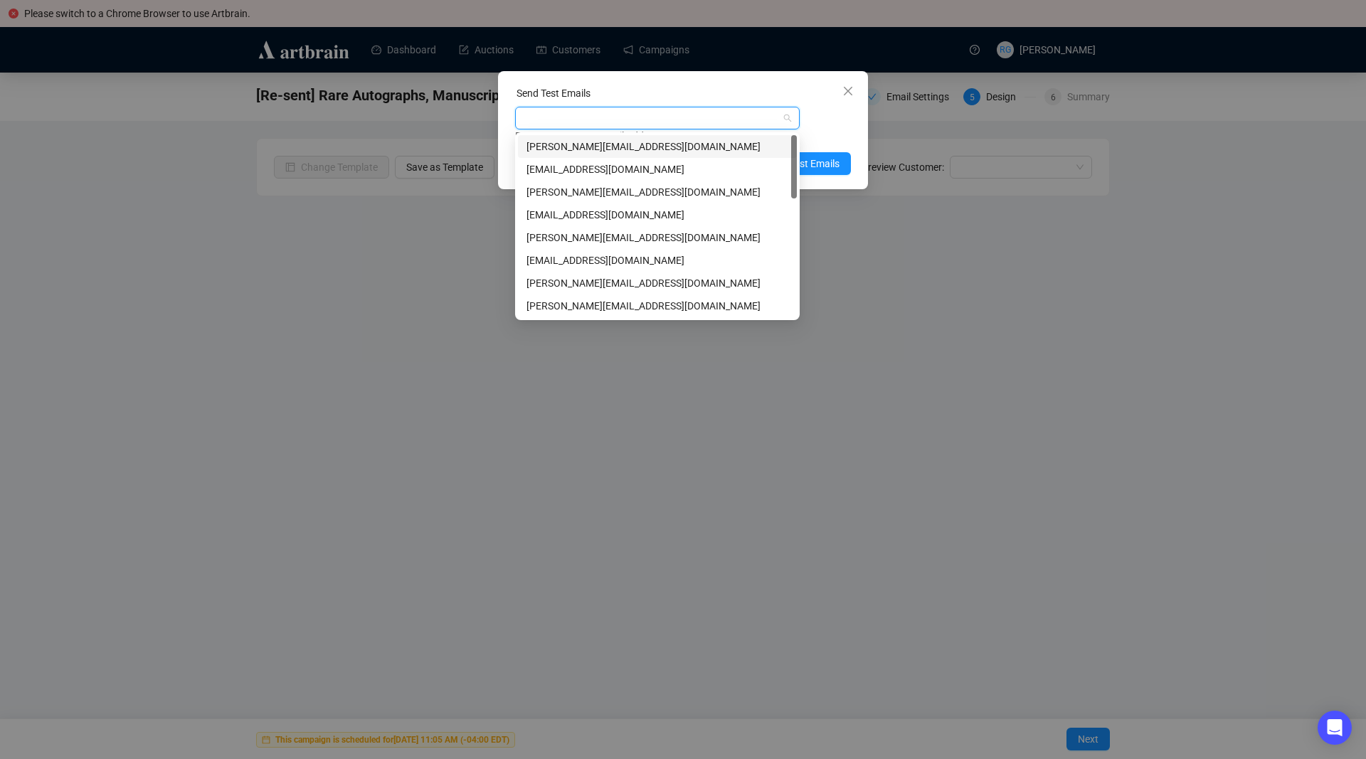
click at [562, 144] on div "[PERSON_NAME][EMAIL_ADDRESS][DOMAIN_NAME]" at bounding box center [658, 147] width 262 height 16
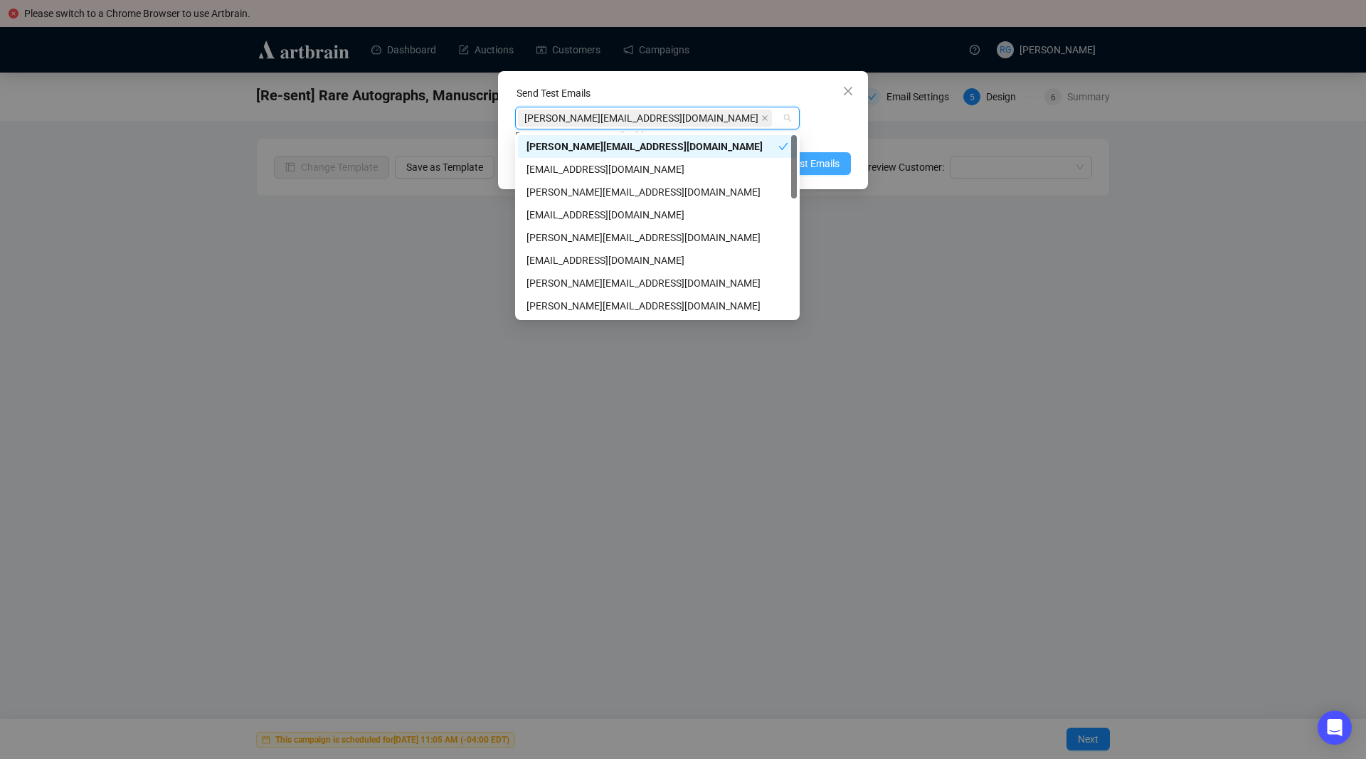
click at [815, 158] on span "Send Test Emails" at bounding box center [803, 164] width 74 height 16
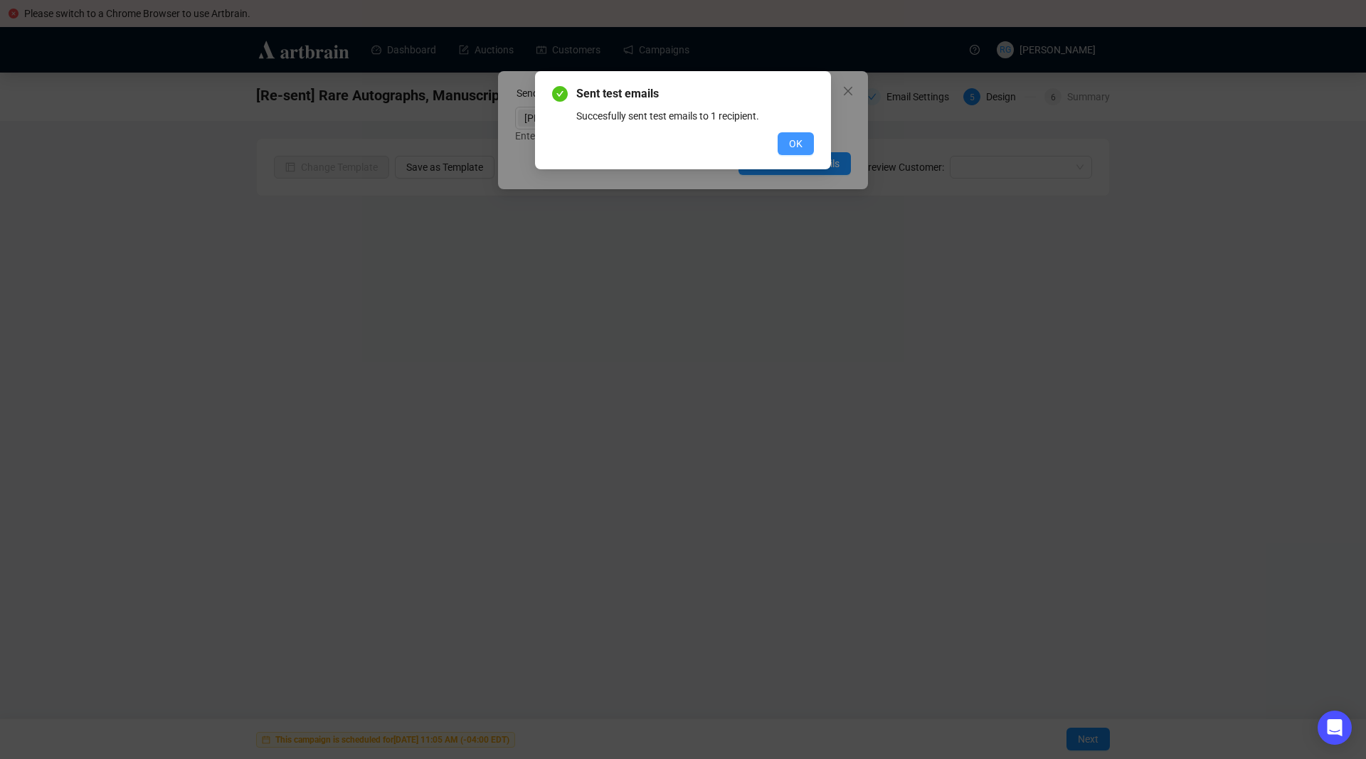
click at [798, 144] on span "OK" at bounding box center [796, 144] width 14 height 16
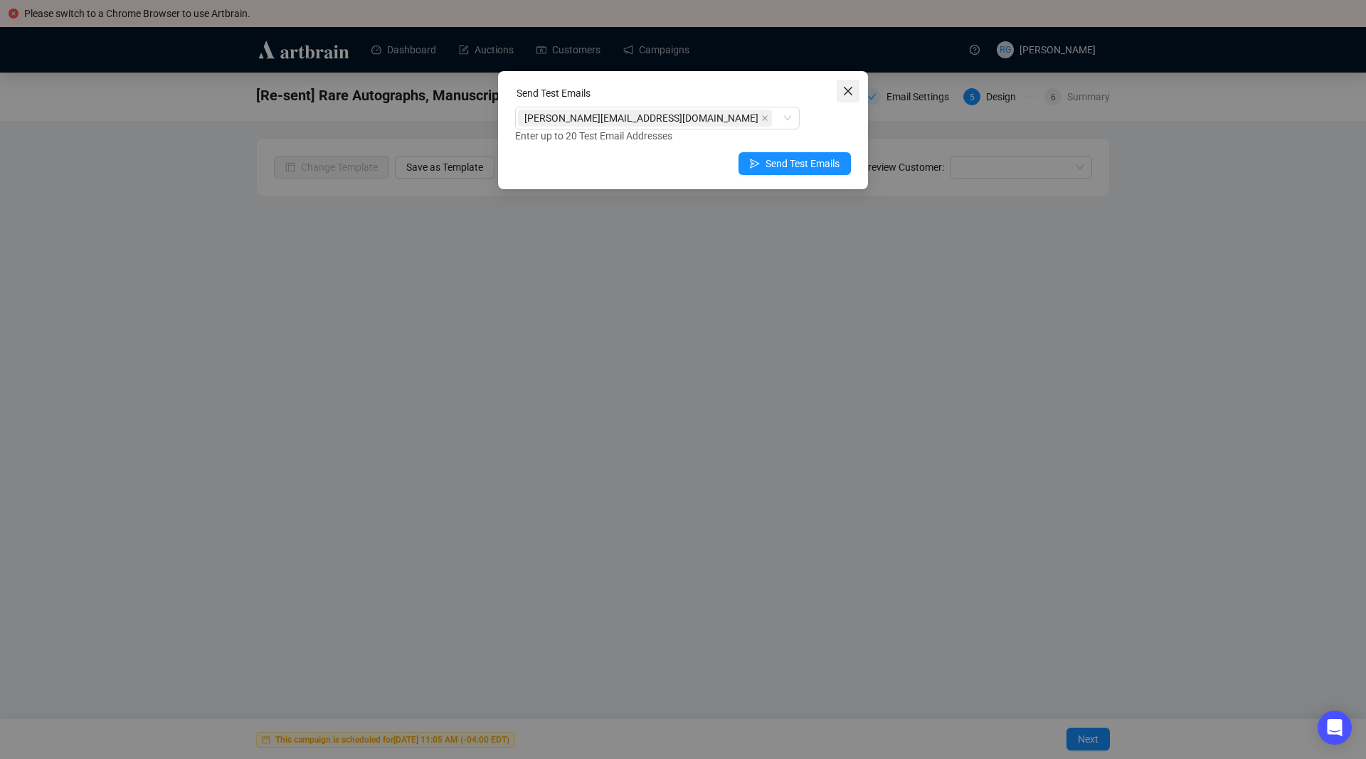
click at [847, 88] on icon "close" at bounding box center [847, 90] width 11 height 11
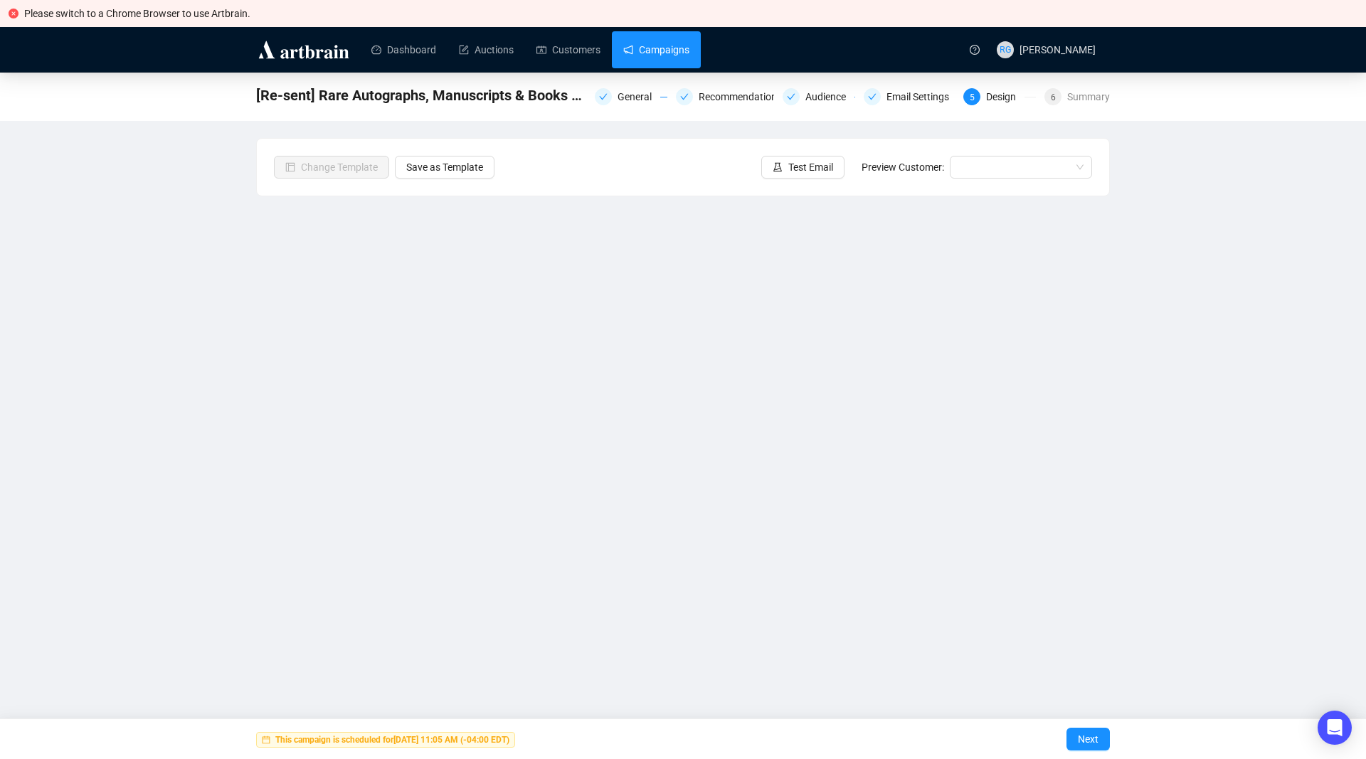
click at [652, 56] on link "Campaigns" at bounding box center [656, 49] width 66 height 37
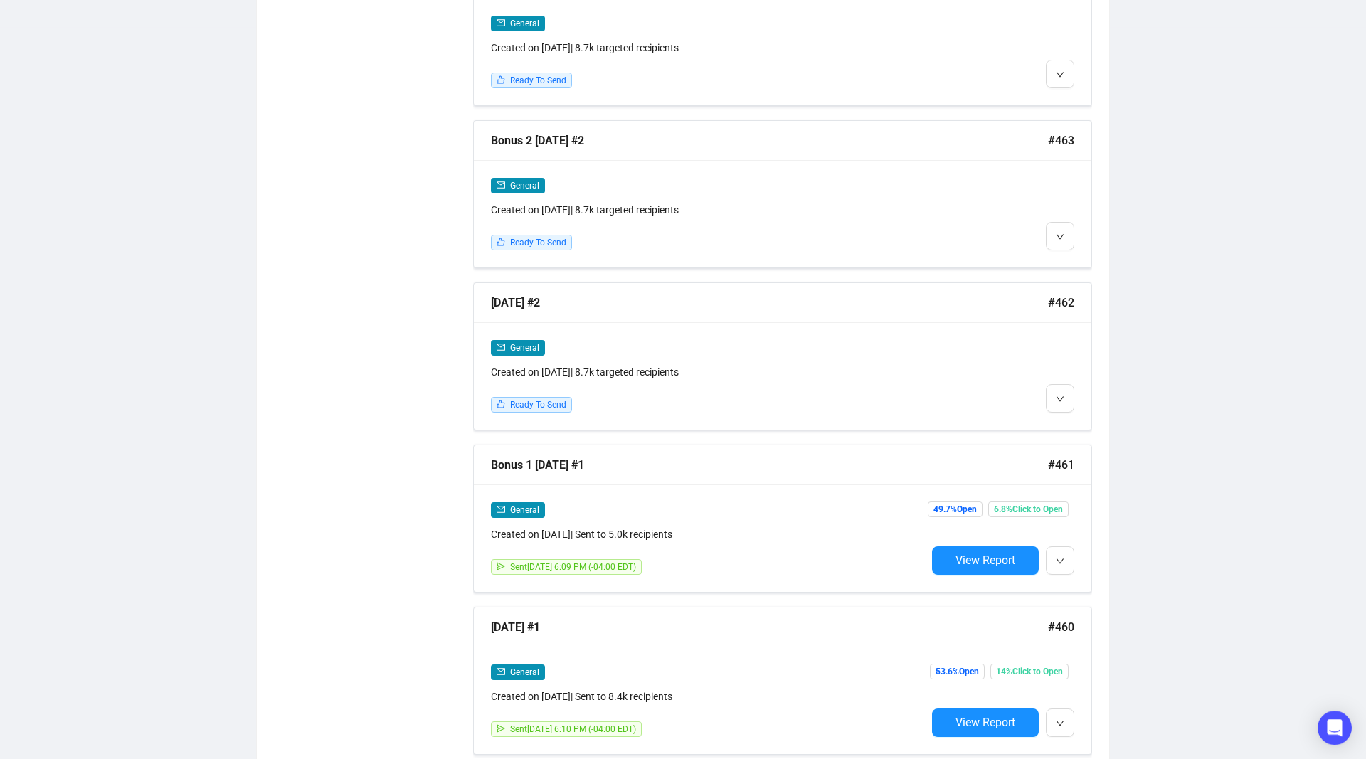
scroll to position [1483, 0]
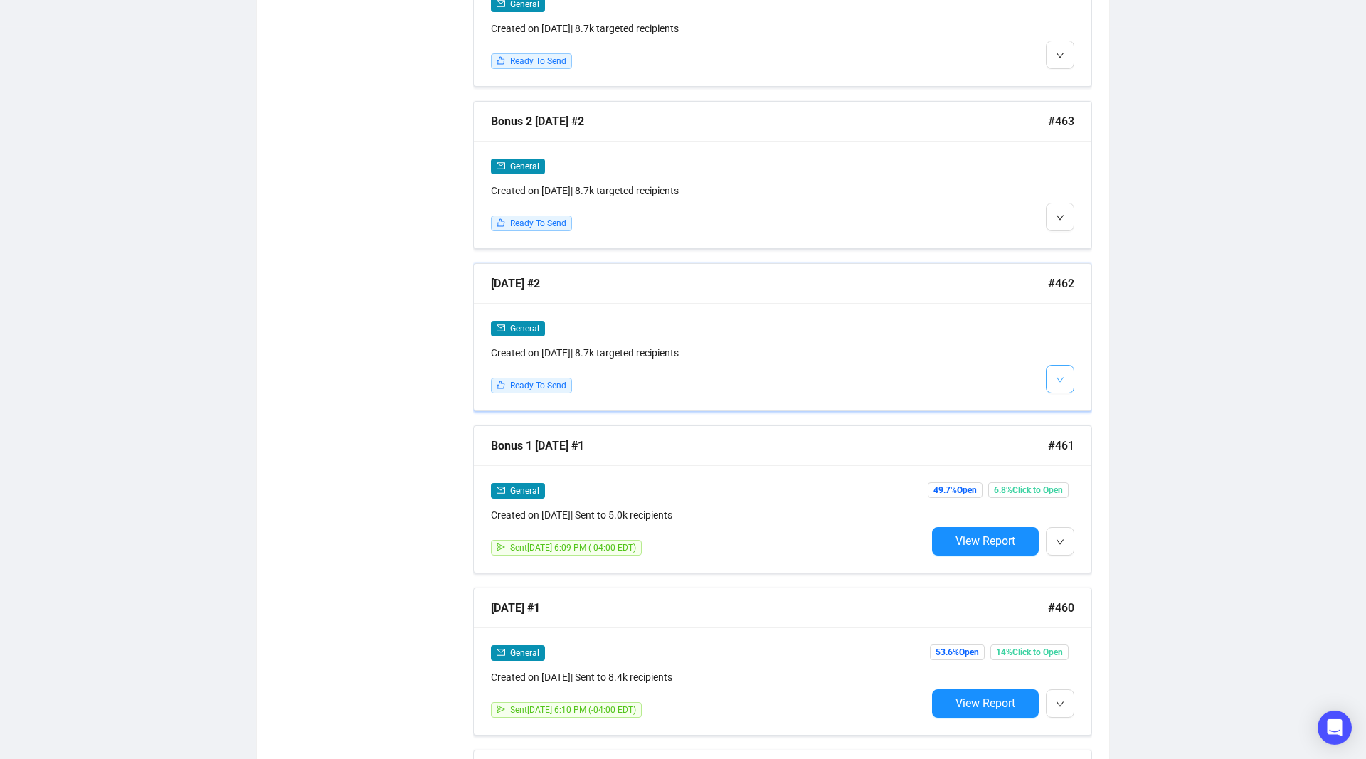
click at [1061, 376] on icon "down" at bounding box center [1060, 380] width 9 height 9
click at [1074, 404] on li "Edit" at bounding box center [1086, 407] width 75 height 23
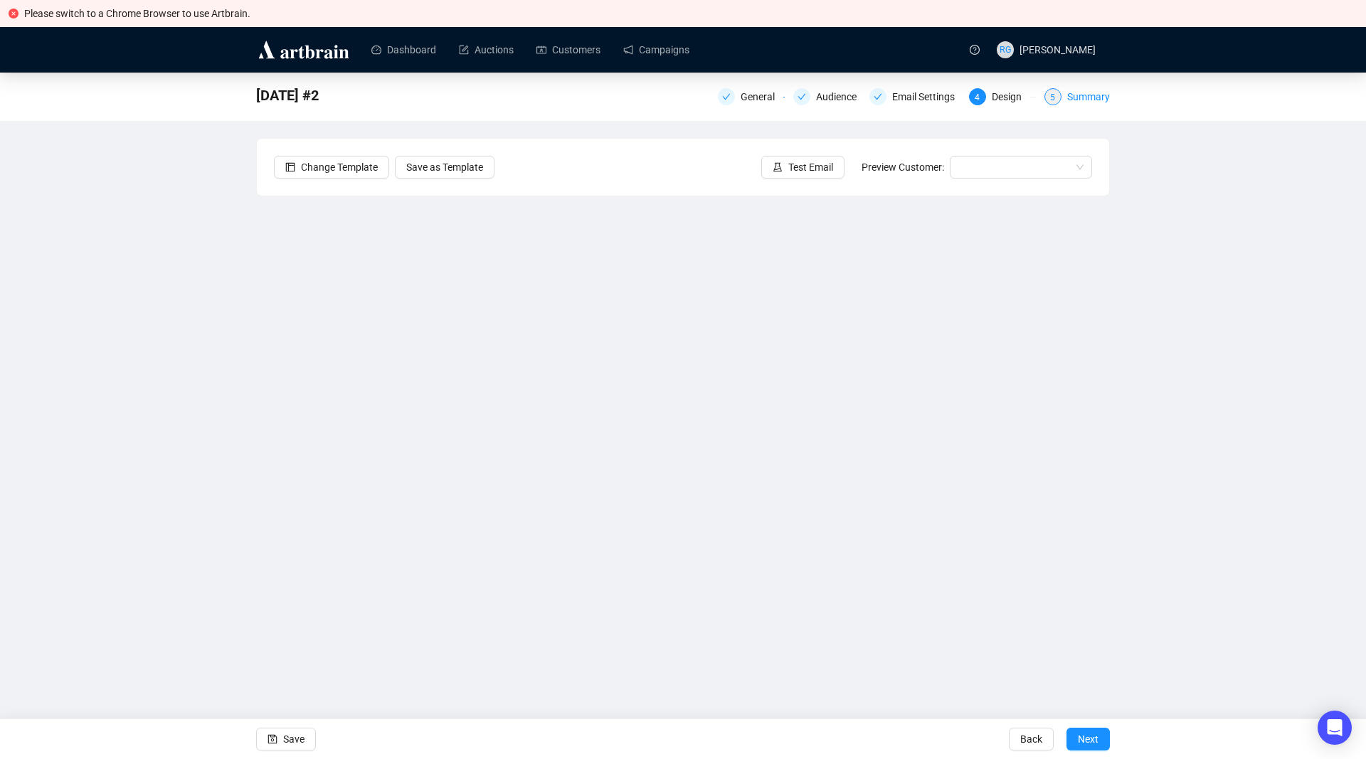
click at [1063, 101] on div "5 Summary" at bounding box center [1077, 96] width 65 height 17
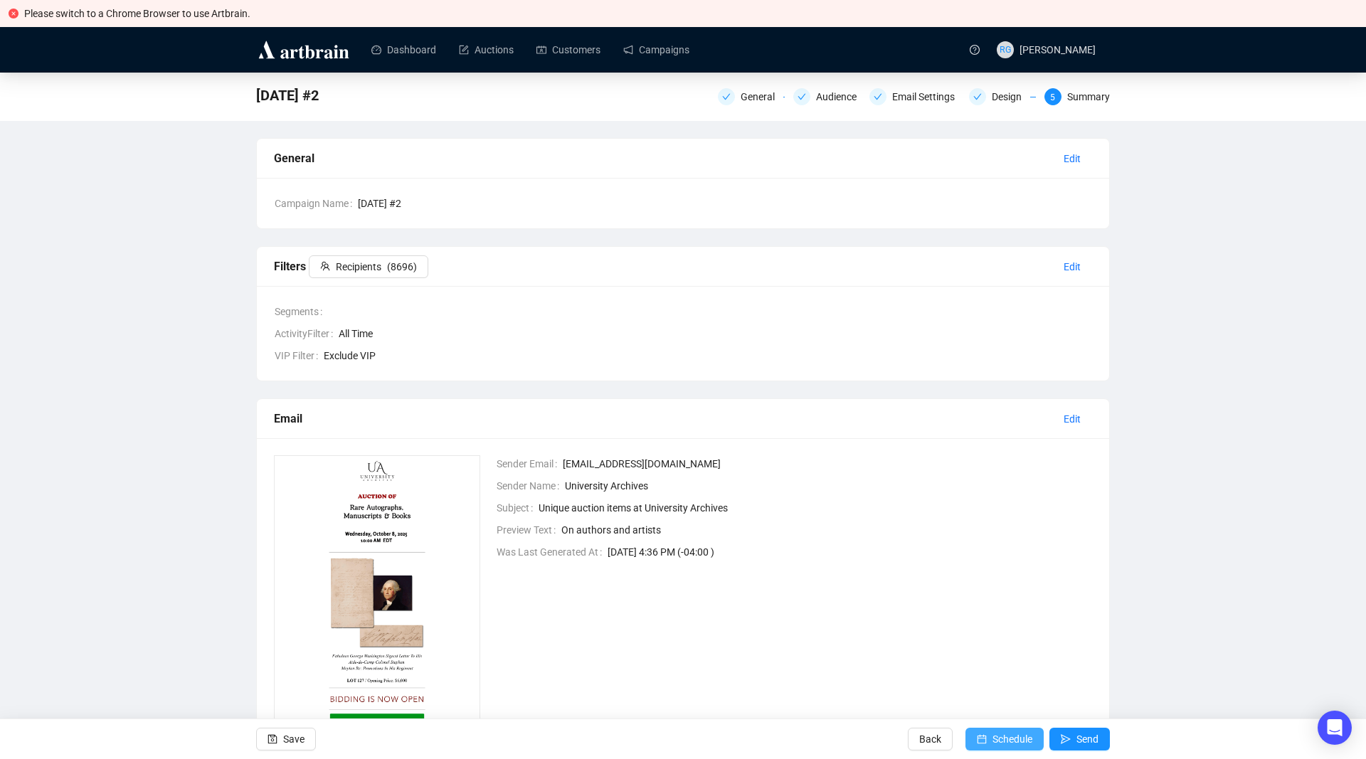
click at [1013, 741] on span "Schedule" at bounding box center [1013, 739] width 40 height 40
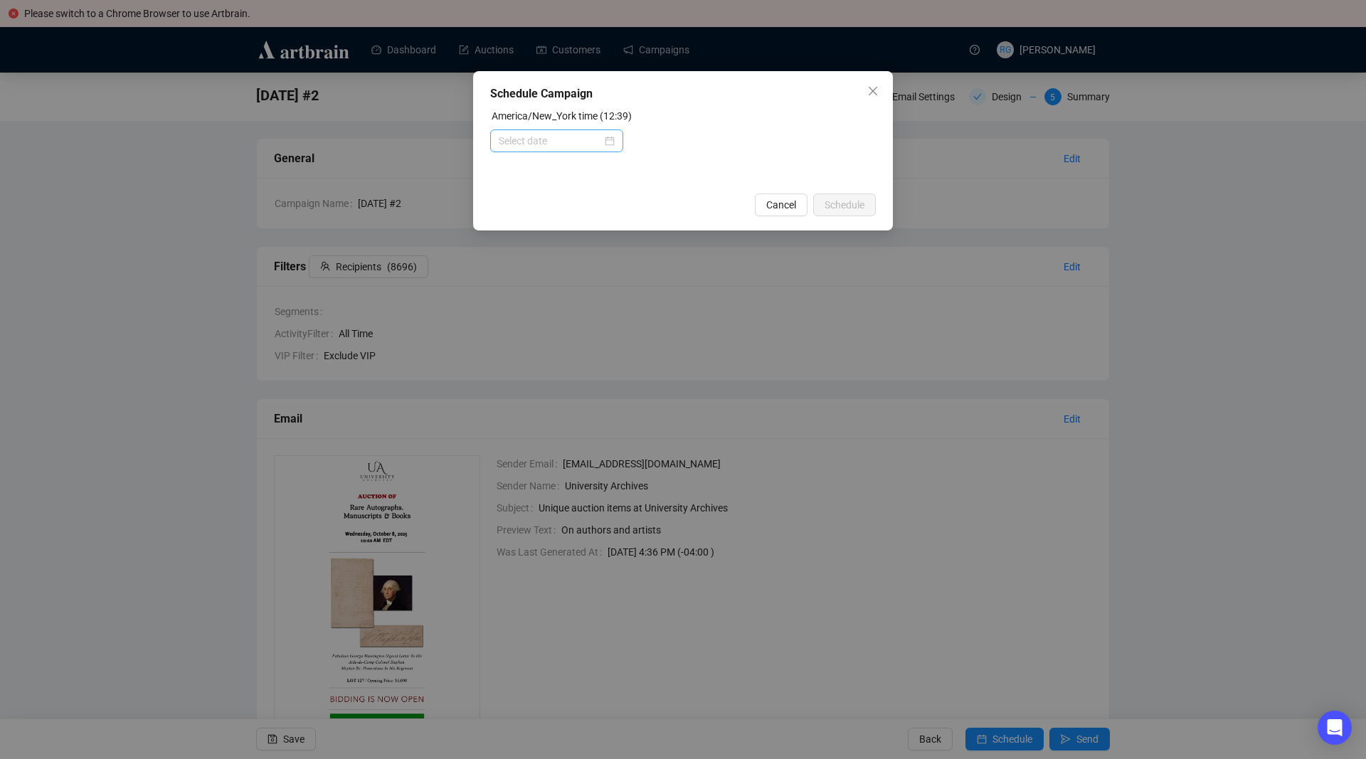
click at [610, 141] on div at bounding box center [557, 141] width 116 height 16
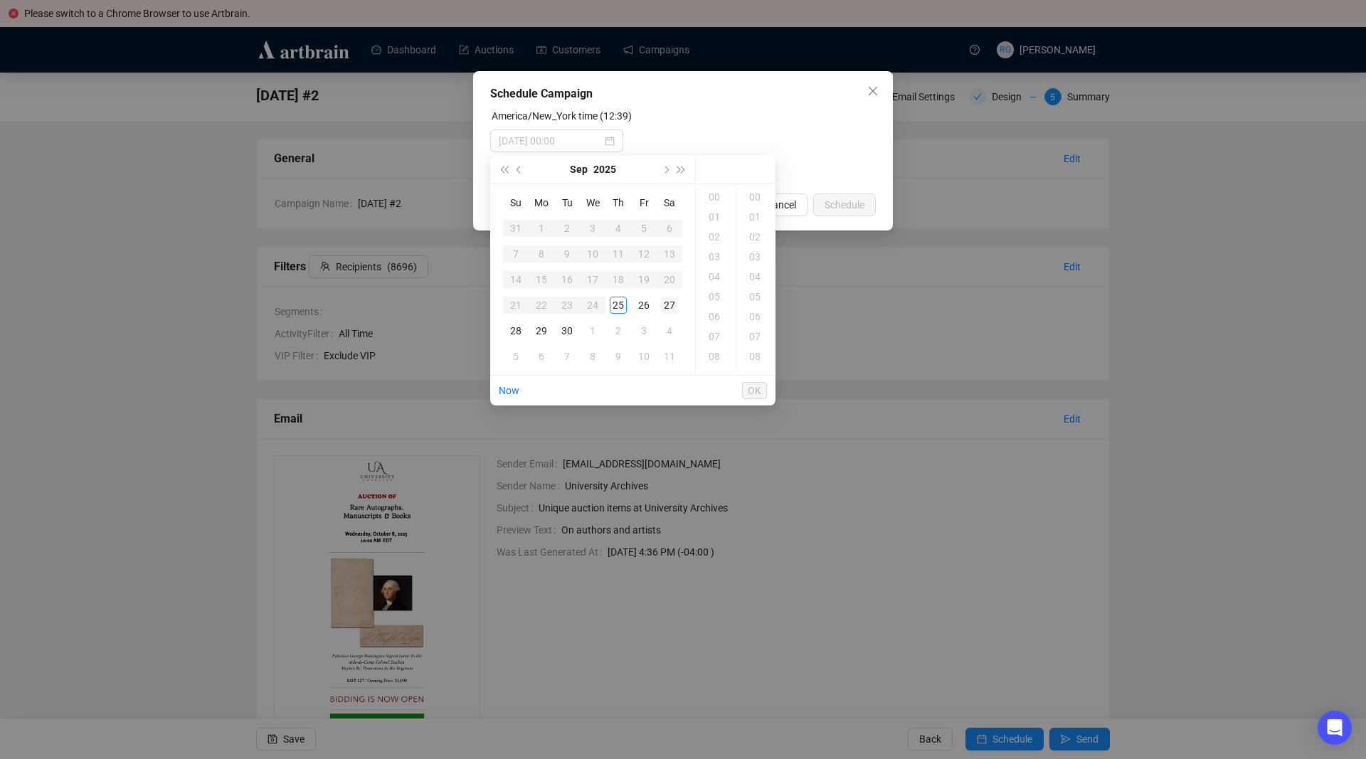
click at [670, 303] on div "27" at bounding box center [669, 305] width 17 height 17
click at [720, 294] on div "12" at bounding box center [716, 297] width 34 height 20
click at [756, 275] on div "04" at bounding box center [756, 277] width 34 height 20
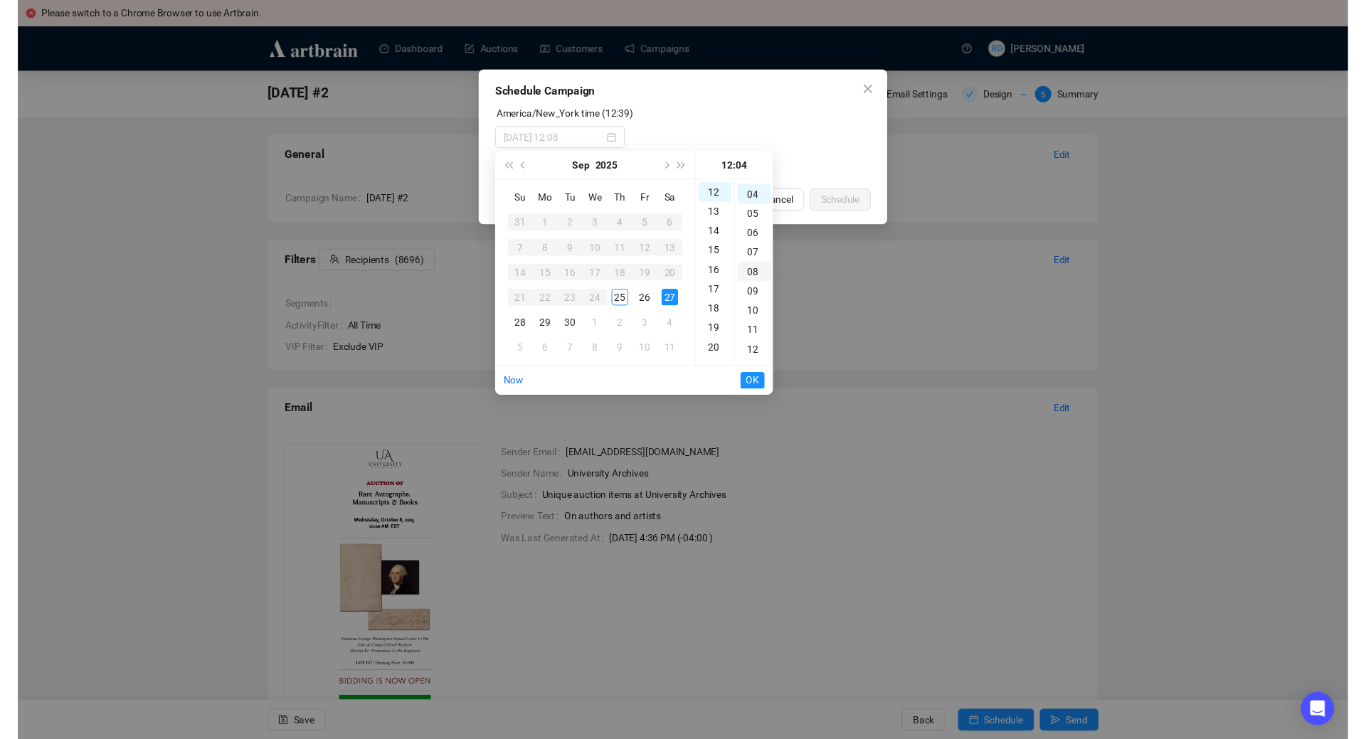
scroll to position [80, 0]
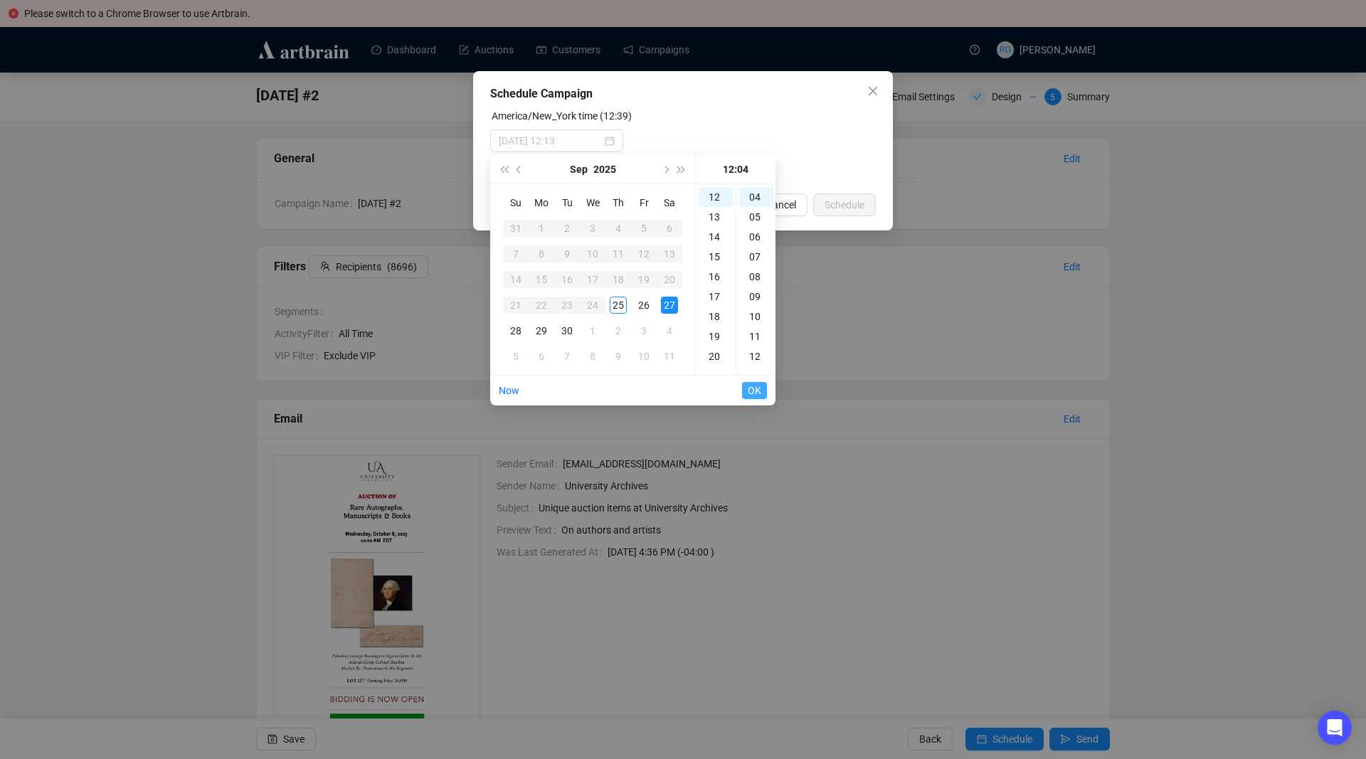
type input "[DATE] 12:04"
click at [757, 388] on span "OK" at bounding box center [755, 390] width 14 height 27
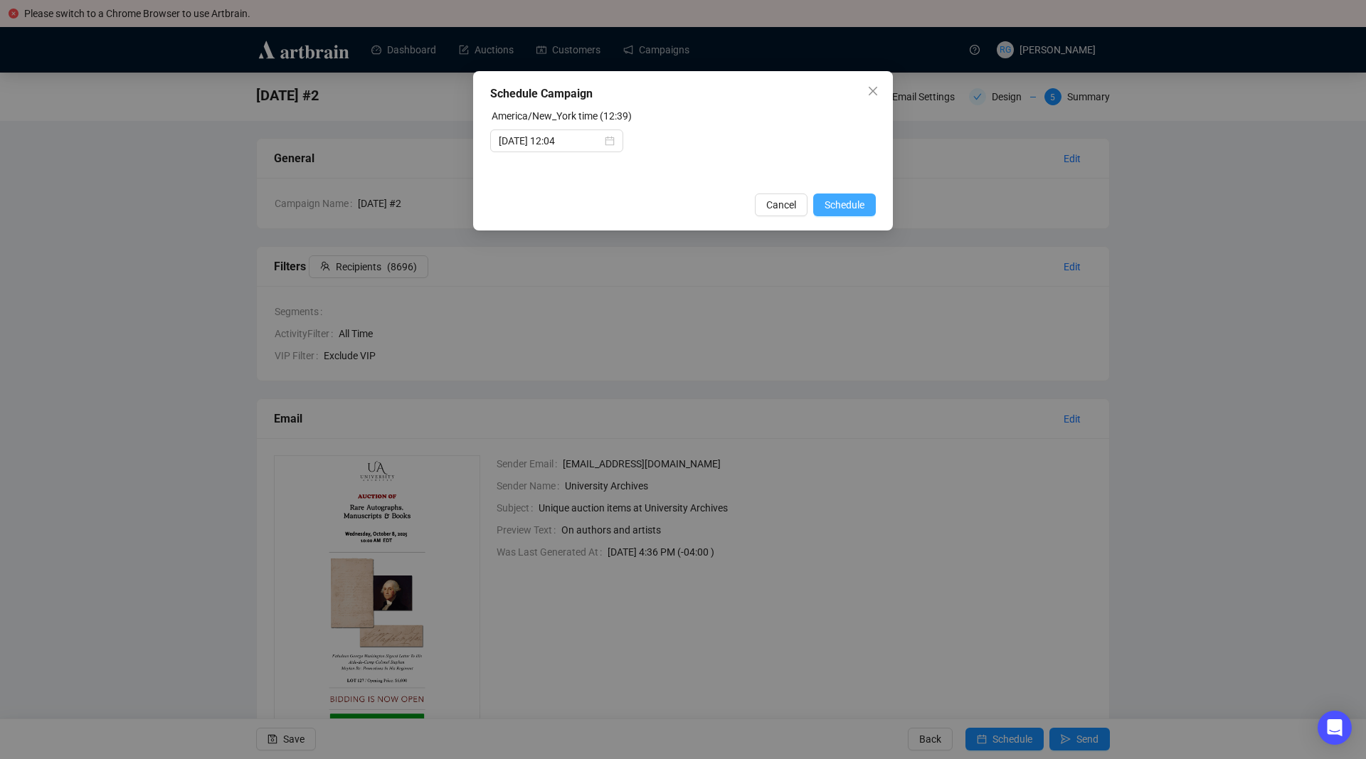
click at [834, 205] on span "Schedule" at bounding box center [845, 205] width 40 height 16
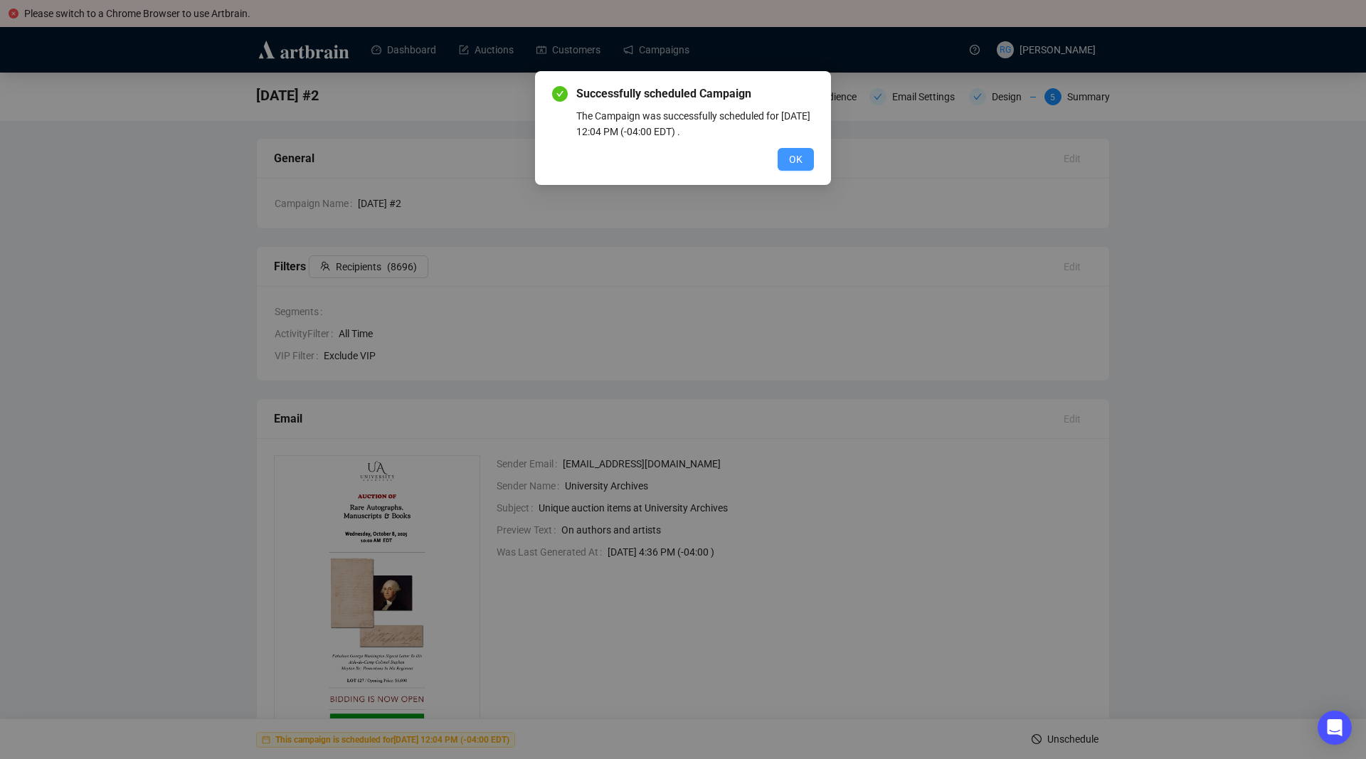
click at [803, 154] on button "OK" at bounding box center [796, 159] width 36 height 23
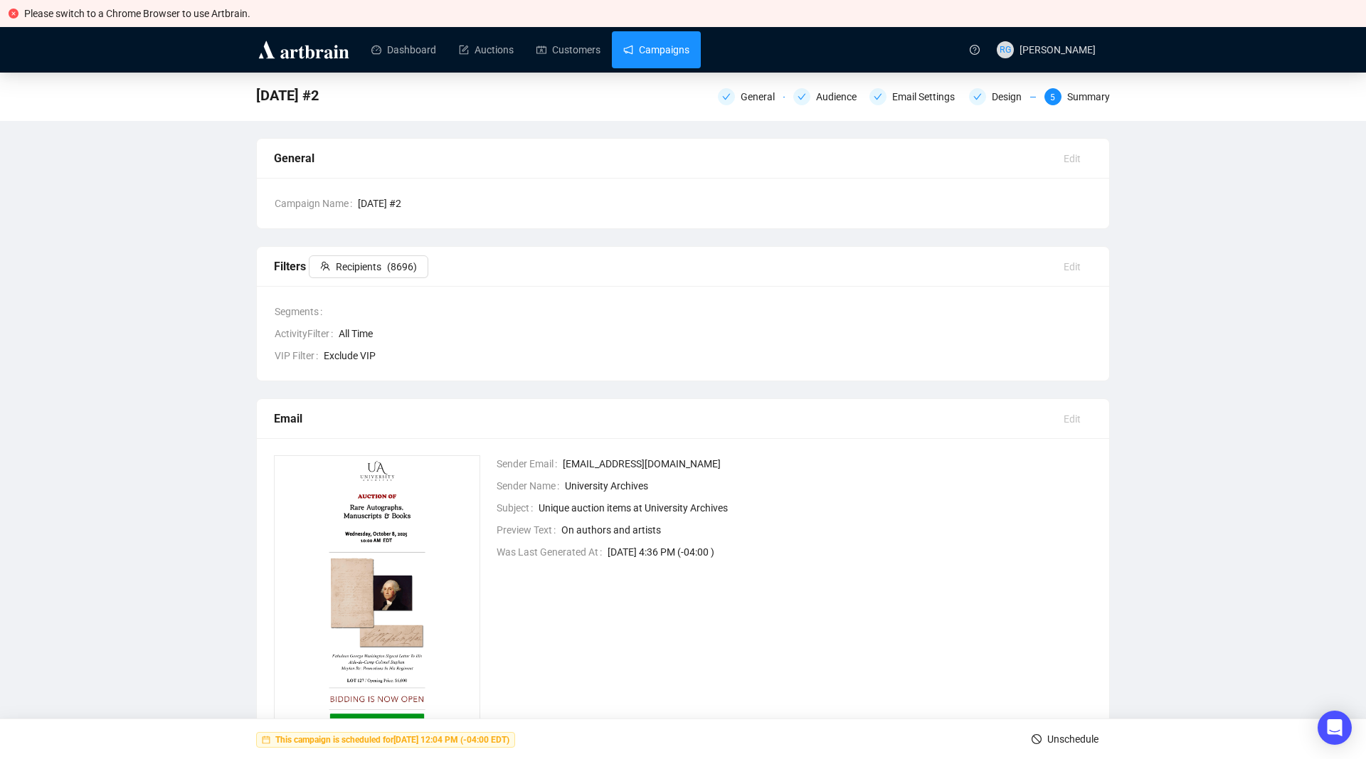
click at [665, 52] on link "Campaigns" at bounding box center [656, 49] width 66 height 37
